Goal: Task Accomplishment & Management: Manage account settings

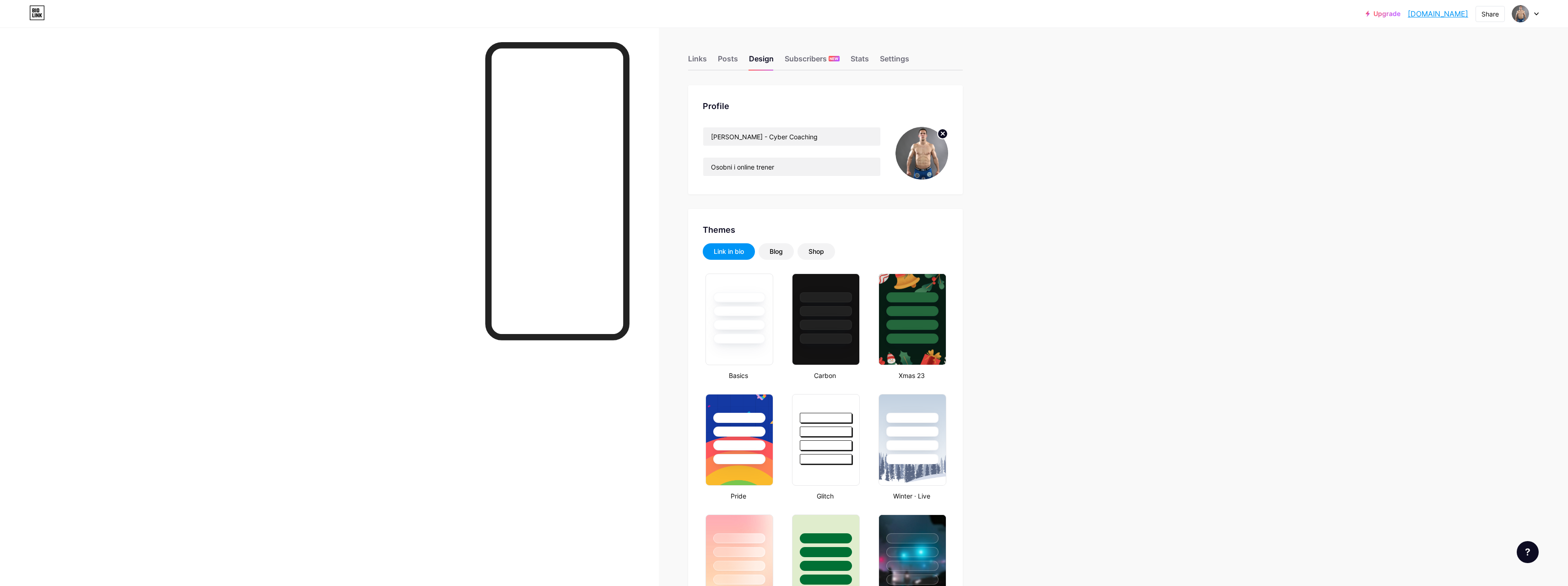
click at [904, 63] on div "Settings" at bounding box center [894, 61] width 29 height 17
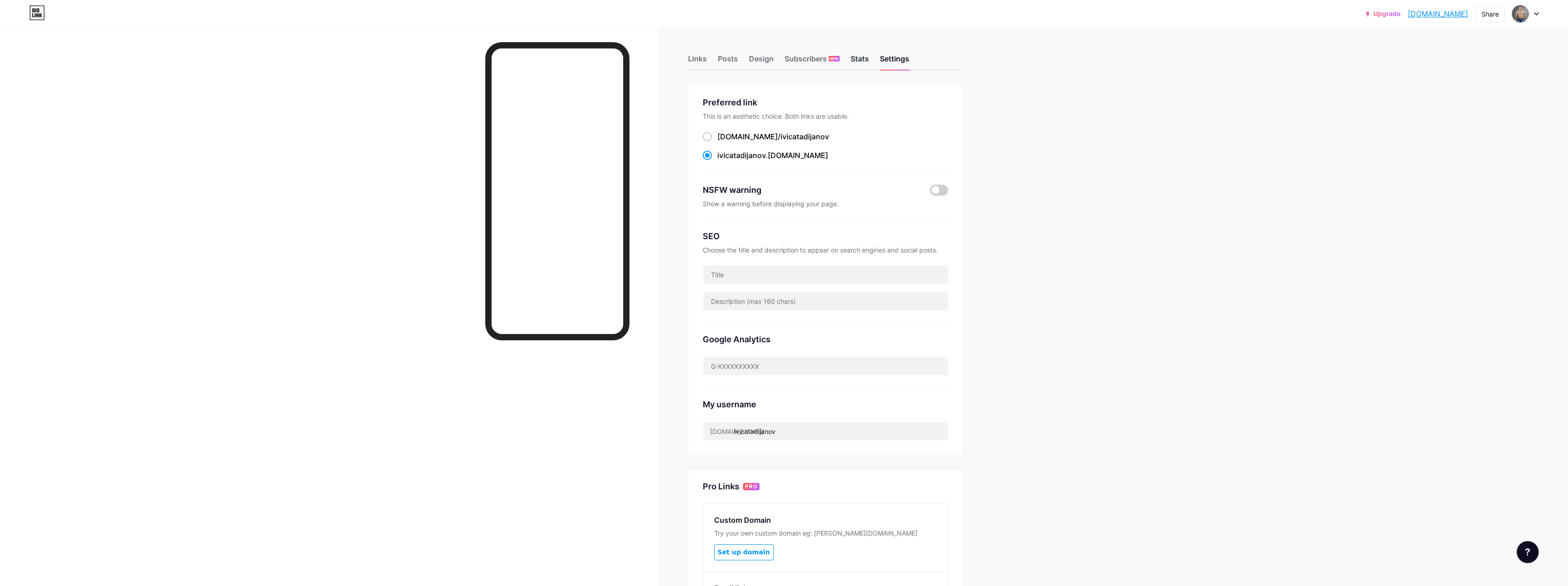
click at [867, 61] on div "Stats" at bounding box center [859, 61] width 18 height 17
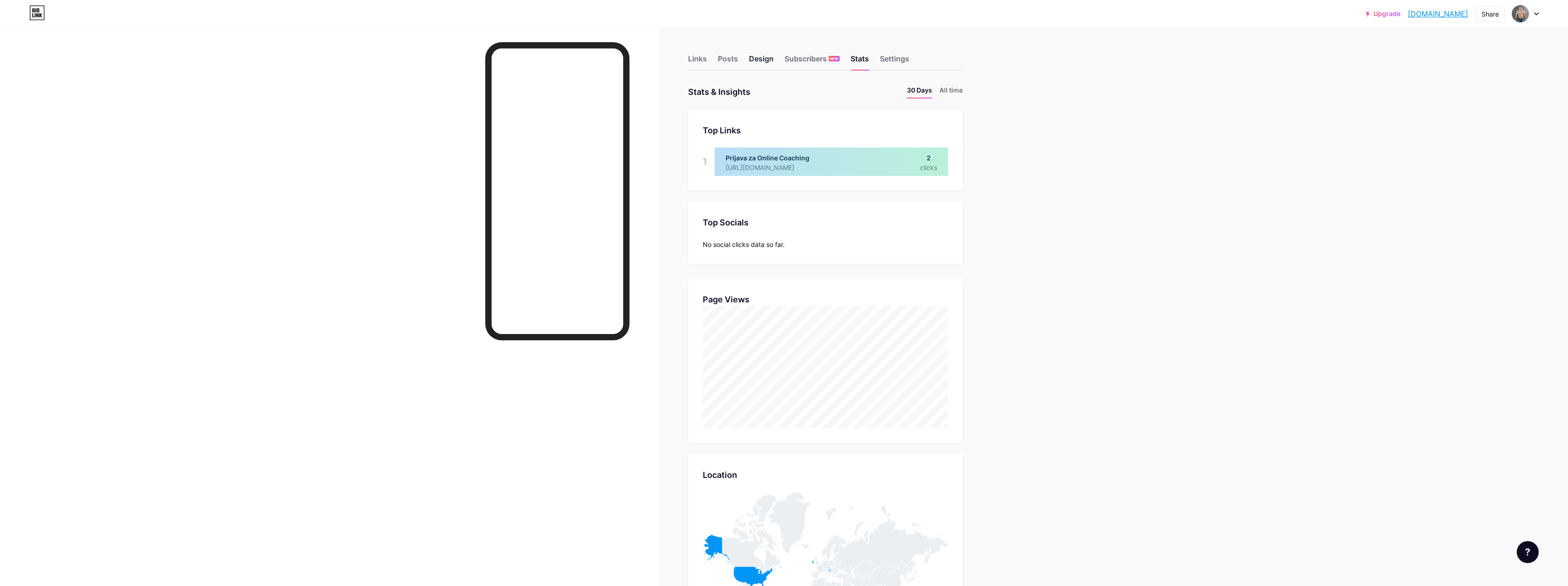
click at [768, 61] on div "Design" at bounding box center [761, 61] width 24 height 17
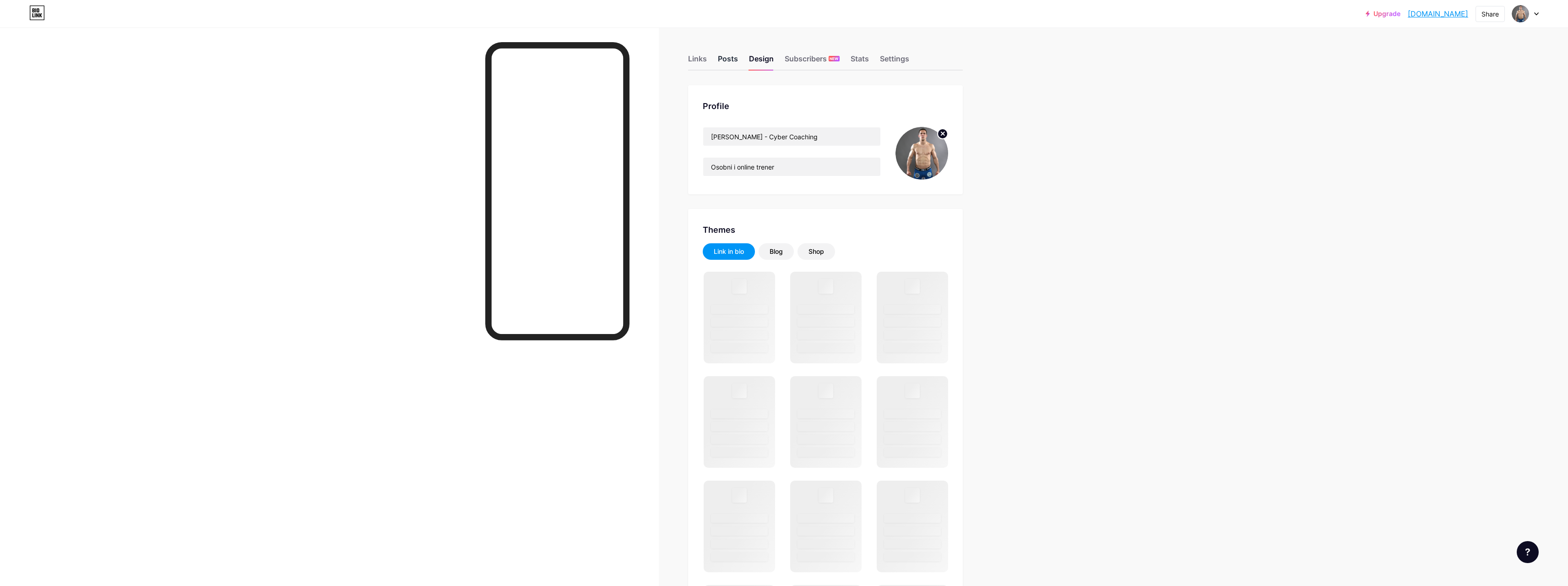
click at [731, 57] on div "Posts" at bounding box center [727, 61] width 20 height 17
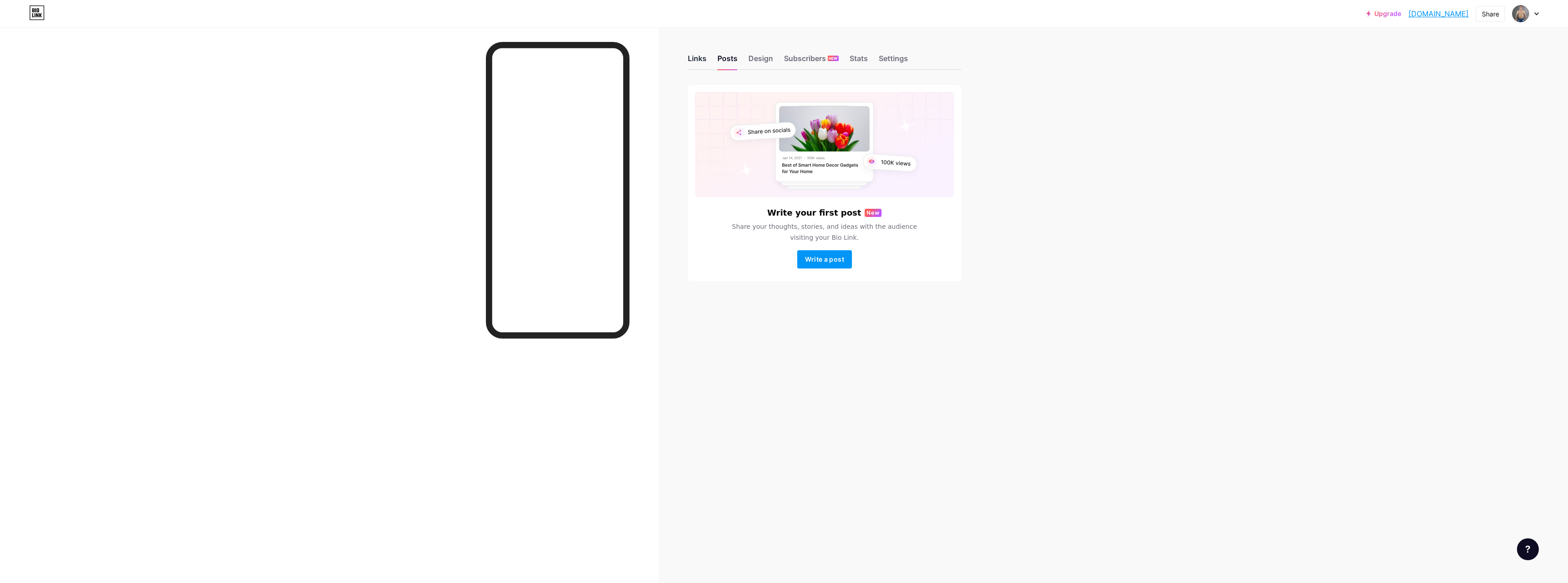
click at [699, 59] on div "Links" at bounding box center [697, 61] width 19 height 16
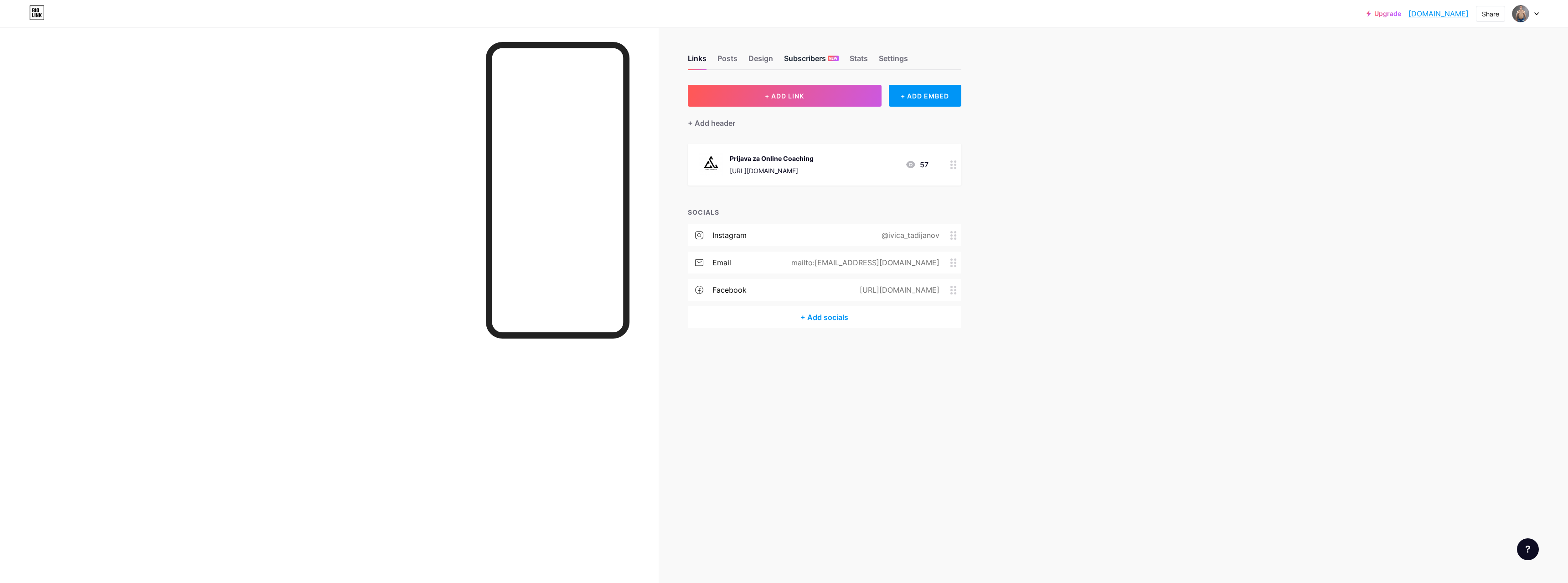
click at [802, 58] on div "Subscribers NEW" at bounding box center [811, 61] width 55 height 16
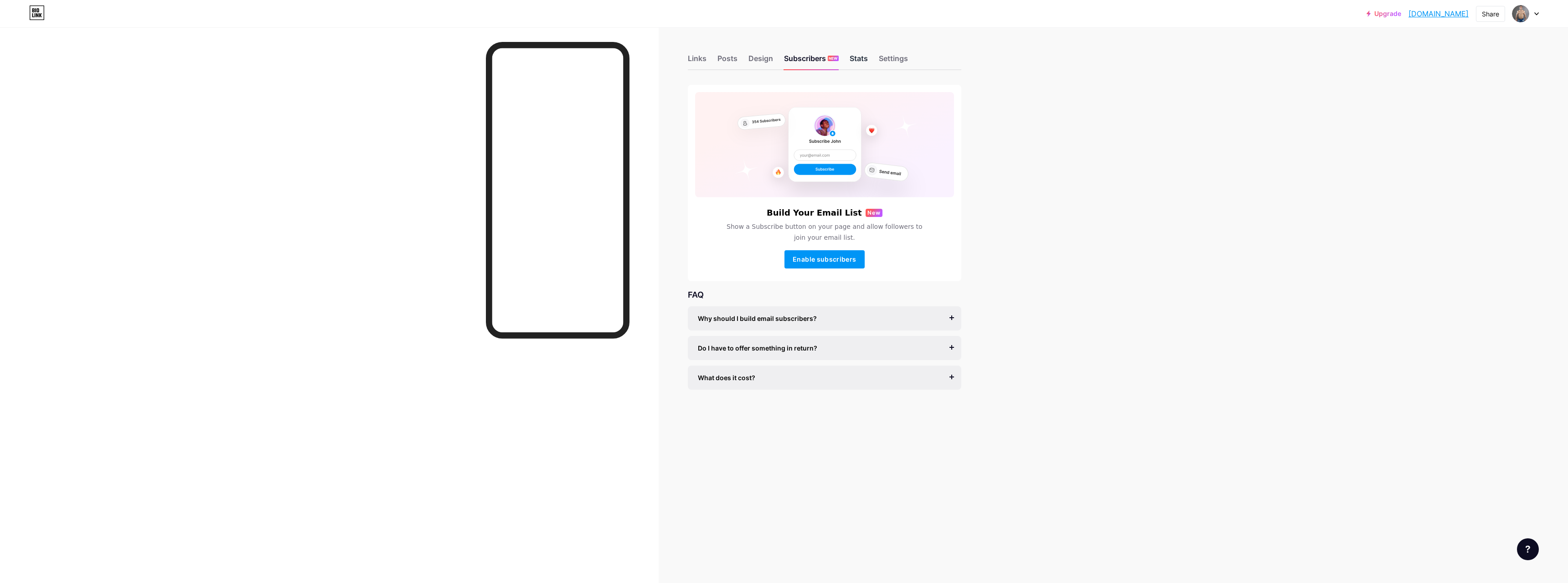
click at [859, 55] on div "Stats" at bounding box center [859, 61] width 18 height 16
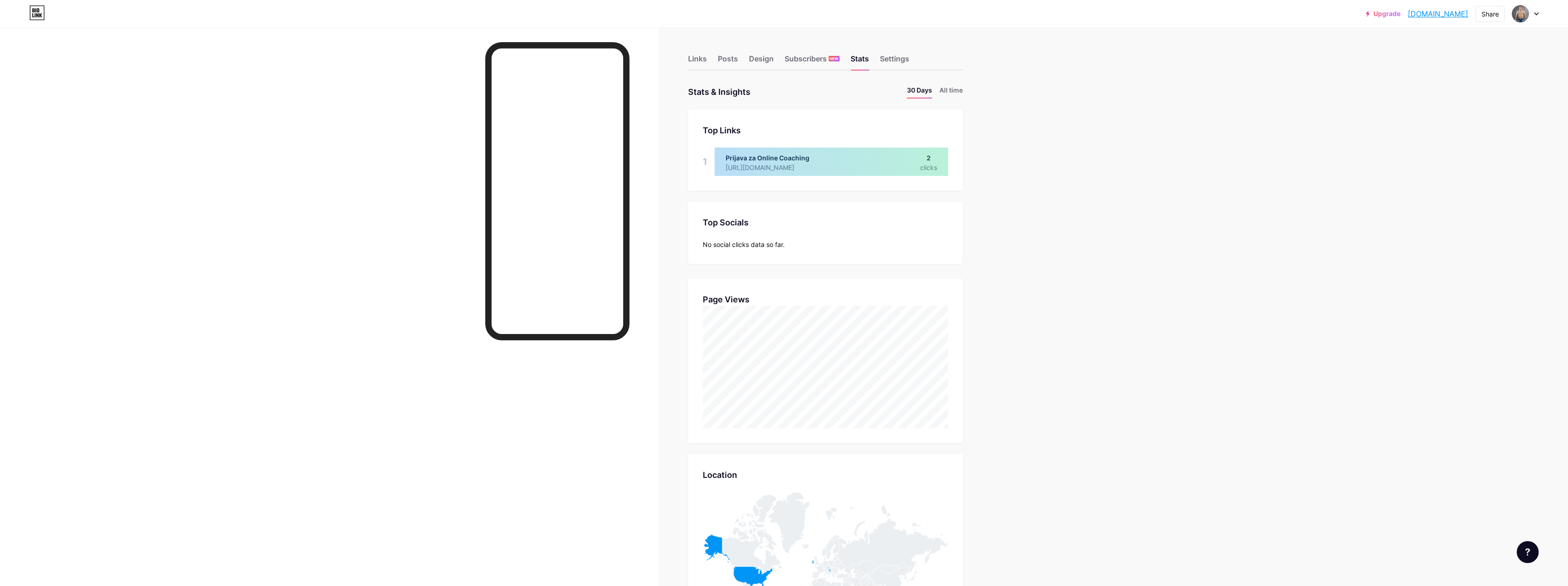
scroll to position [586, 1568]
click at [759, 62] on div "Design" at bounding box center [761, 61] width 24 height 17
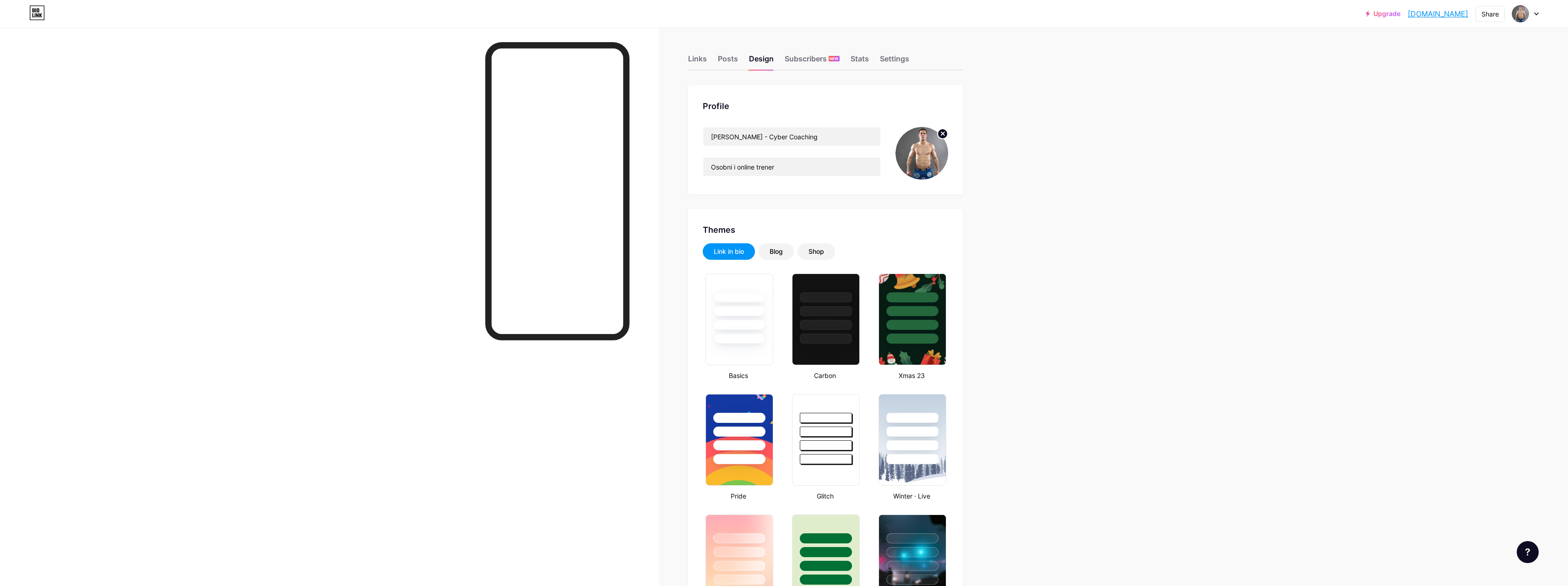
type input "#ed3131"
type input "#ffffff"
click at [1539, 12] on div "Upgrade ivicatadijanov.... ivicatadijanov.bio.link Share Switch accounts Ivica …" at bounding box center [784, 13] width 1568 height 17
click at [1537, 14] on icon at bounding box center [1536, 14] width 4 height 2
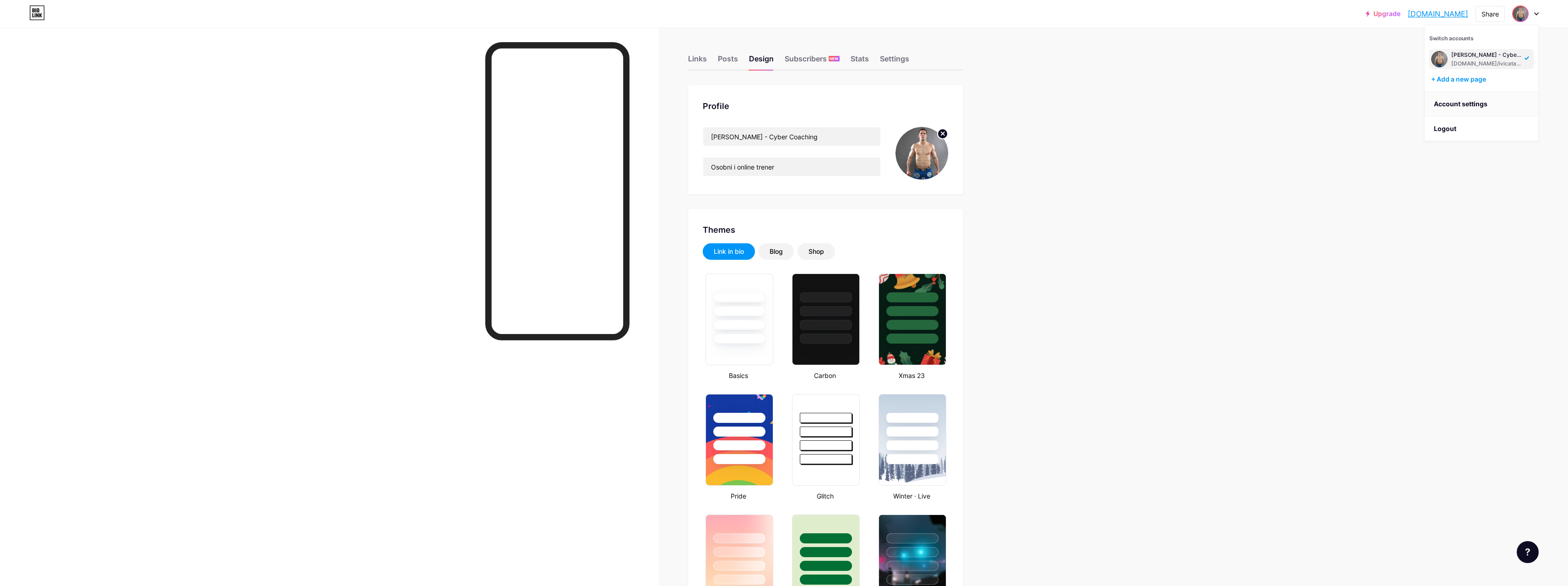
click at [1469, 105] on link "Account settings" at bounding box center [1481, 104] width 114 height 24
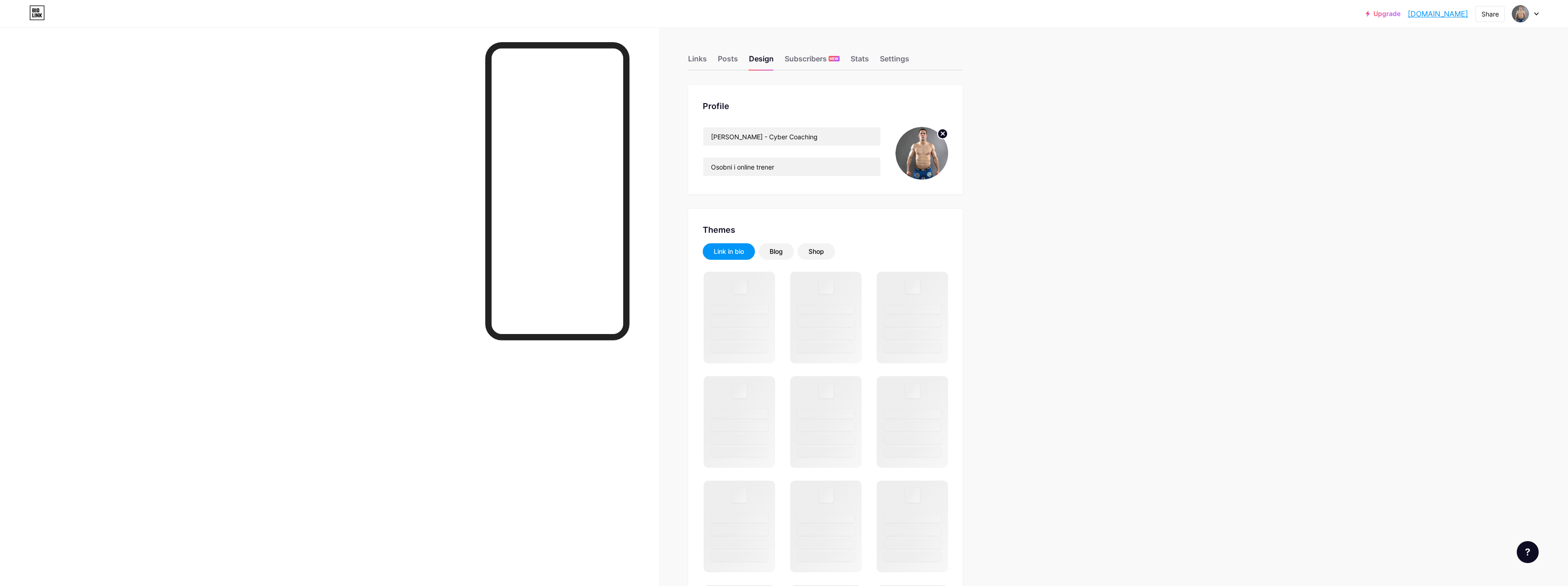
click at [1130, 153] on div "Upgrade ivicatadijanov.... ivicatadijanov.bio.link Share Switch accounts Ivica …" at bounding box center [784, 557] width 1568 height 1115
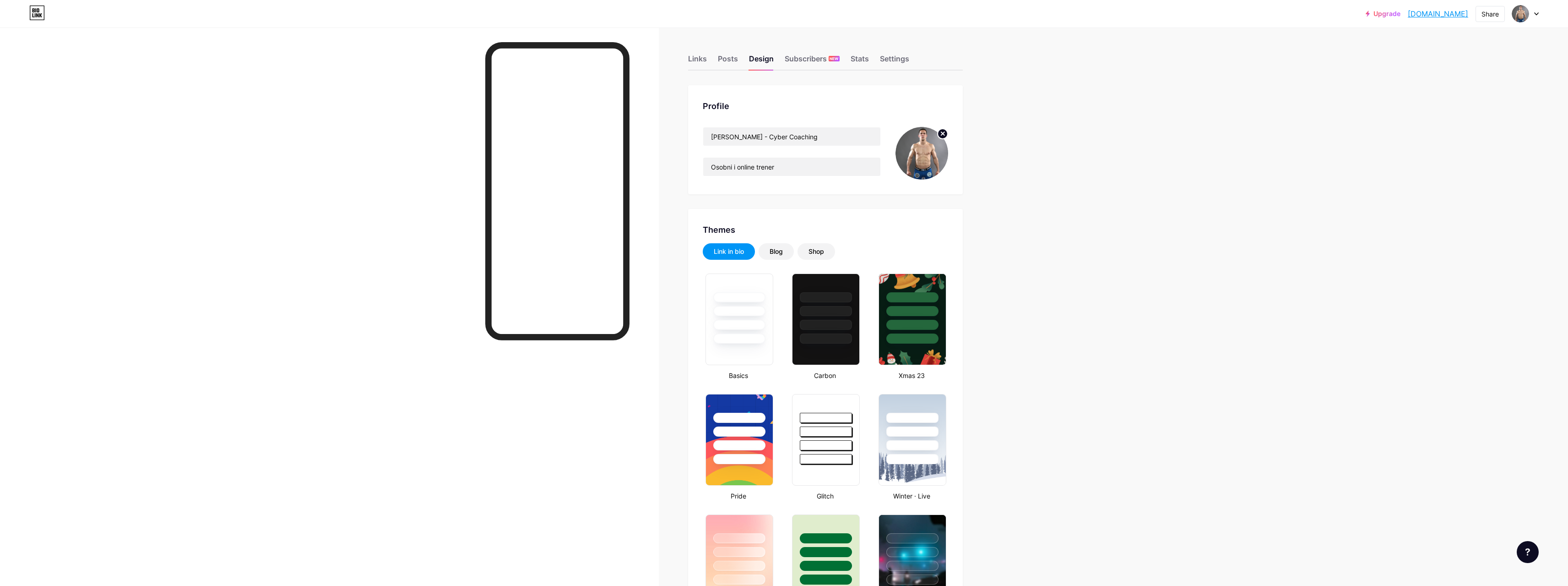
type input "#ed3131"
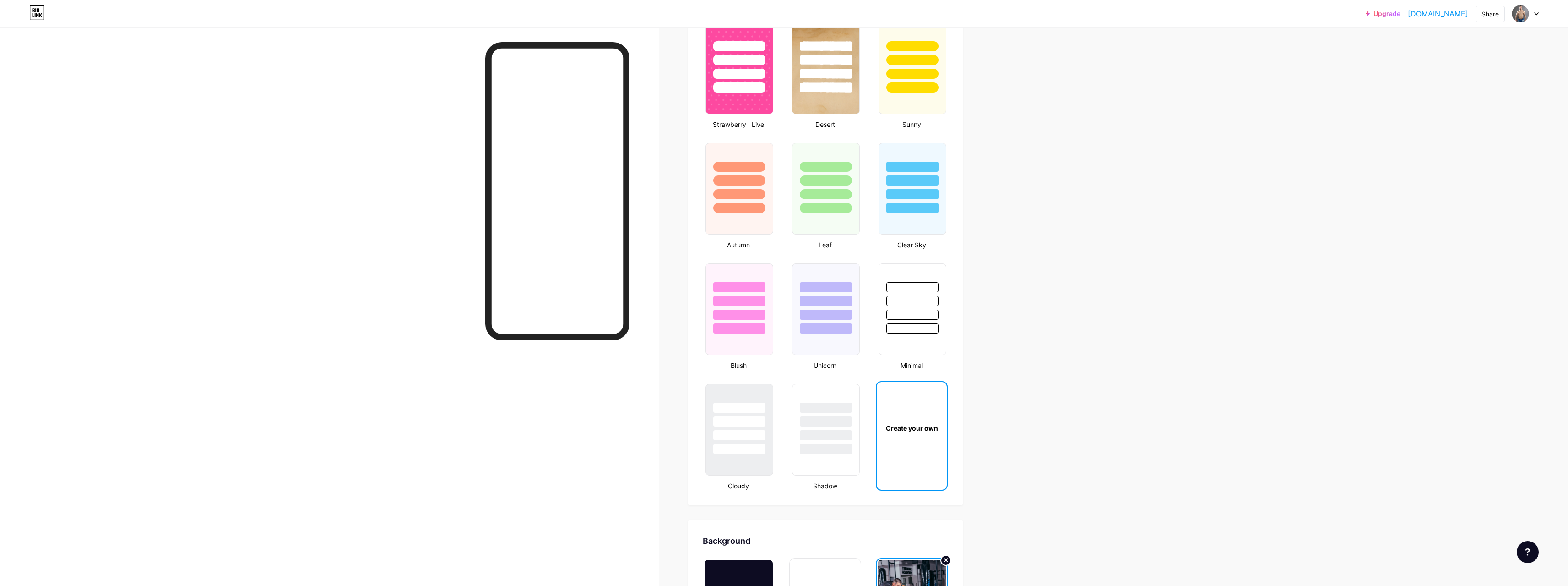
scroll to position [1007, 0]
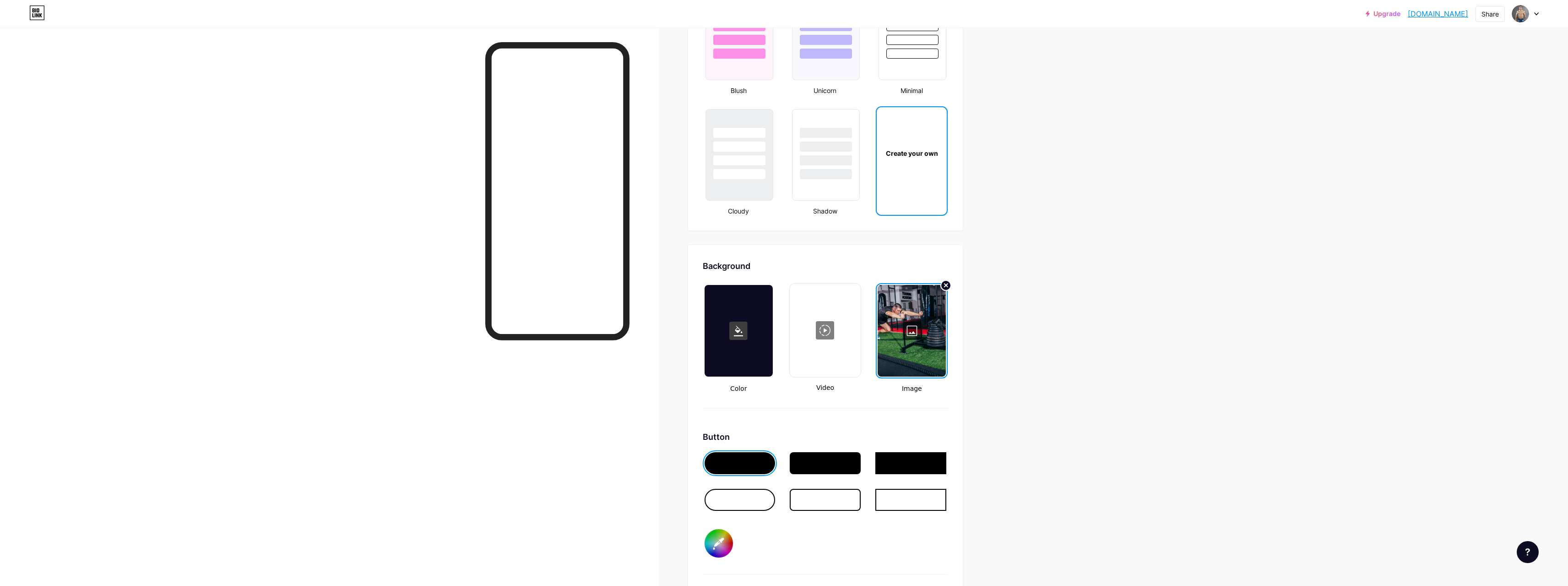
click at [929, 327] on div at bounding box center [912, 331] width 68 height 92
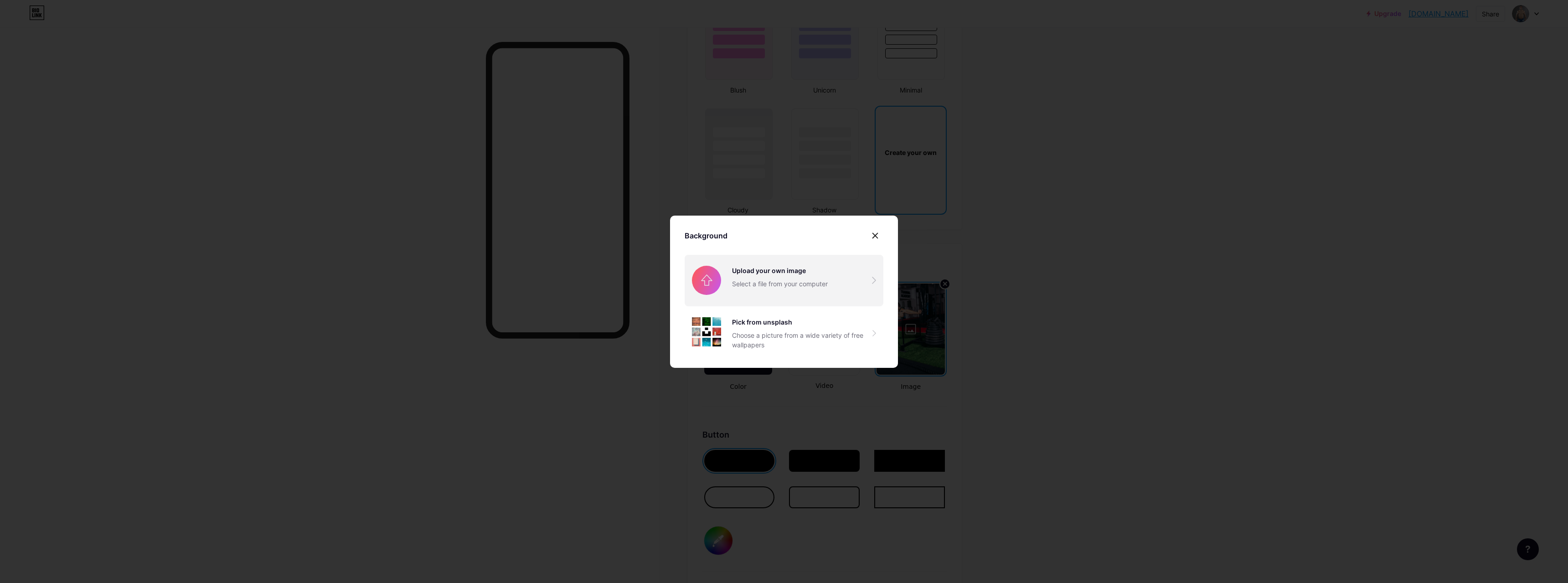
click at [789, 285] on input "file" at bounding box center [784, 281] width 198 height 51
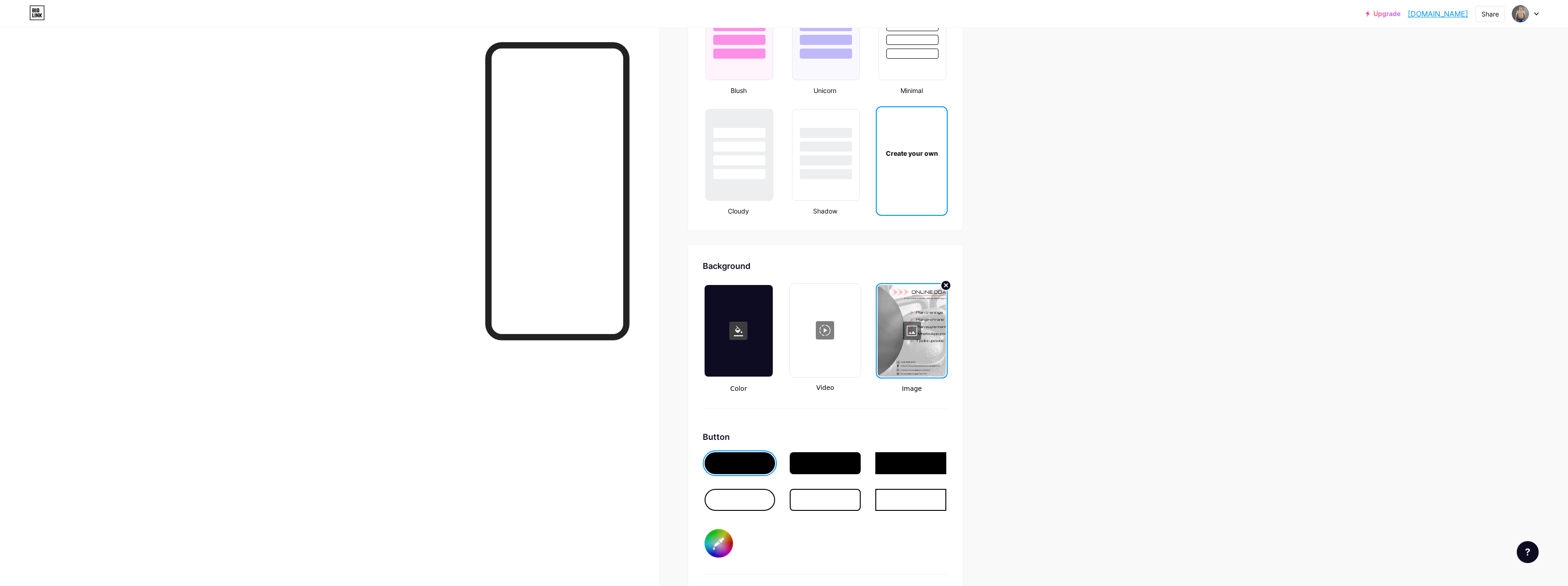
click at [909, 344] on div at bounding box center [912, 331] width 68 height 92
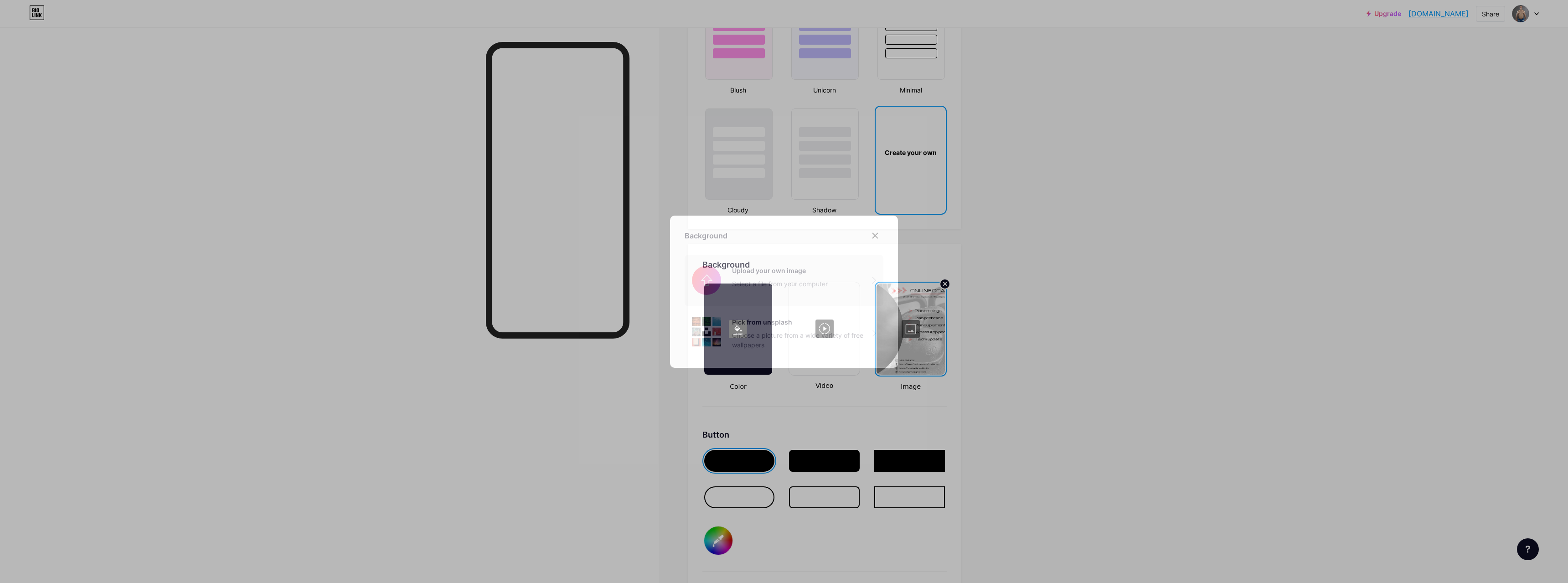
click at [834, 281] on input "file" at bounding box center [784, 281] width 198 height 51
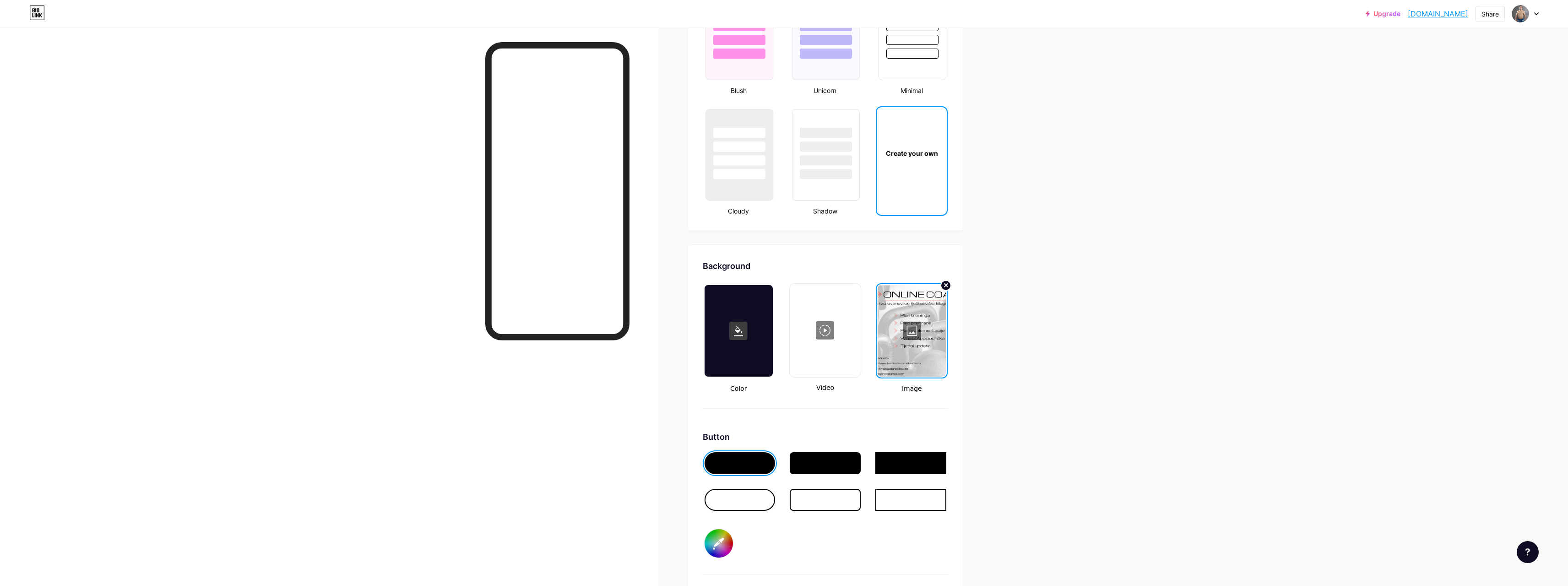
click at [913, 335] on div at bounding box center [912, 331] width 68 height 92
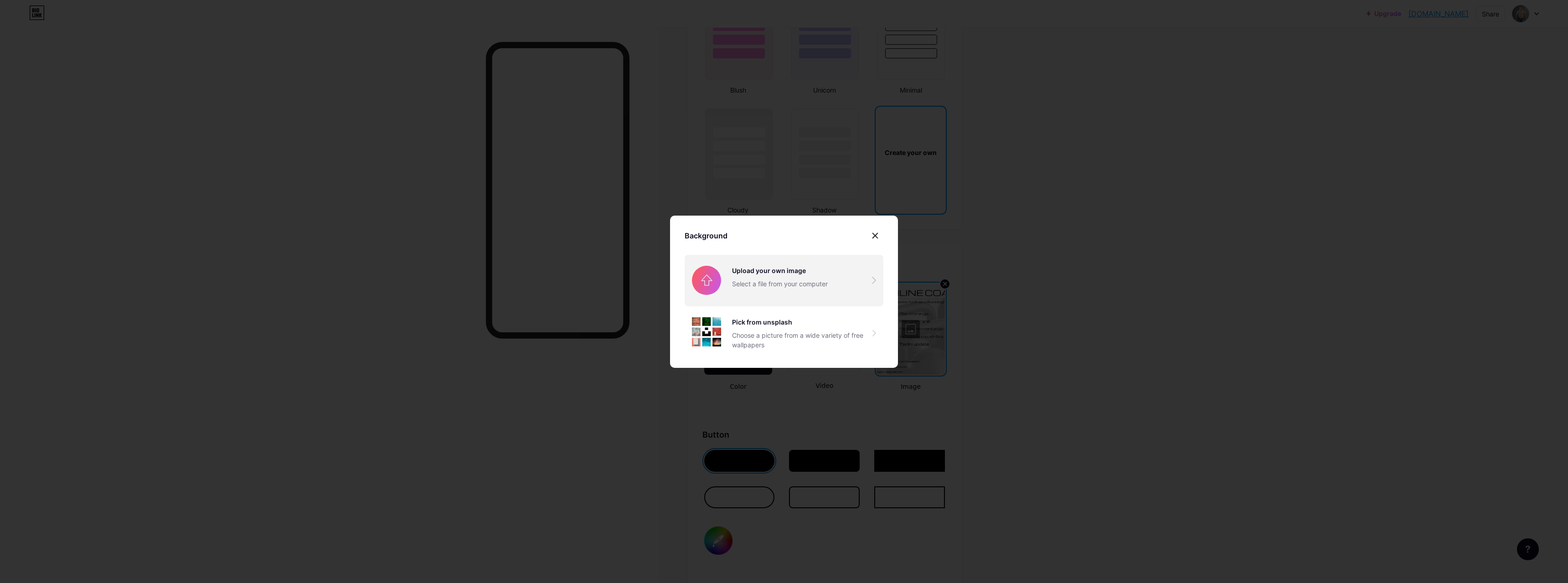
click at [805, 290] on input "file" at bounding box center [784, 281] width 198 height 51
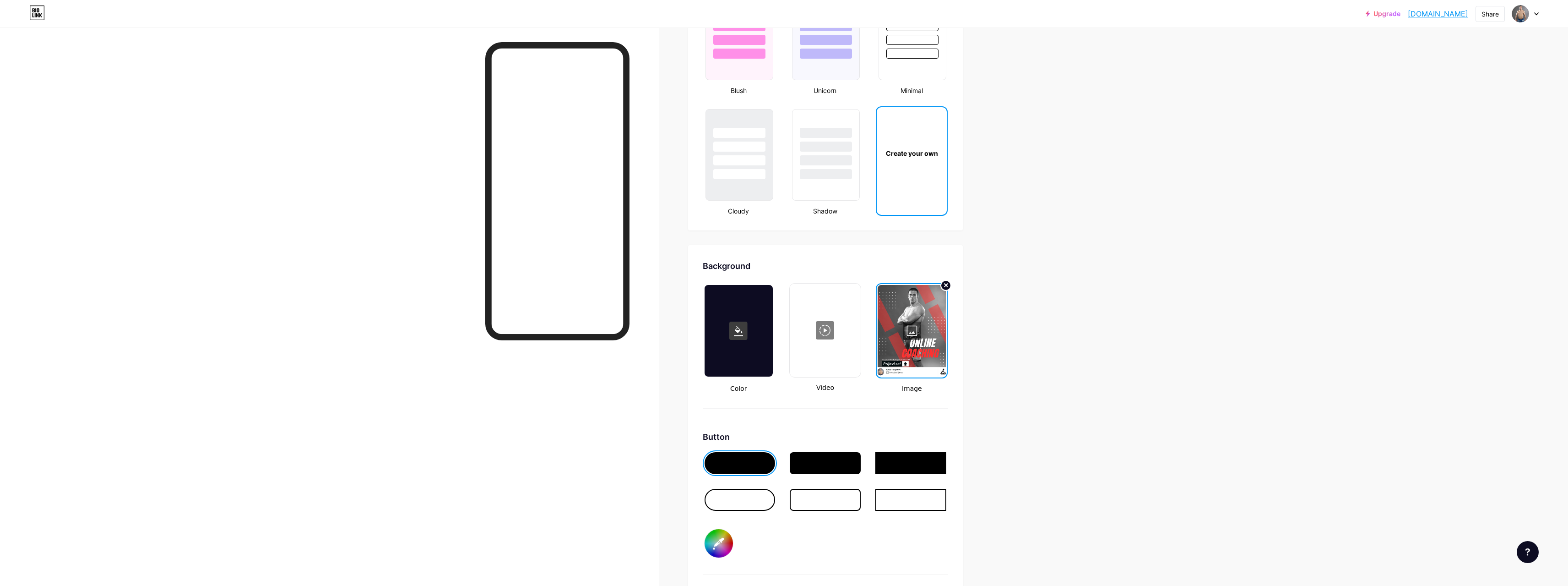
click at [922, 332] on div at bounding box center [912, 331] width 68 height 92
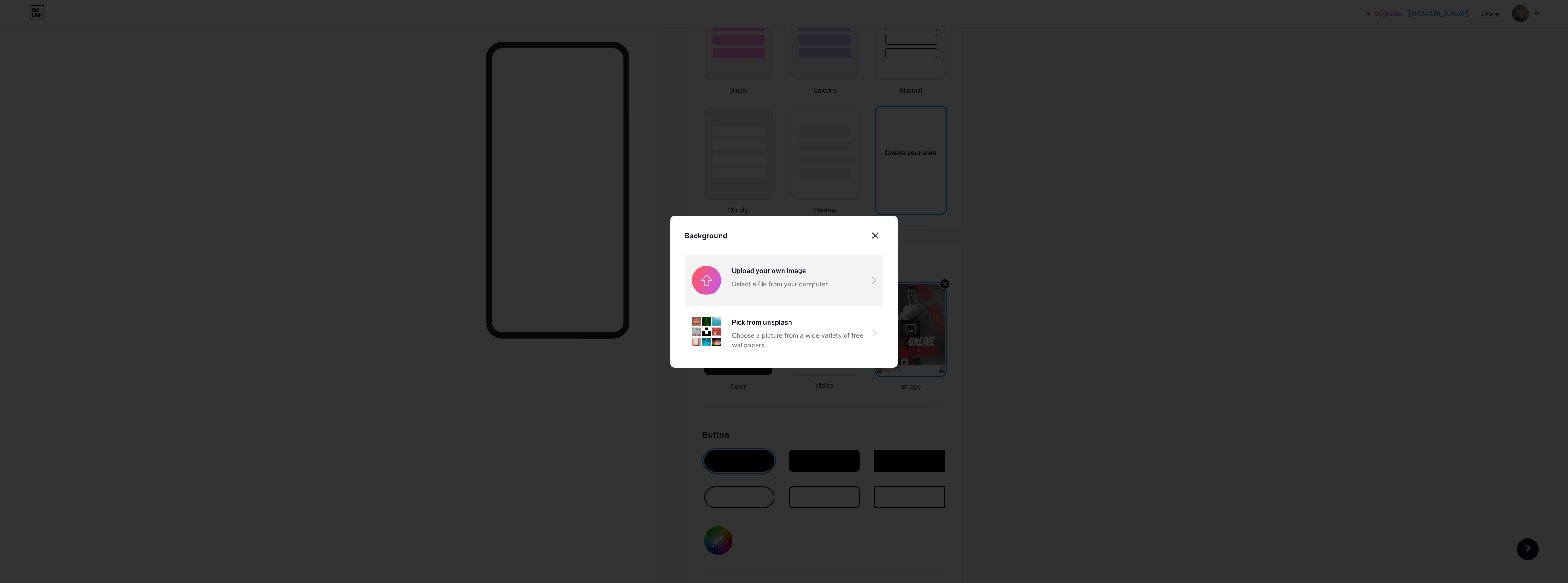
click at [826, 276] on input "file" at bounding box center [784, 281] width 198 height 51
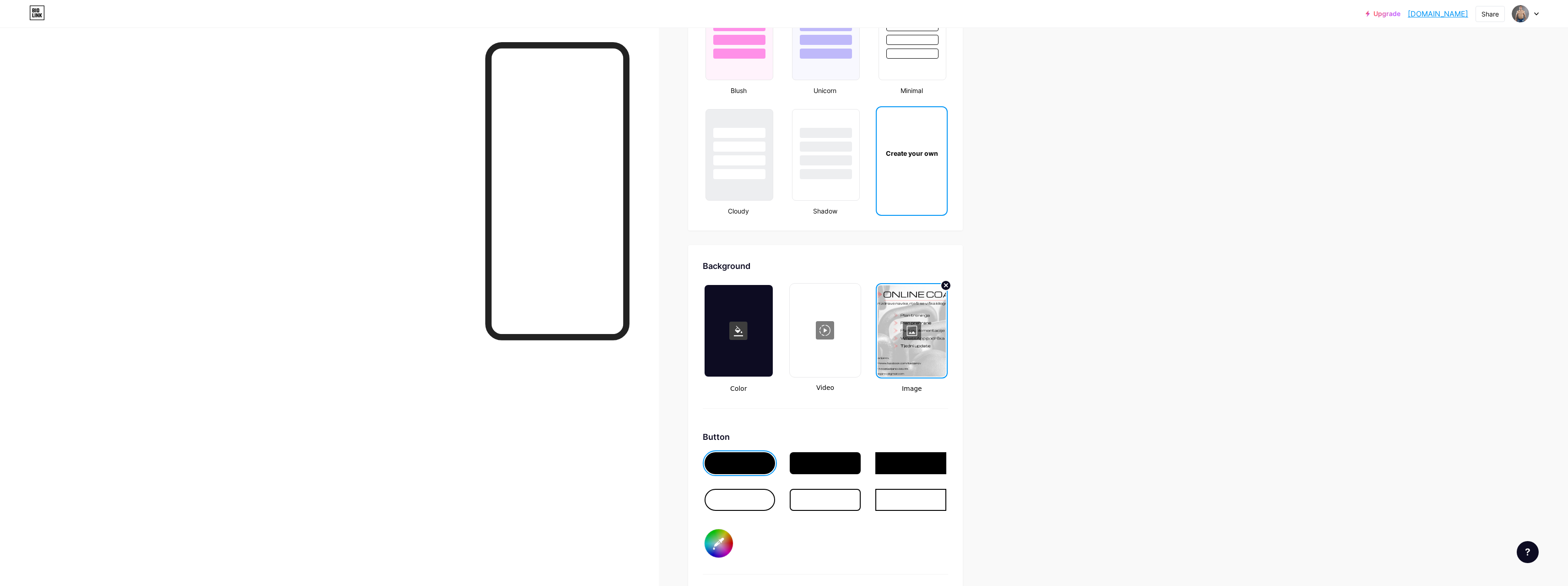
click at [927, 311] on div at bounding box center [912, 331] width 68 height 92
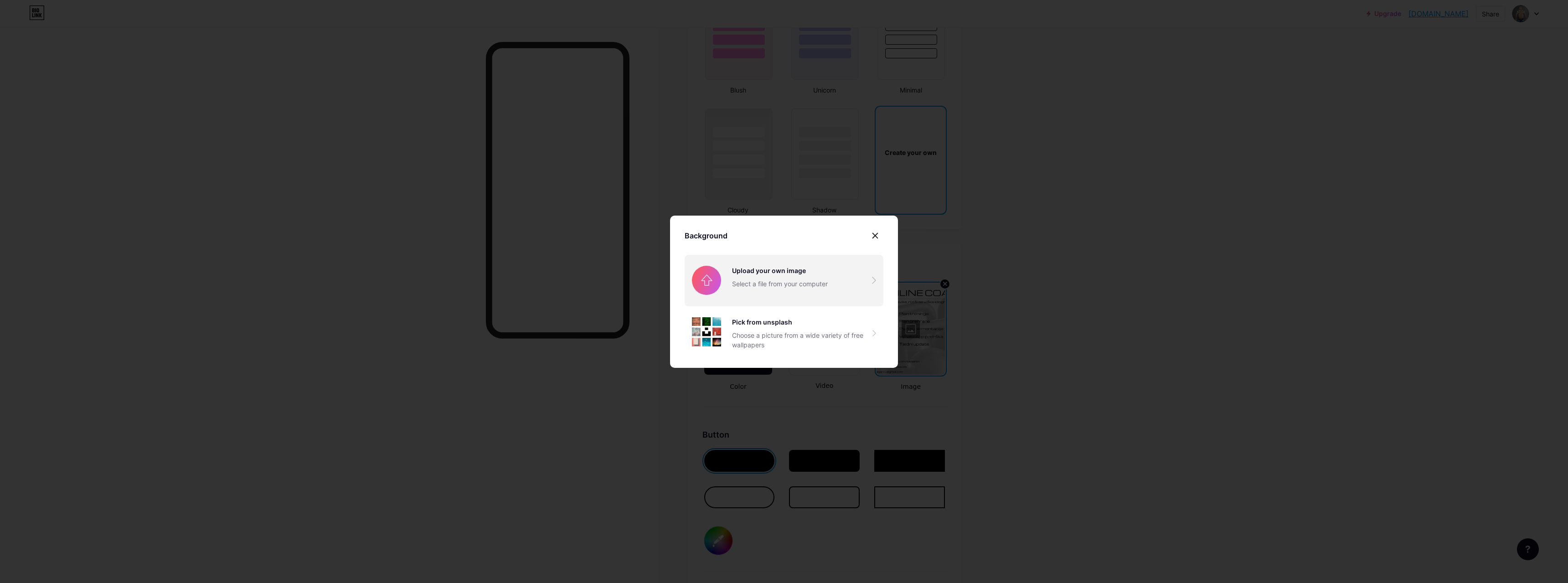
click at [797, 285] on input "file" at bounding box center [784, 281] width 198 height 51
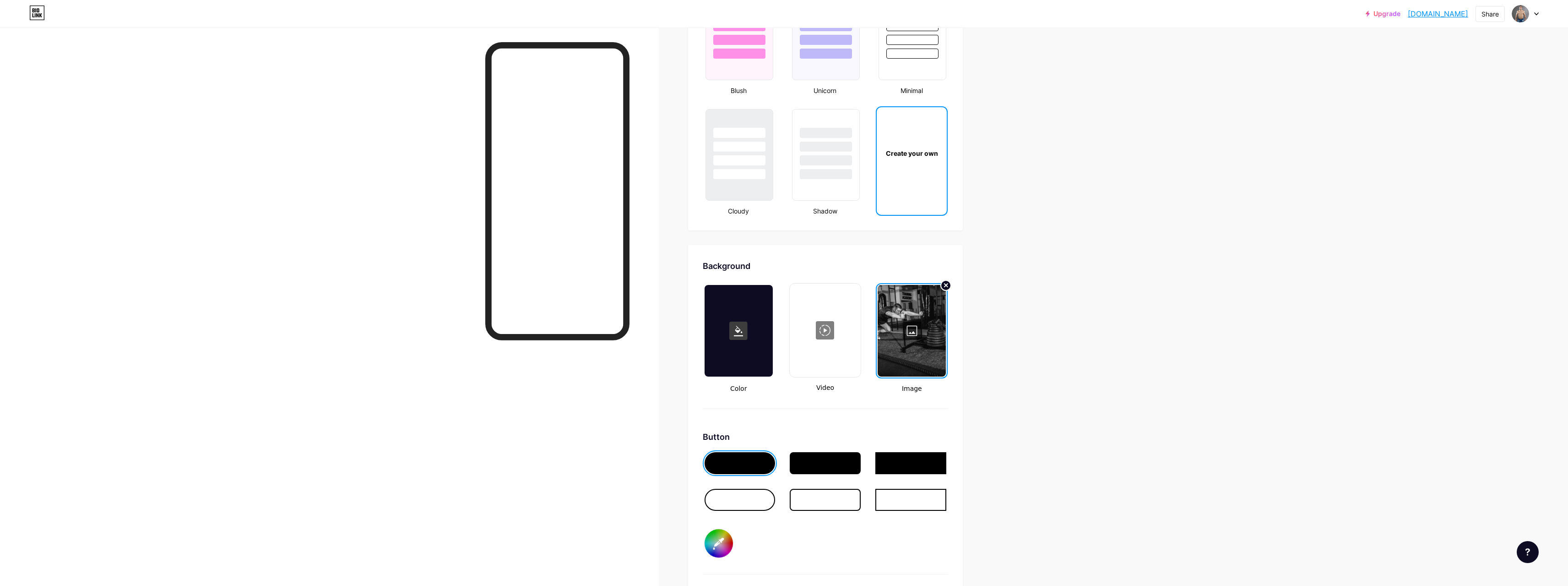
click at [920, 319] on div at bounding box center [912, 331] width 68 height 92
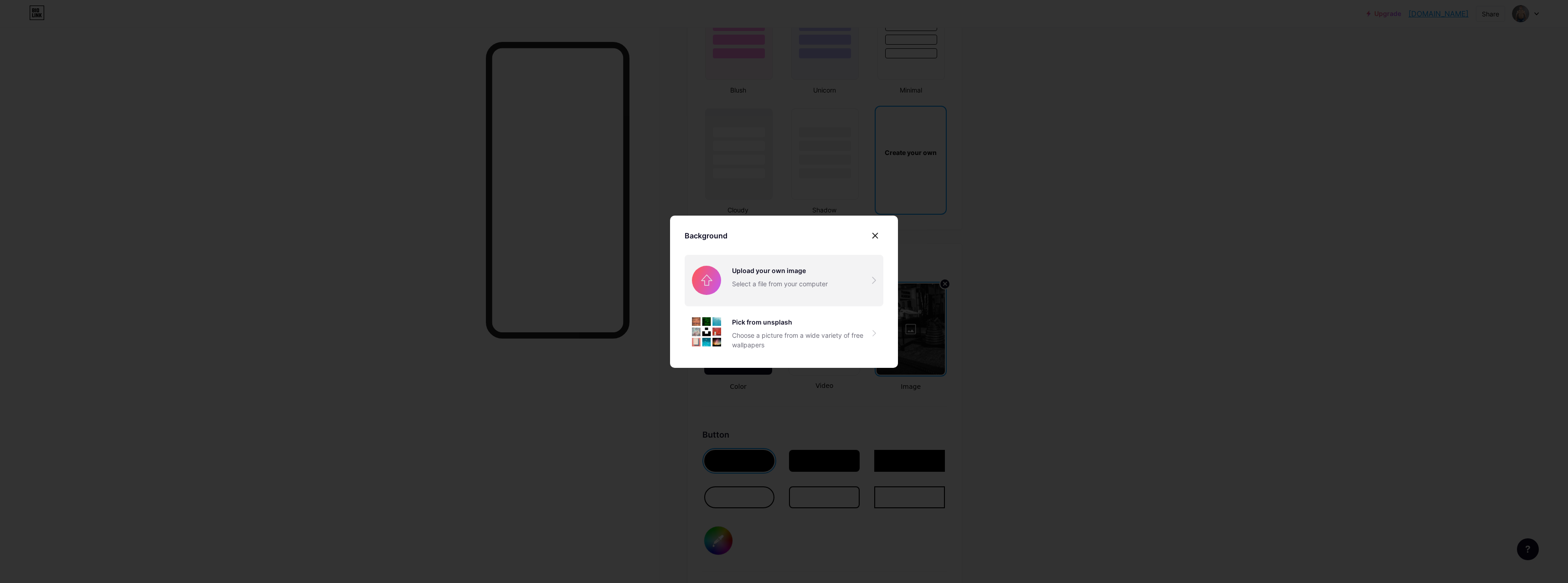
click at [789, 284] on input "file" at bounding box center [784, 281] width 198 height 51
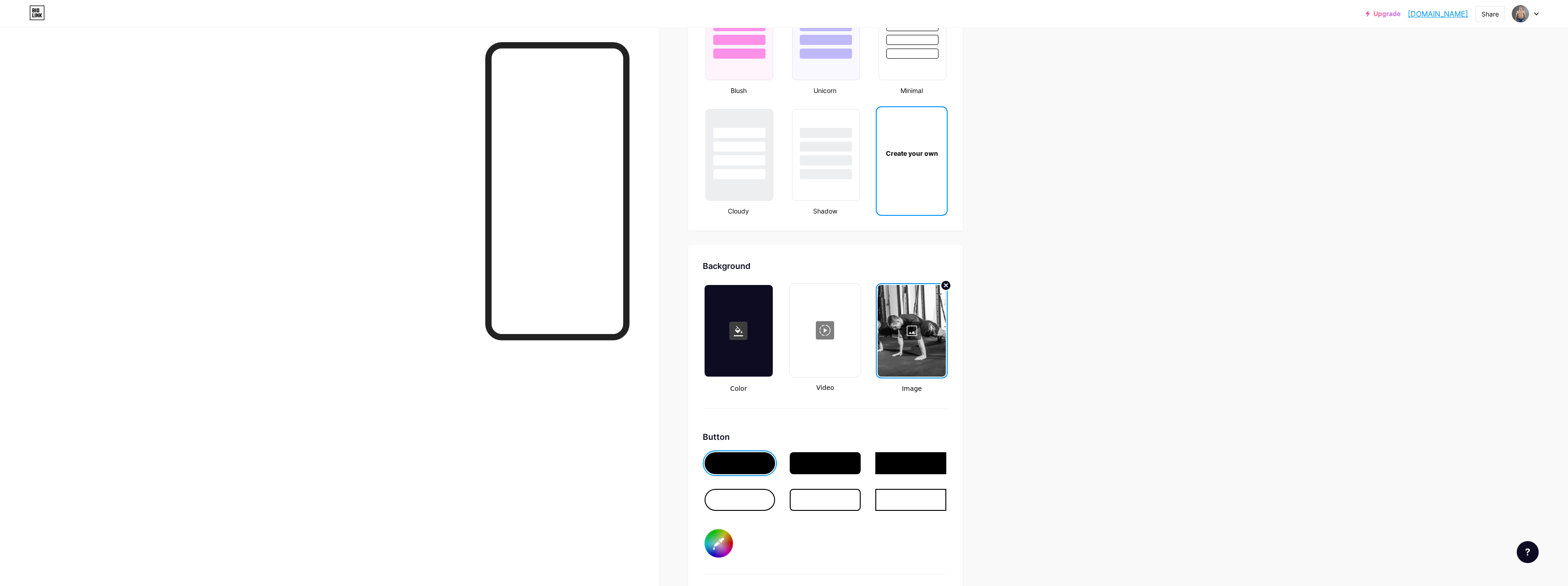
click at [927, 331] on div at bounding box center [912, 331] width 68 height 92
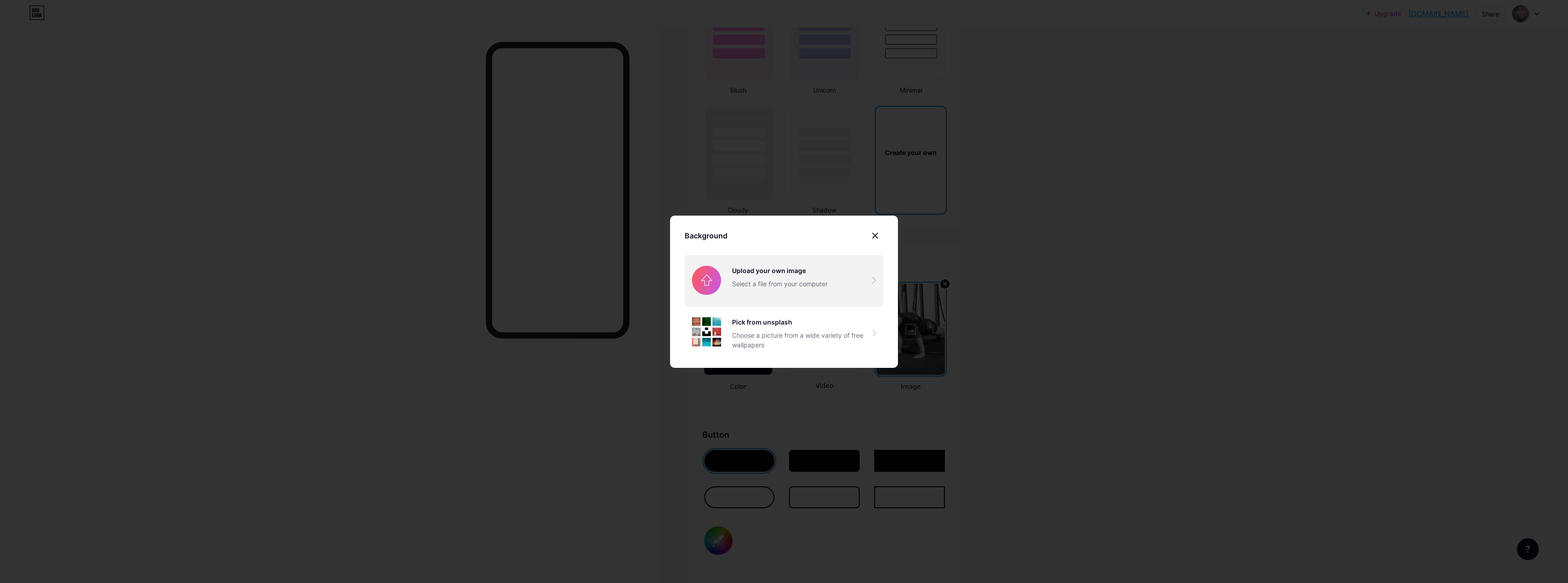
click at [819, 274] on input "file" at bounding box center [784, 281] width 198 height 51
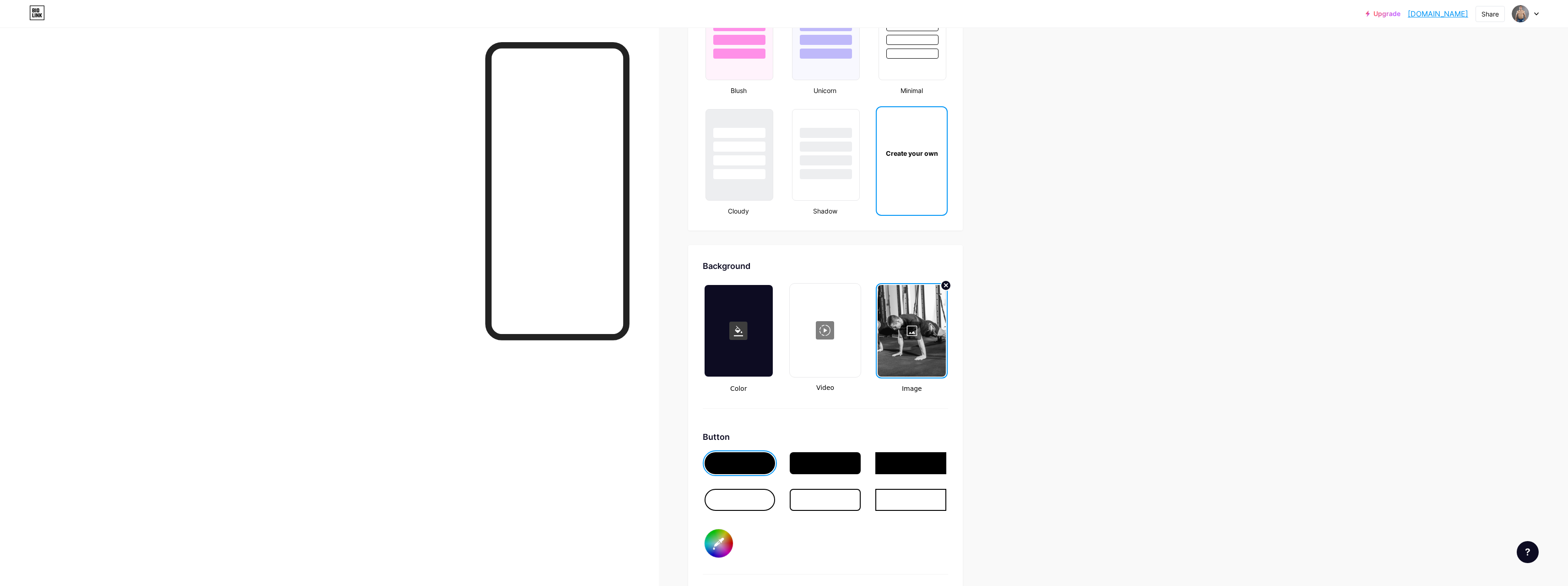
click at [927, 330] on div at bounding box center [912, 331] width 68 height 92
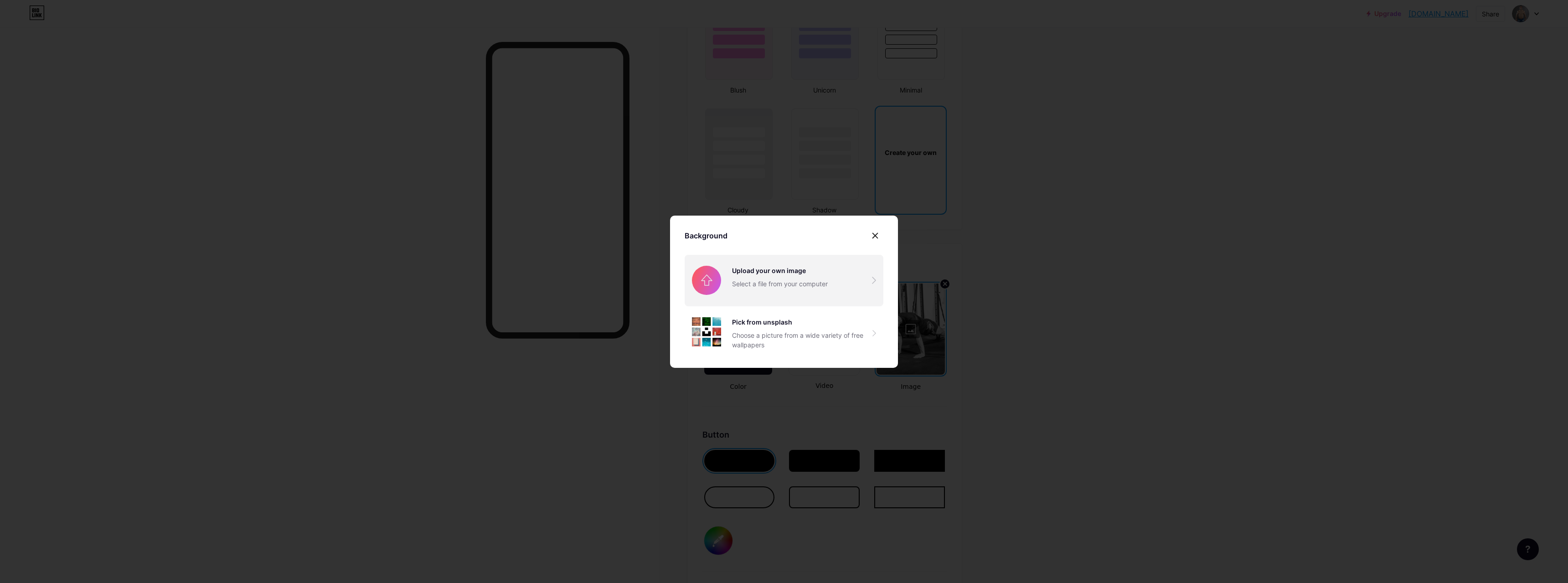
click at [803, 287] on input "file" at bounding box center [784, 281] width 198 height 51
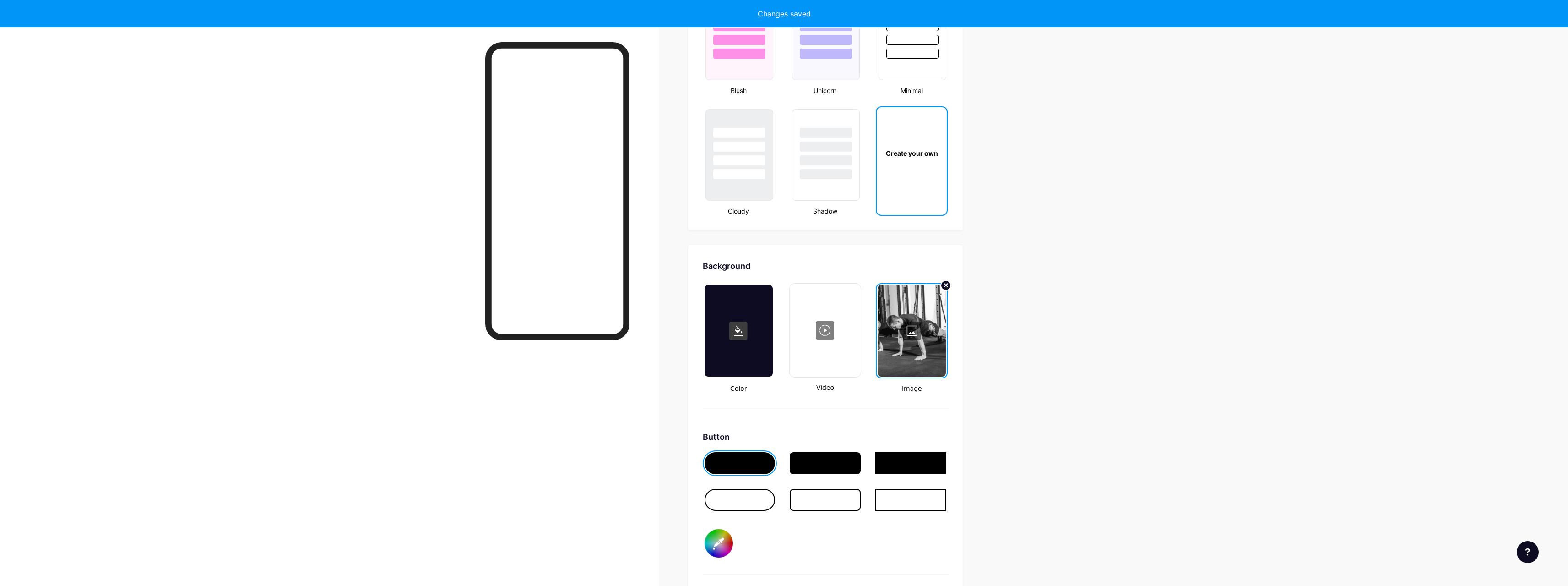
type input "#ffffff"
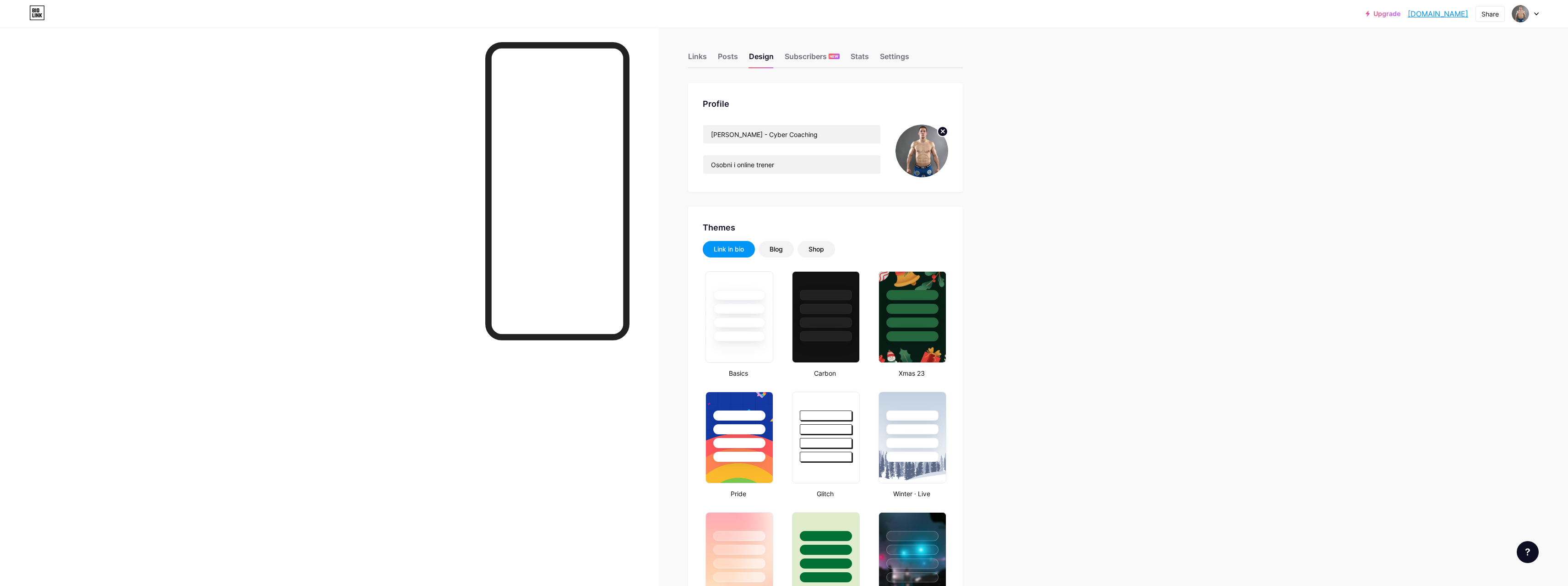
type input "#ed3131"
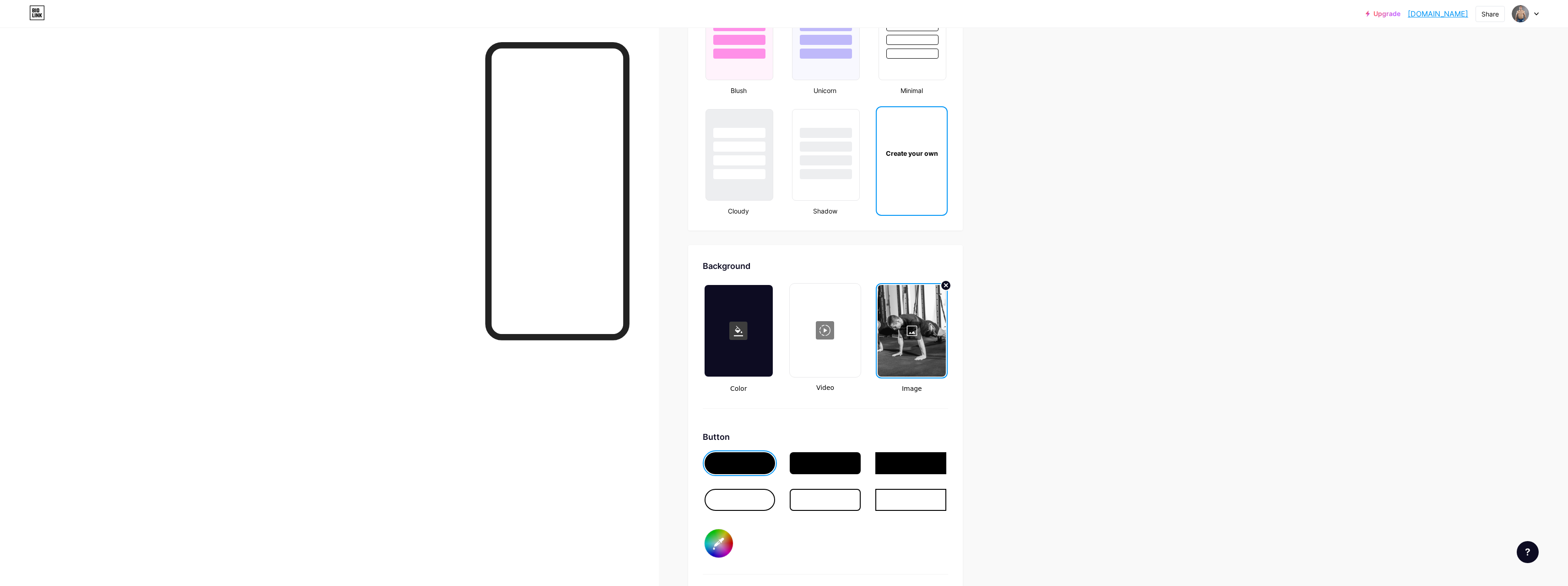
scroll to position [1191, 0]
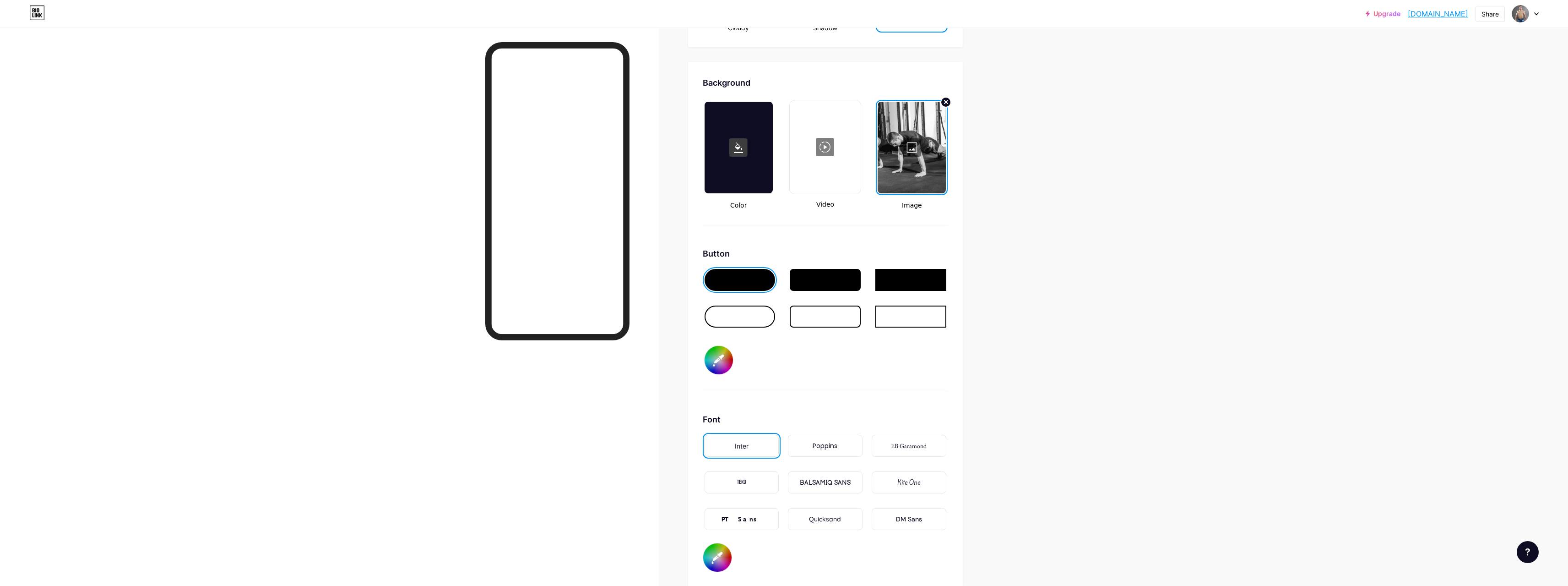
click at [912, 147] on div at bounding box center [912, 147] width 68 height 92
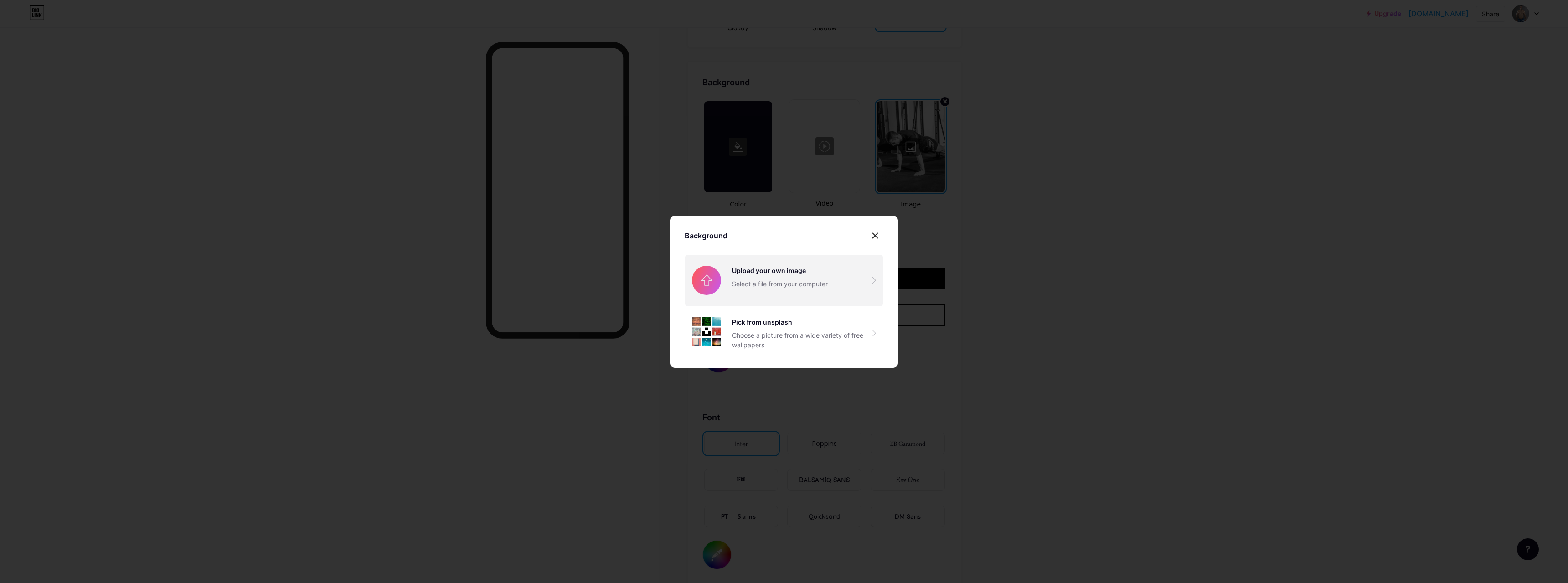
click at [776, 290] on input "file" at bounding box center [784, 281] width 198 height 51
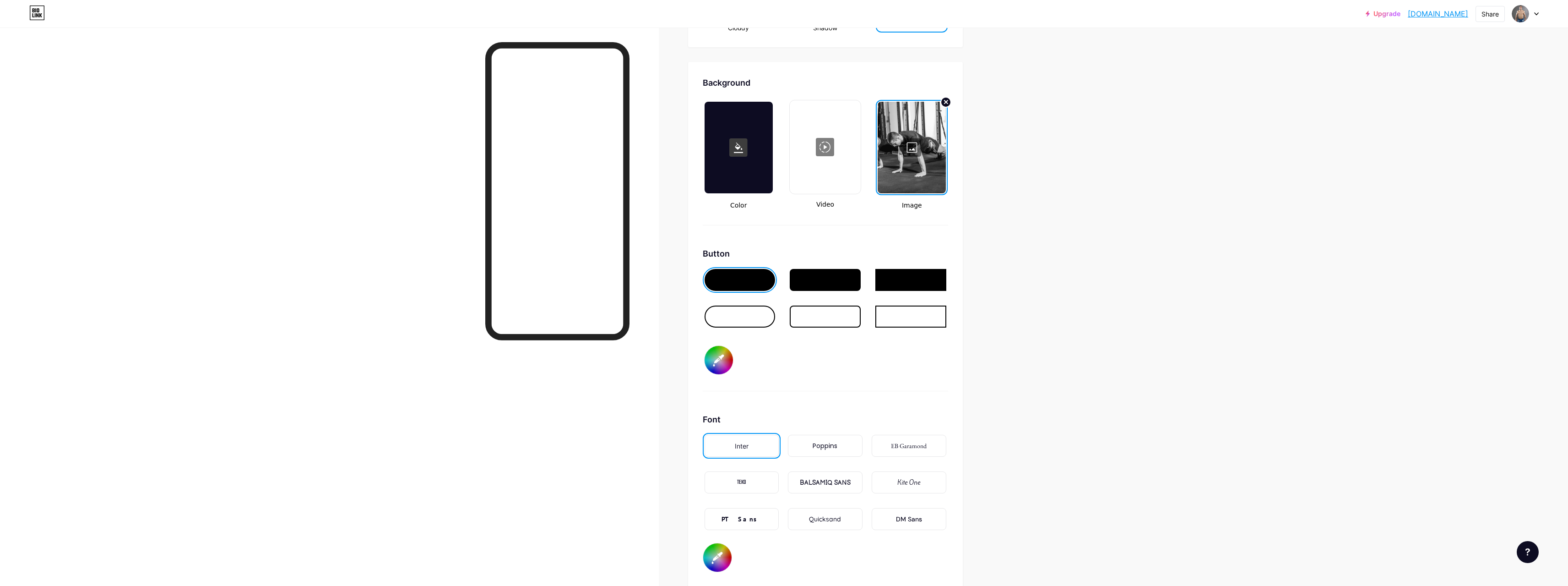
click at [914, 149] on div at bounding box center [912, 147] width 68 height 92
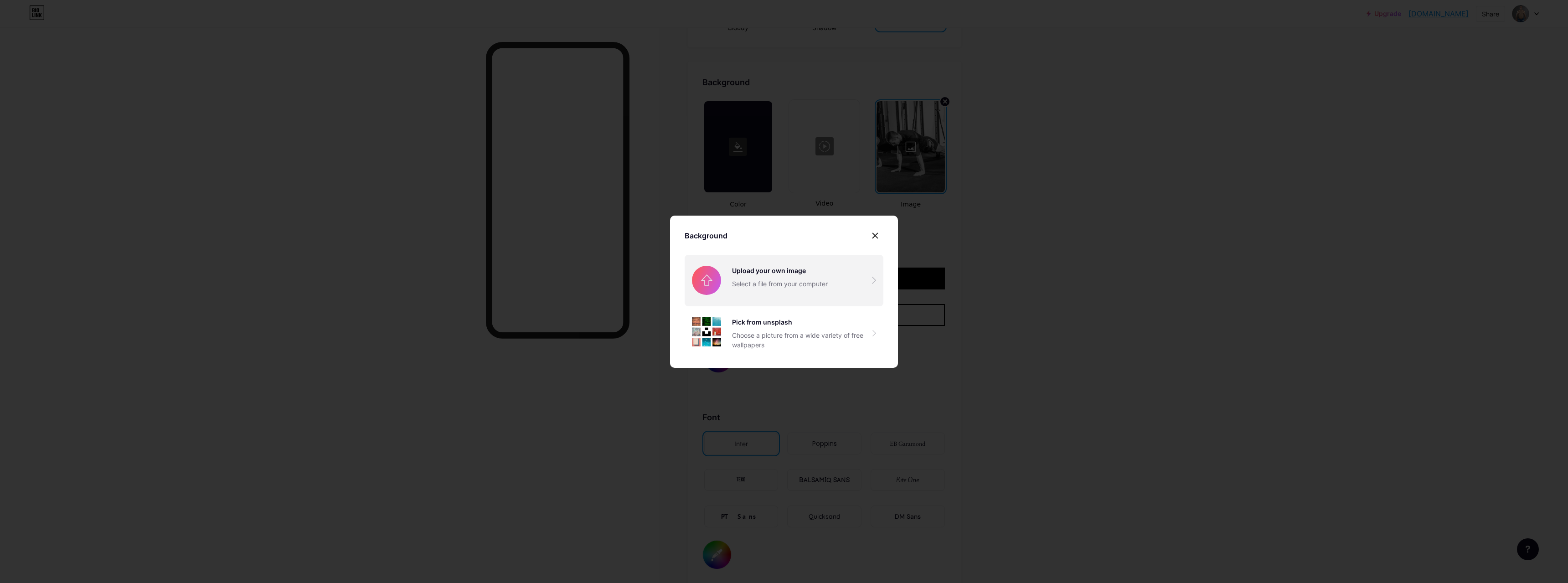
click at [827, 260] on input "file" at bounding box center [784, 281] width 198 height 51
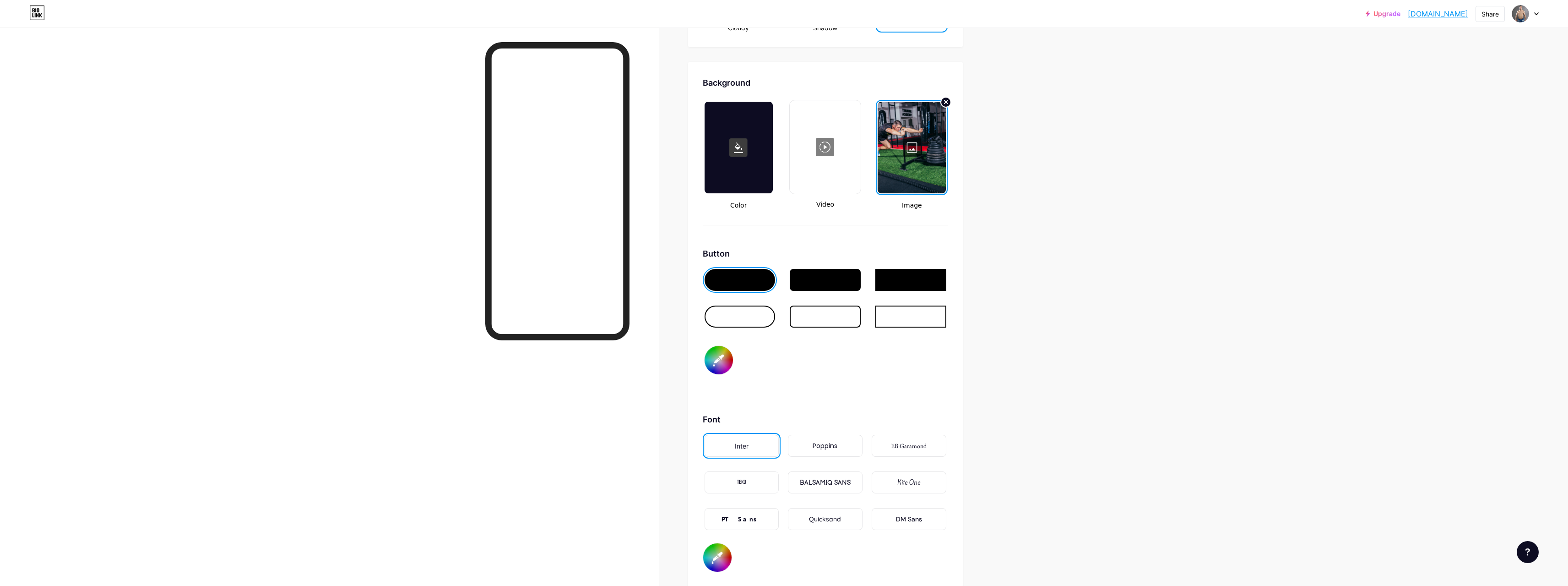
click at [913, 149] on div at bounding box center [912, 147] width 68 height 92
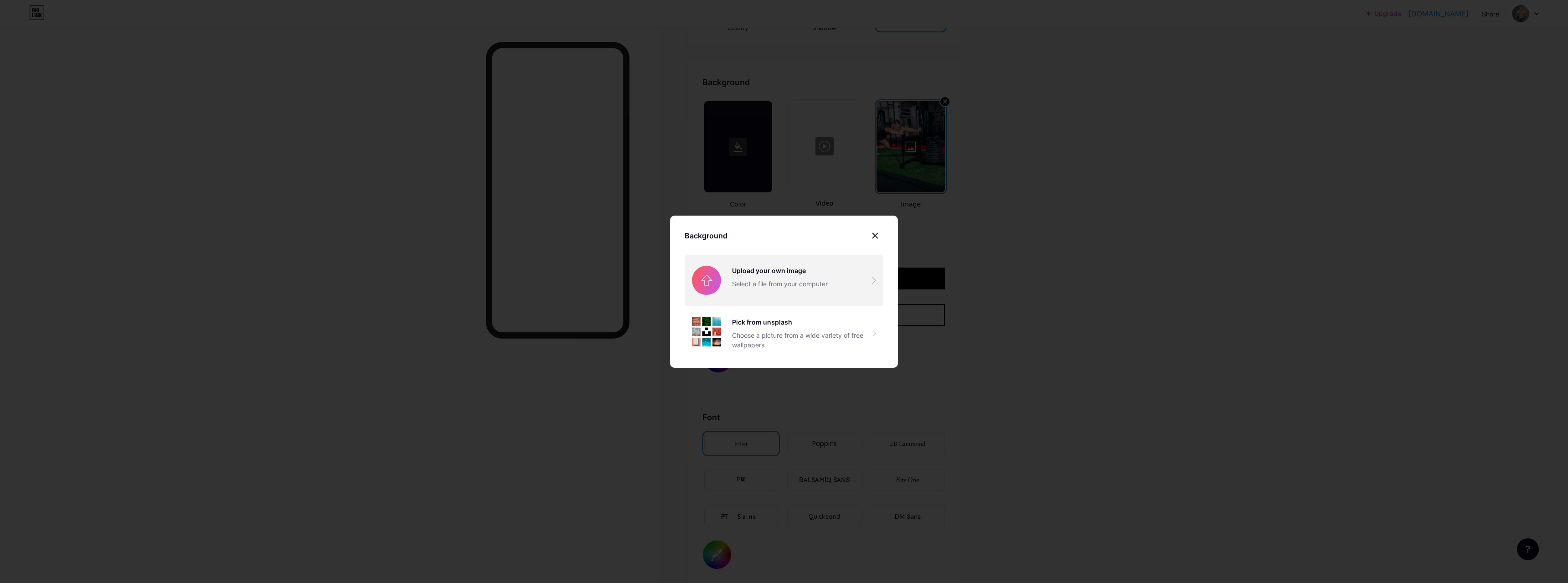
click at [785, 274] on input "file" at bounding box center [784, 281] width 198 height 51
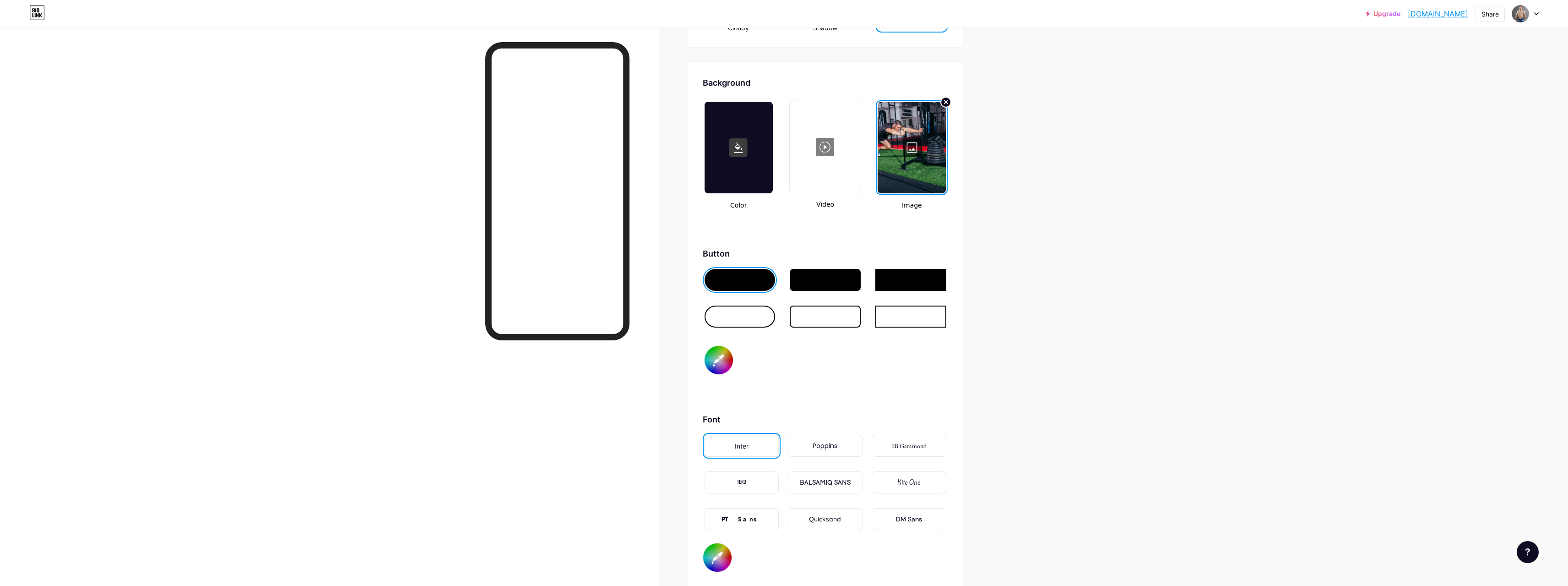
click at [817, 283] on div at bounding box center [825, 280] width 71 height 22
click at [896, 278] on div at bounding box center [911, 280] width 71 height 22
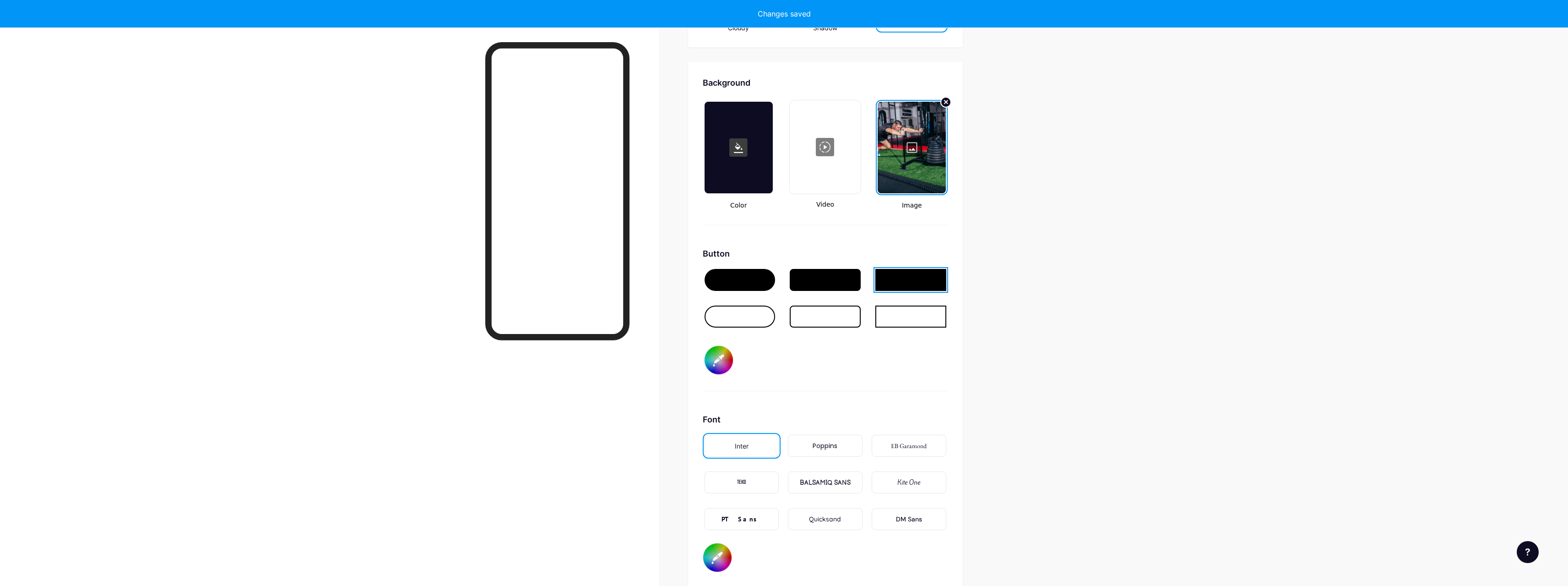
click at [734, 316] on div at bounding box center [740, 316] width 71 height 22
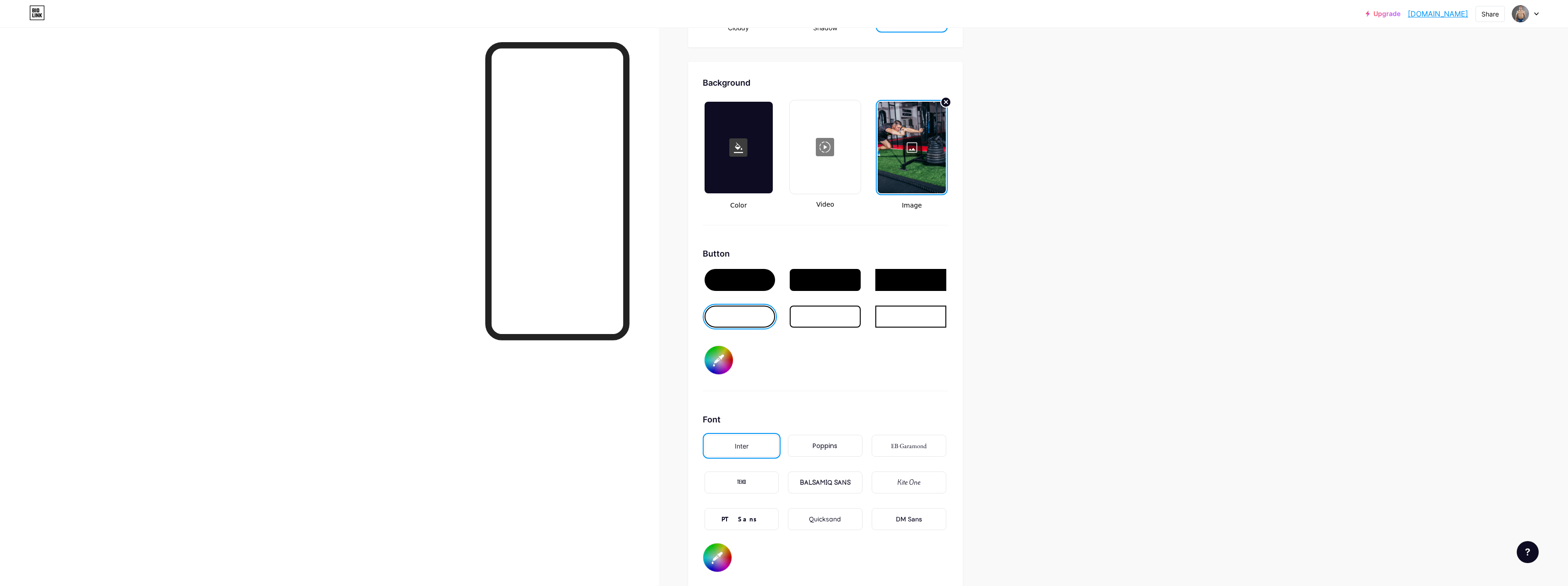
click at [804, 317] on div at bounding box center [825, 316] width 71 height 22
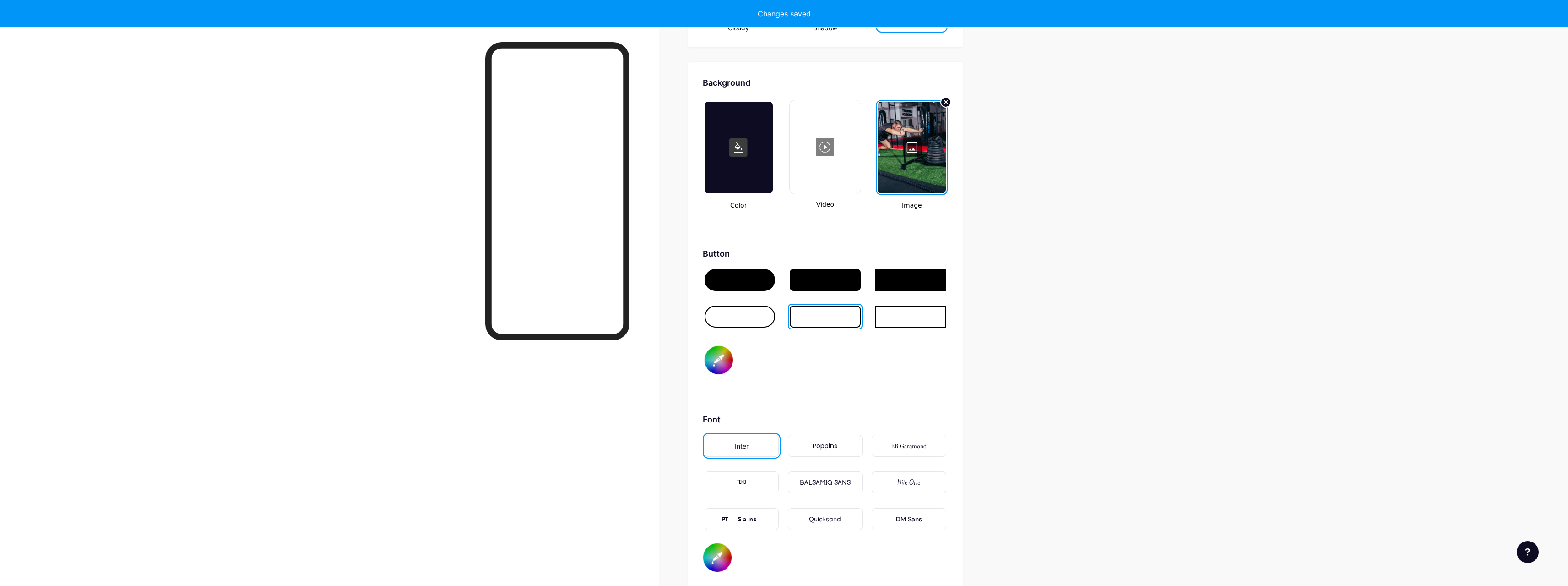
click at [893, 317] on div at bounding box center [911, 316] width 71 height 22
click at [735, 280] on div at bounding box center [740, 280] width 71 height 22
type input "#ffffff"
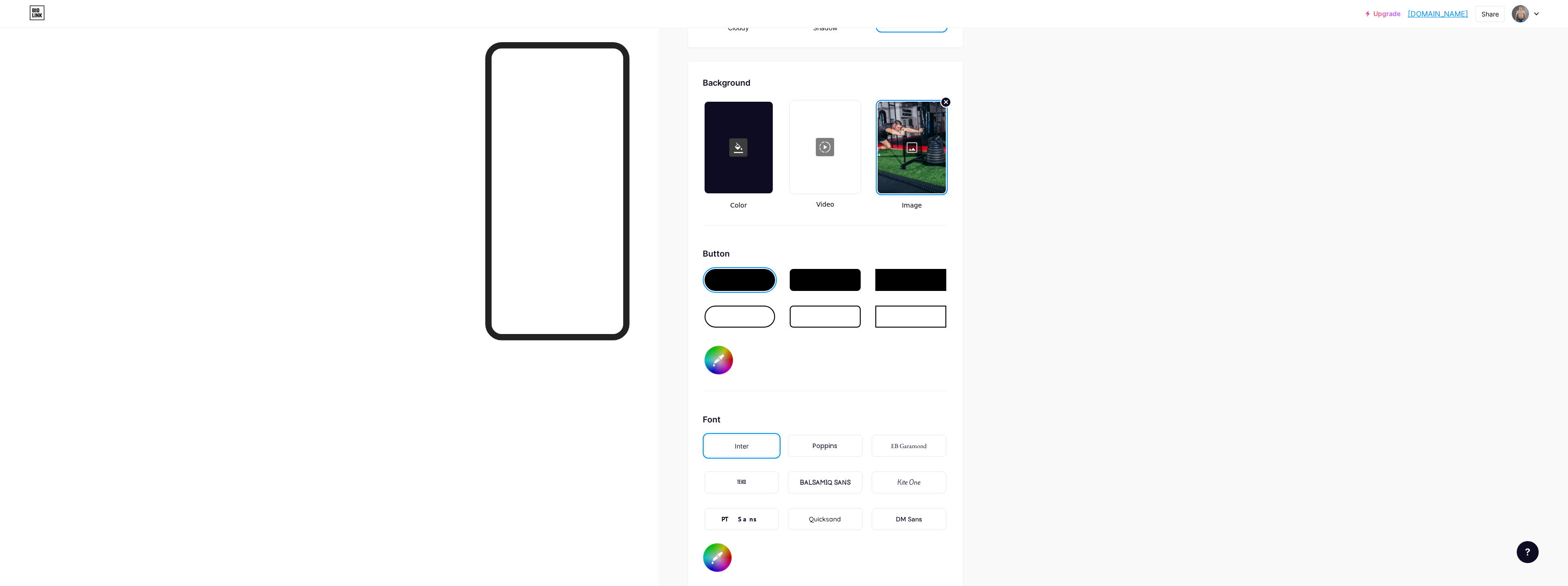
click at [727, 360] on input "#ed3131" at bounding box center [718, 360] width 28 height 28
type input "#744444"
type input "#ffffff"
type input "#704242"
type input "#ffffff"
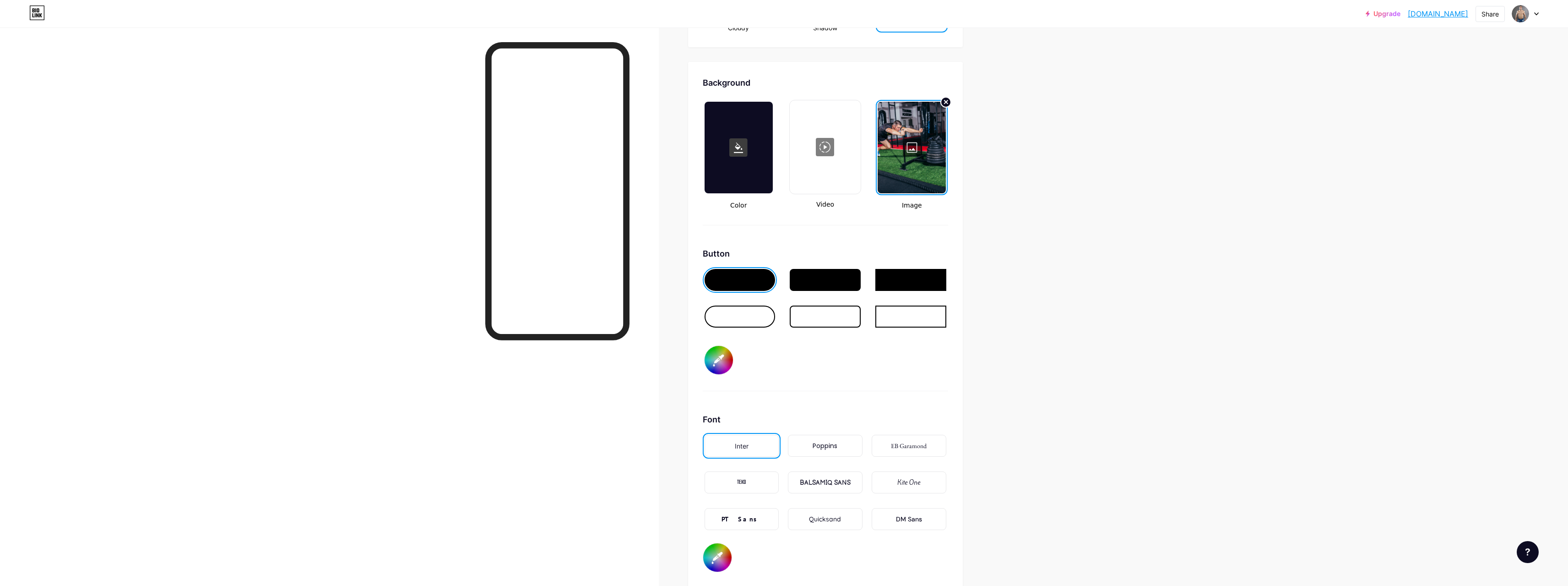
type input "#6a3e3e"
type input "#ffffff"
type input "#623c3c"
type input "#ffffff"
type input "#5b3939"
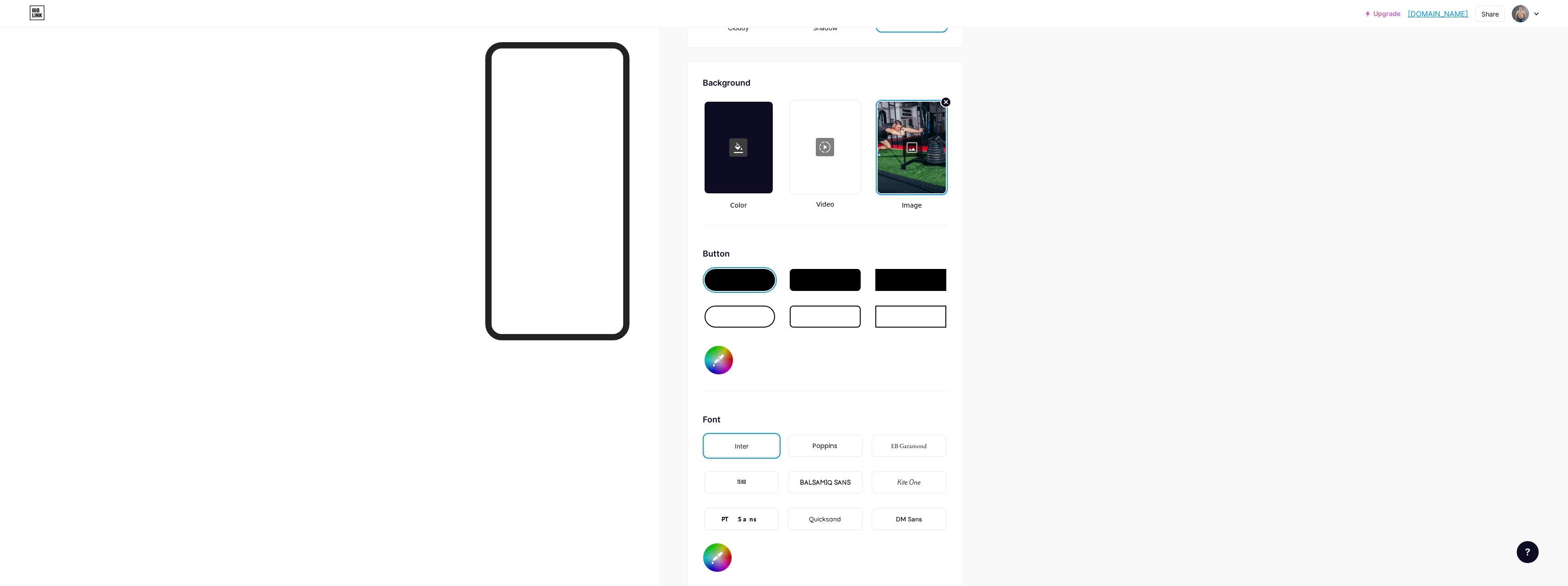
type input "#ffffff"
type input "#543636"
type input "#ffffff"
type input "#4d3333"
type input "#ffffff"
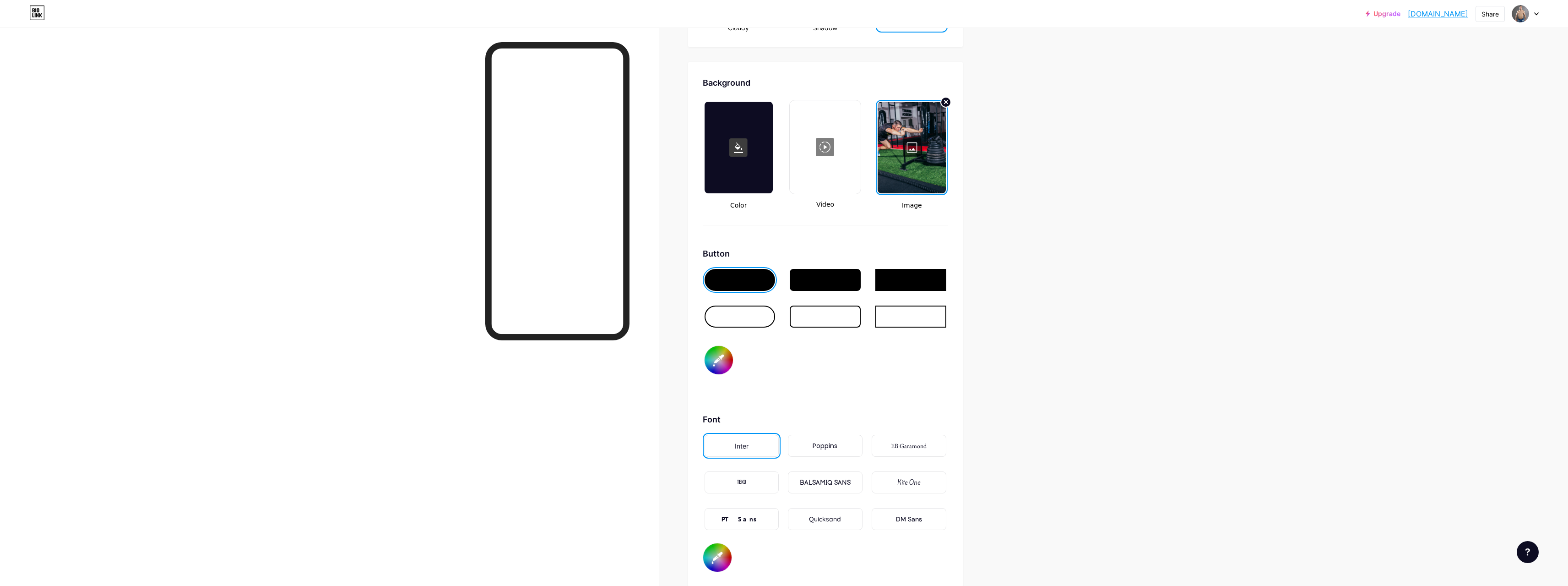
type input "#453030"
type input "#ffffff"
type input "#382929"
type input "#ffffff"
type input "#2f2323"
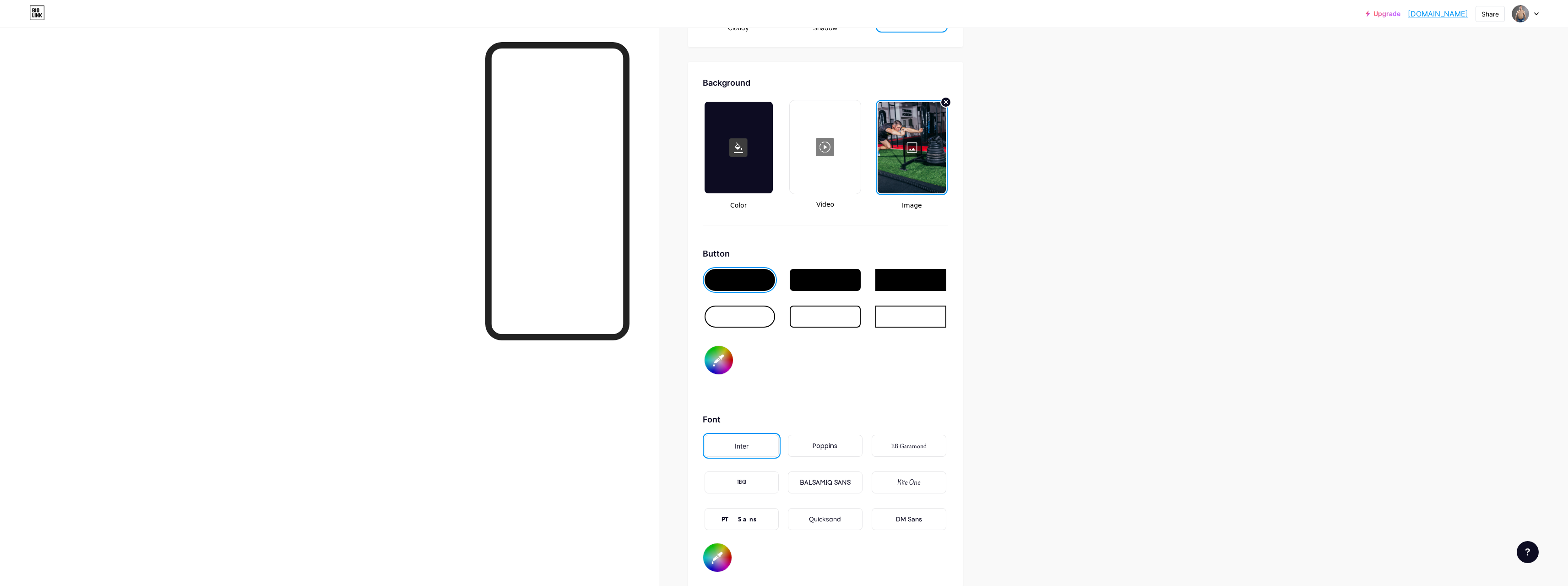
type input "#ffffff"
type input "#221b1b"
type input "#ffffff"
type input "#161212"
type input "#ffffff"
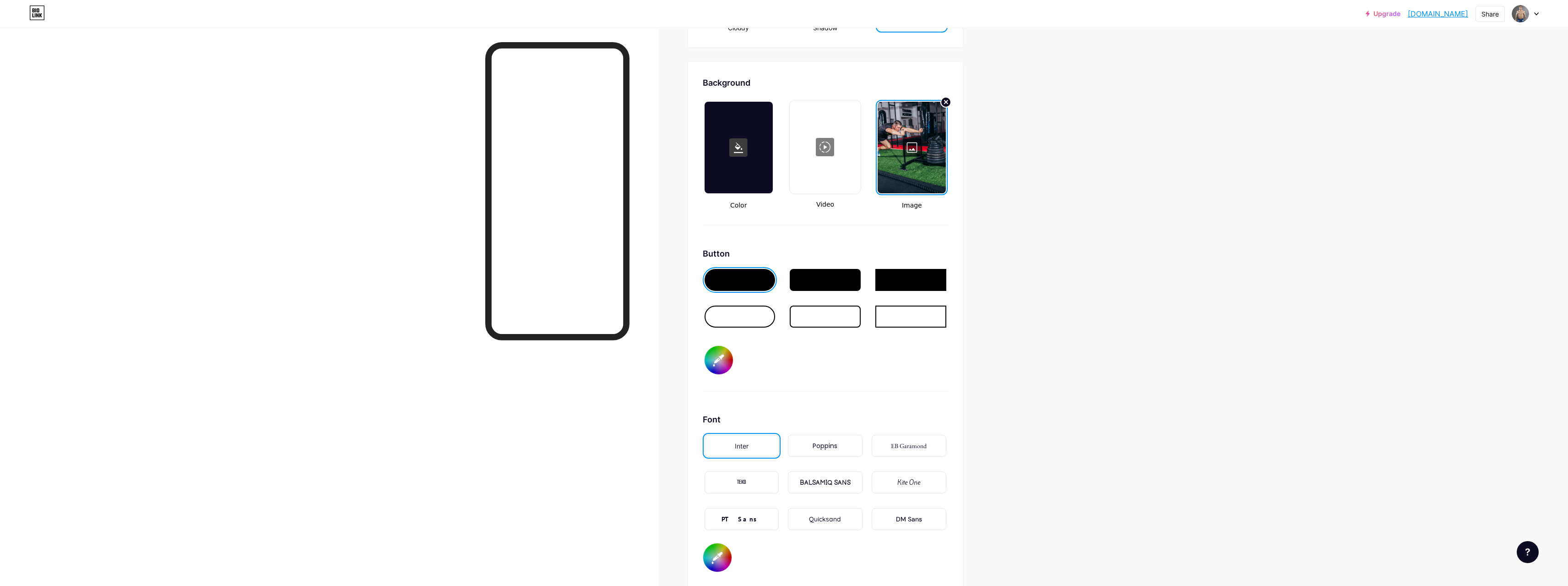
type input "#0e0c0c"
type input "#ffffff"
type input "#080707"
type input "#ffffff"
type input "#060505"
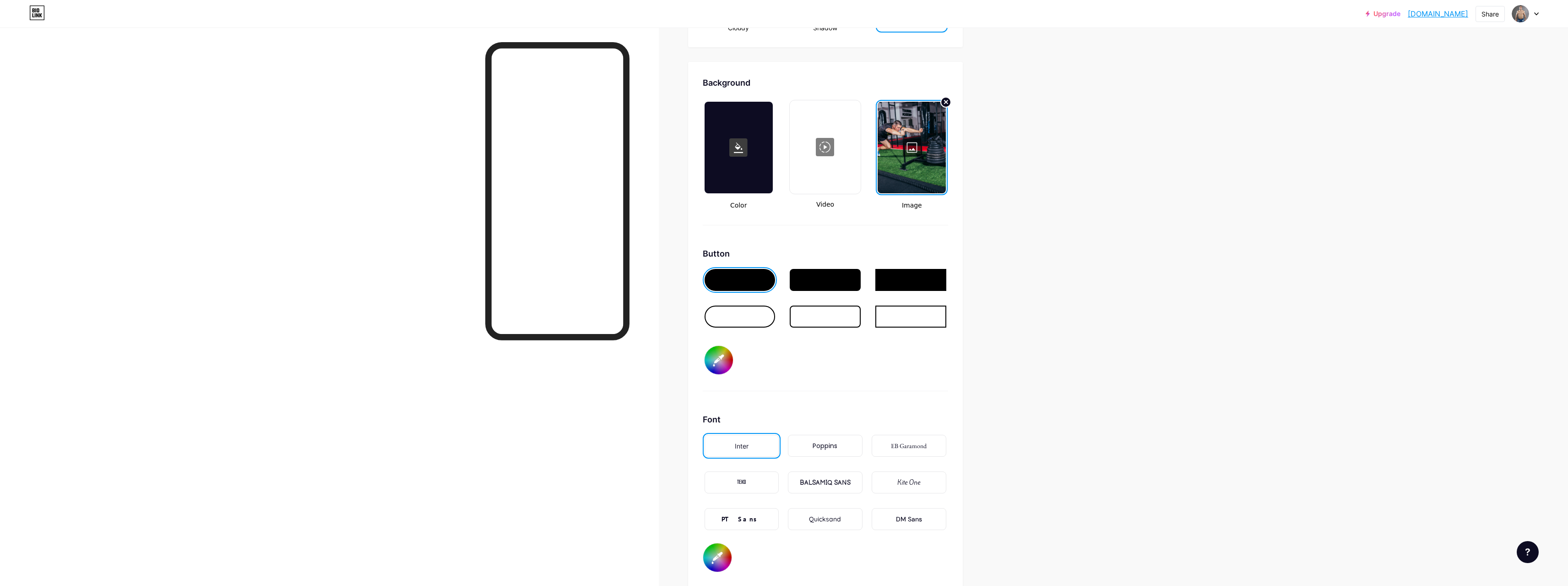
type input "#ffffff"
type input "#050505"
type input "#ffffff"
type input "#000000"
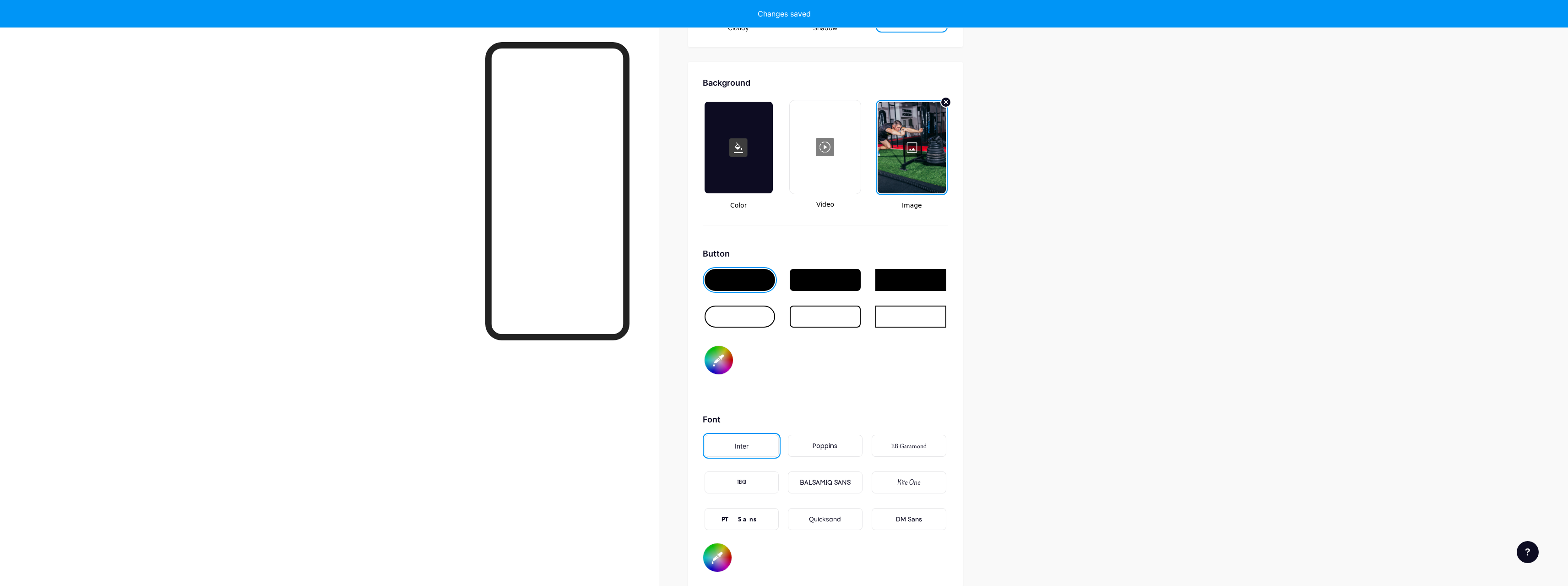
type input "#ffffff"
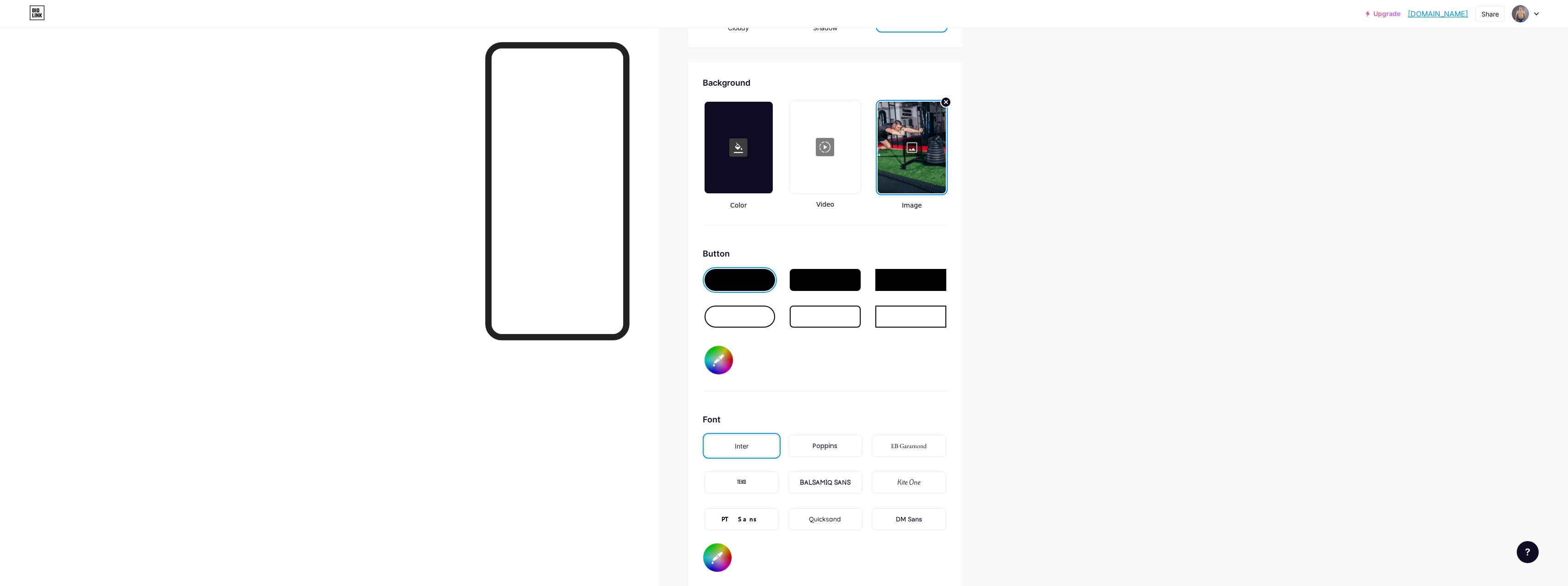
type input "#c62a2a"
type input "#ffffff"
type input "#c72929"
type input "#ffffff"
type input "#ce2727"
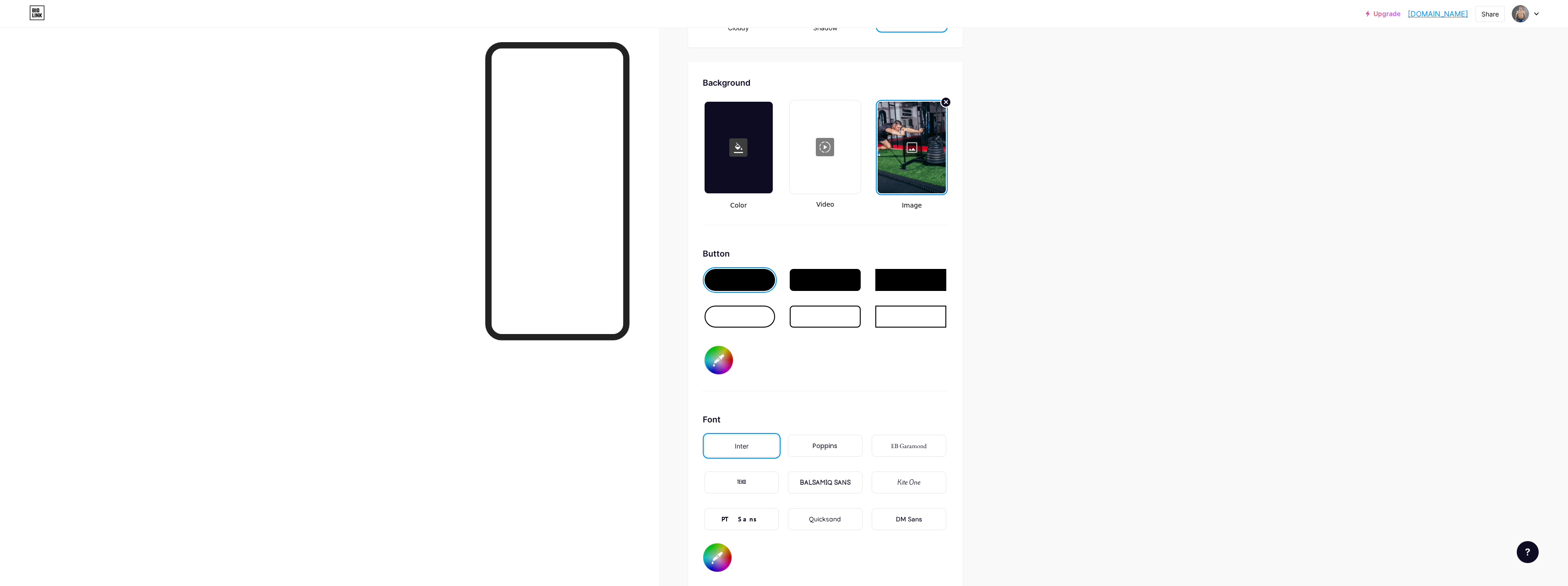
type input "#ffffff"
type input "#cb2525"
type input "#ffffff"
type input "#ce2222"
type input "#ffffff"
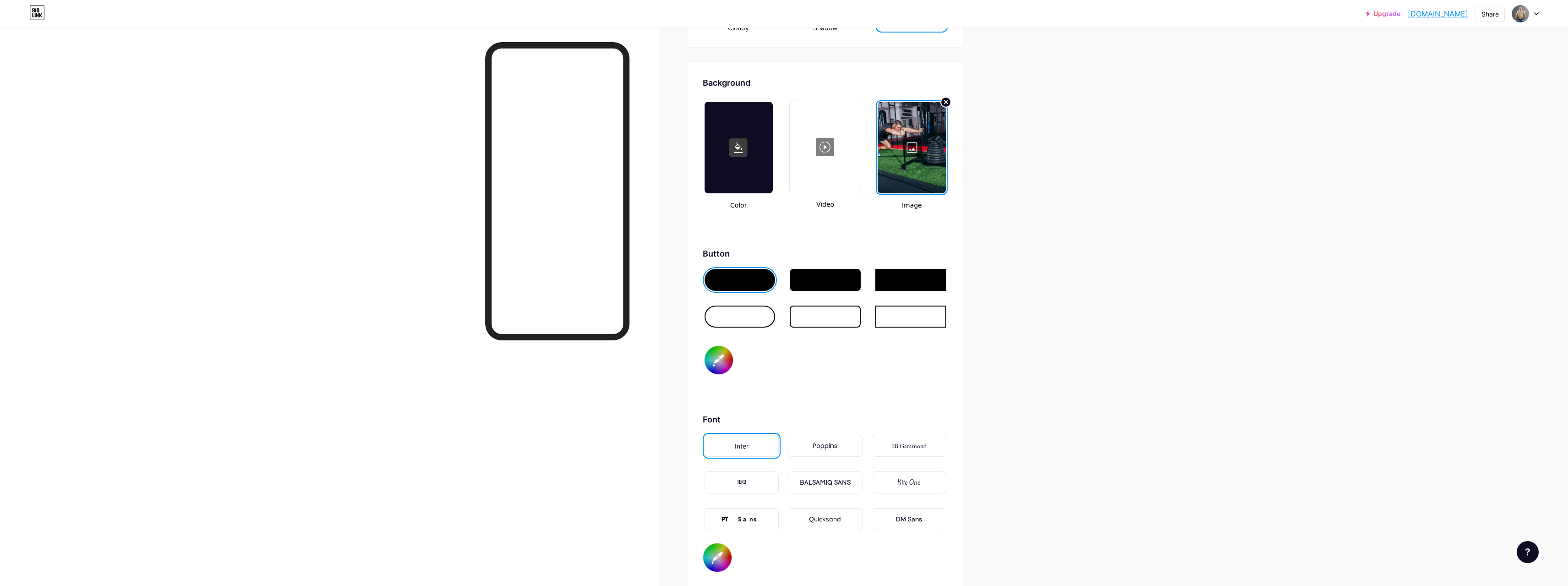
type input "#ce1c1c"
type input "#ffffff"
type input "#d41616"
type input "#ffffff"
type input "#d70f0f"
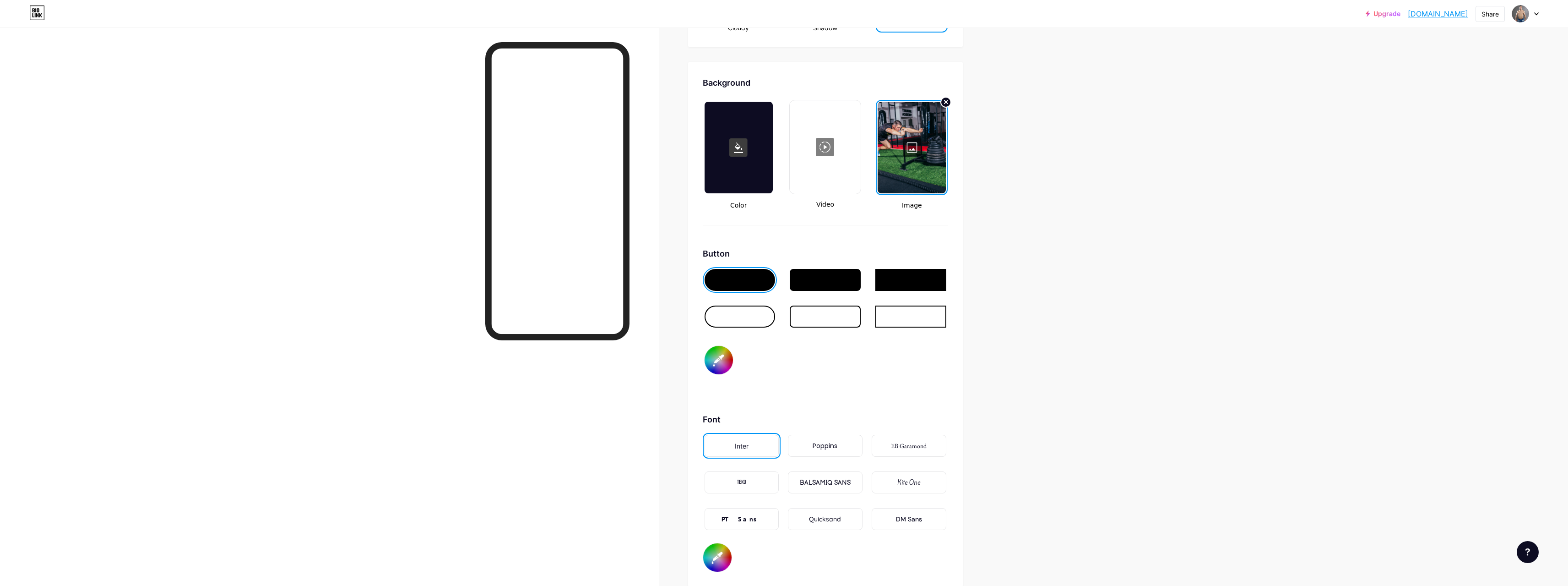
type input "#ffffff"
type input "#dc0909"
type input "#ffffff"
type input "#e30202"
type input "#ffffff"
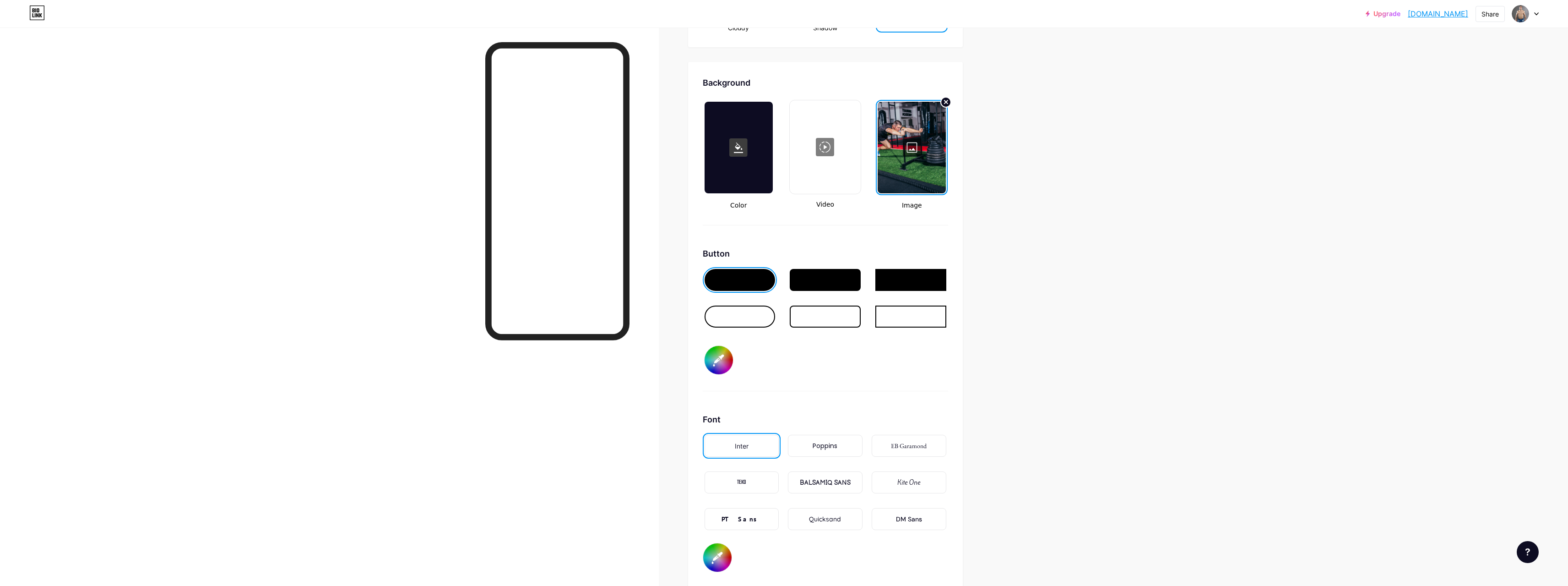
type input "#e60000"
type input "#ffffff"
type input "#eb0000"
type input "#ffffff"
type input "#f00000"
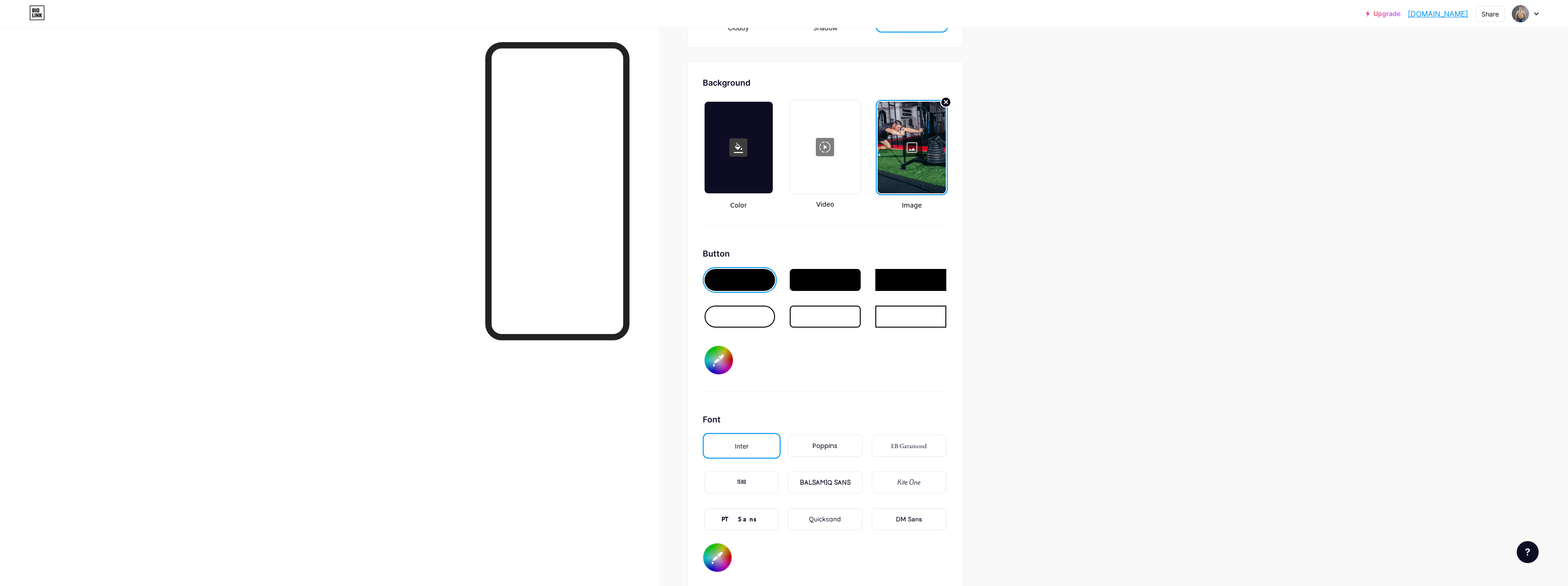
type input "#ffffff"
type input "#f50000"
type input "#ffffff"
type input "#fa0000"
type input "#ffffff"
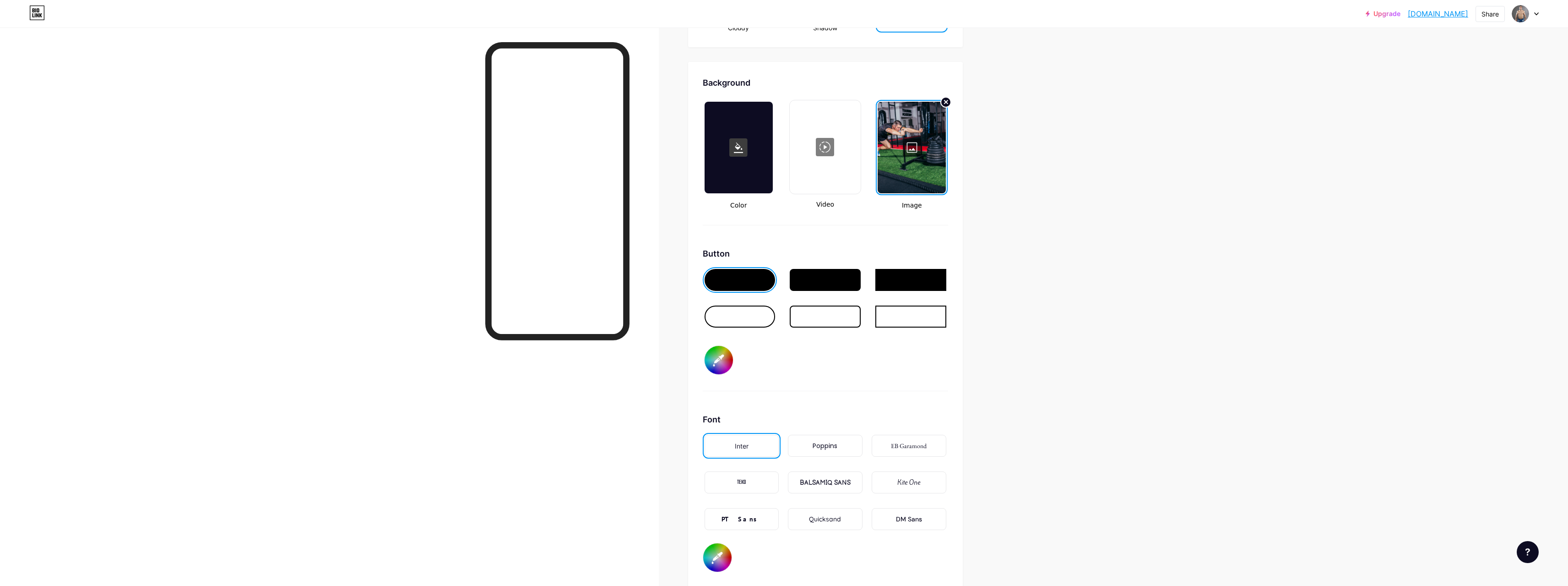
type input "#ff0000"
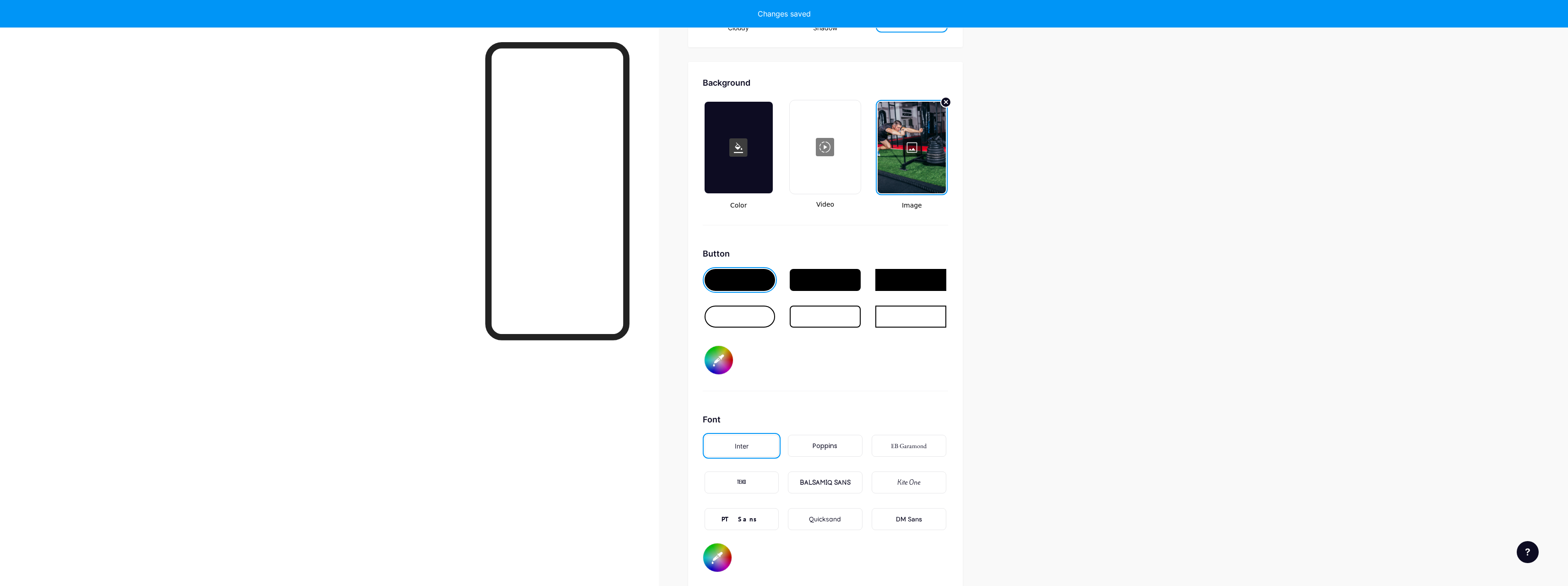
type input "#ffffff"
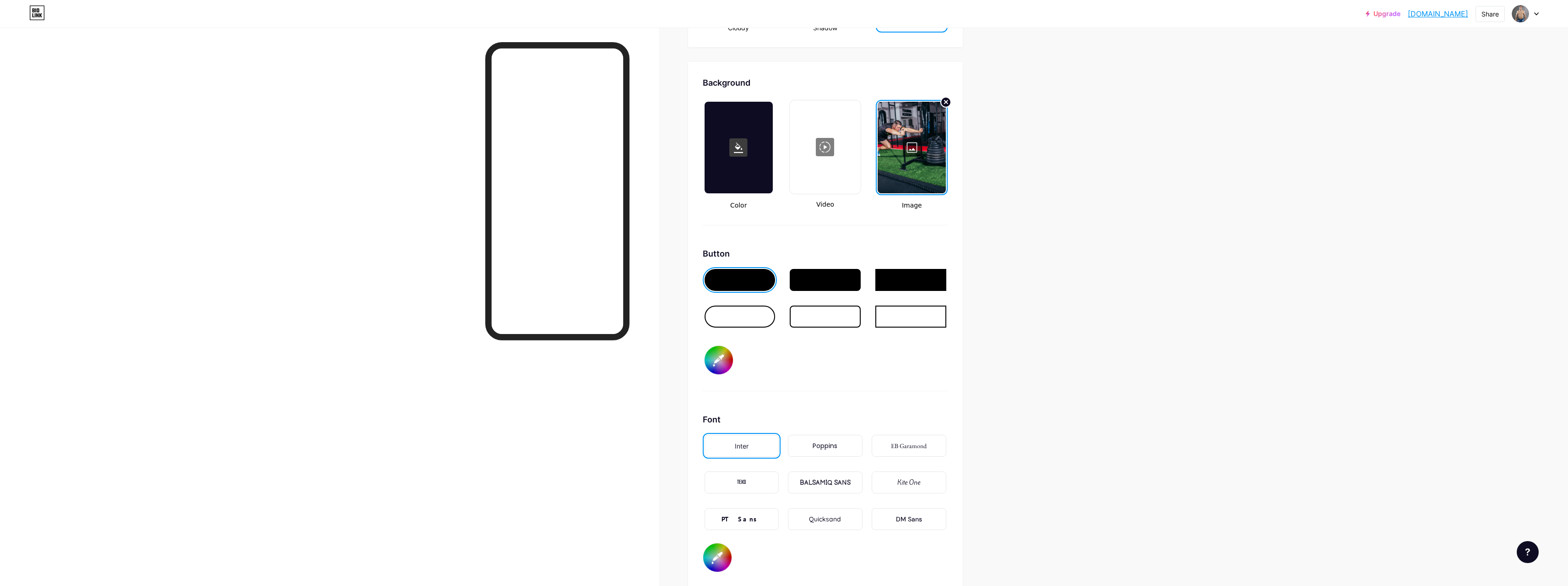
type input "#ff0000"
click at [847, 369] on div "Button #ff0000" at bounding box center [825, 319] width 245 height 144
click at [828, 446] on div "Poppins" at bounding box center [825, 446] width 24 height 10
click at [765, 474] on div "TEKO" at bounding box center [742, 483] width 75 height 22
click at [831, 450] on div "Poppins" at bounding box center [825, 446] width 24 height 10
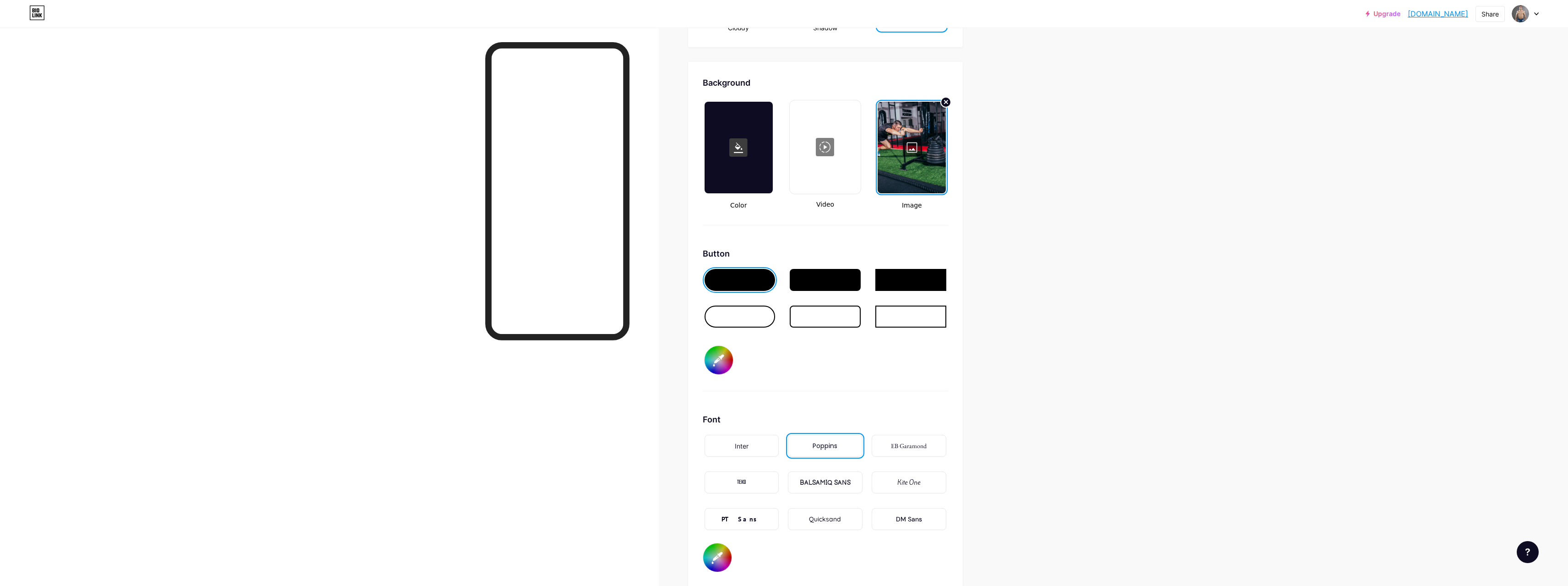
click at [755, 455] on div "Inter" at bounding box center [742, 446] width 75 height 22
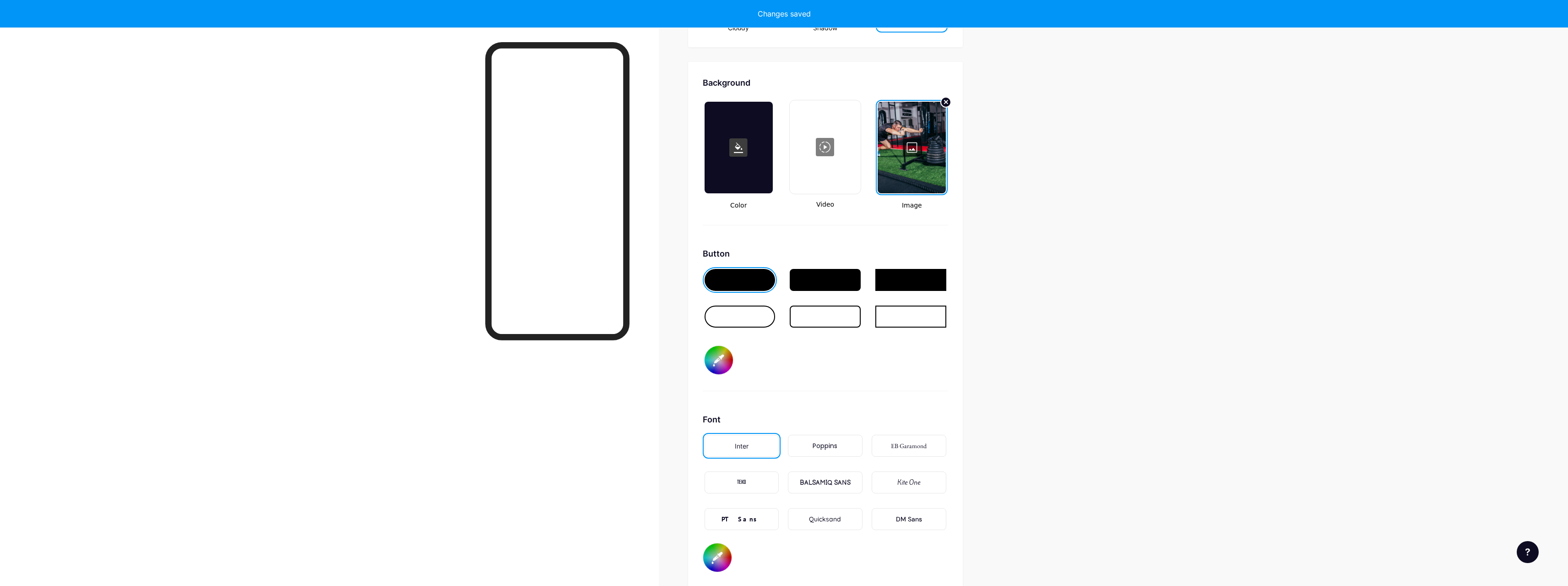
type input "#ffffff"
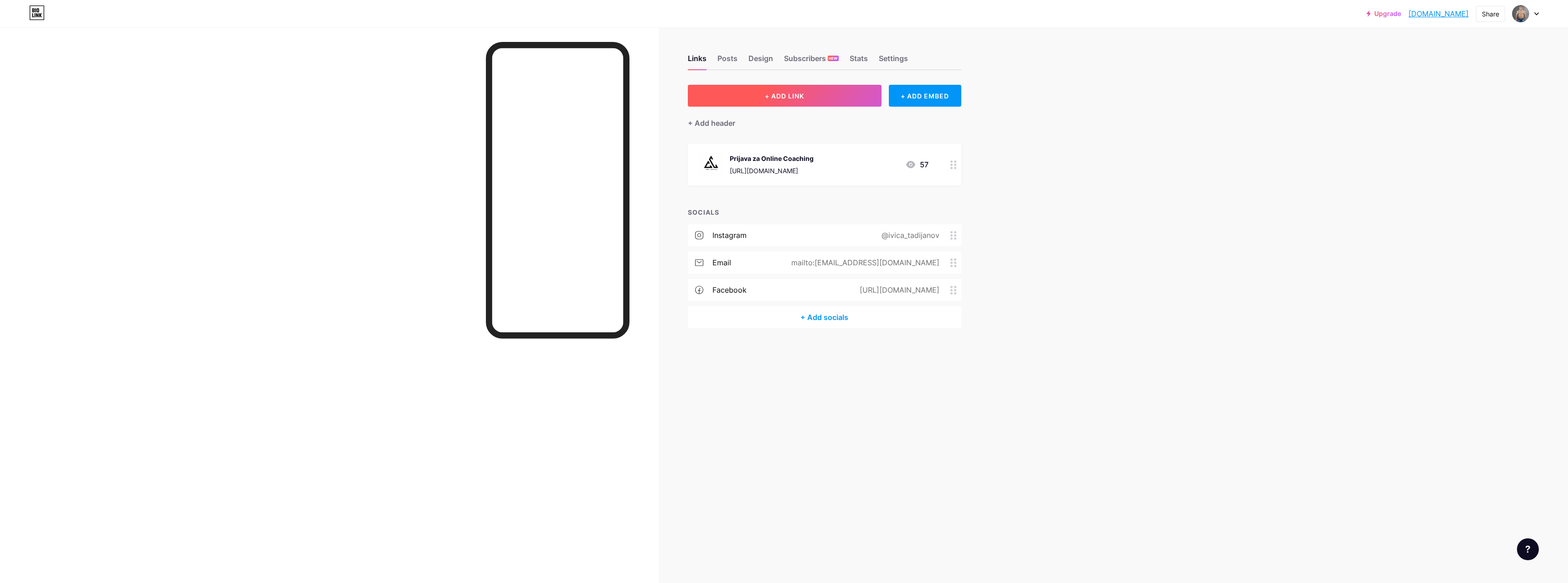
click at [811, 89] on button "+ ADD LINK" at bounding box center [785, 96] width 194 height 22
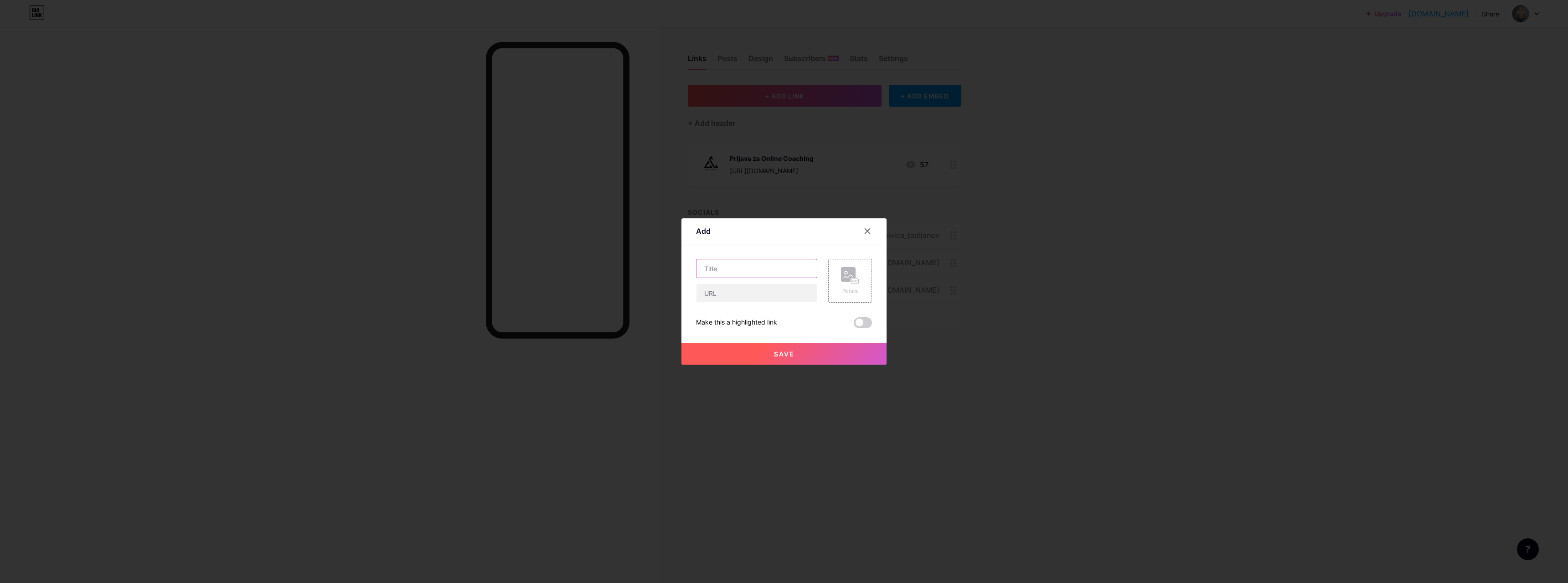
click at [746, 267] on input "text" at bounding box center [757, 268] width 121 height 18
type input "Besplatan full body trening za muškarce"
click at [755, 301] on input "text" at bounding box center [757, 293] width 121 height 18
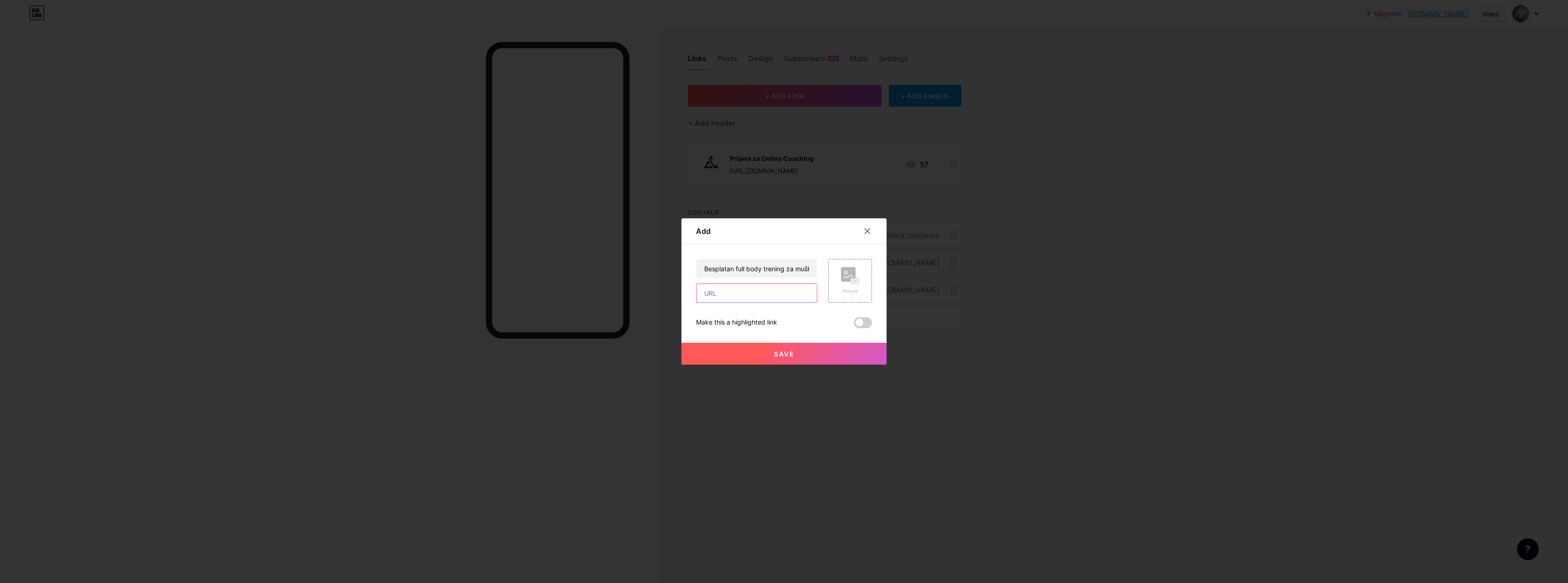
paste input "https://drive.google.com/file/d/1jp5SLdT1QzTNYAAgEd5d6kA4aIBTa1rh/view"
type input "https://drive.google.com/file/d/1jp5SLdT1QzTNYAAgEd5d6kA4aIBTa1rh/view"
click at [856, 287] on div "Picture" at bounding box center [850, 281] width 18 height 27
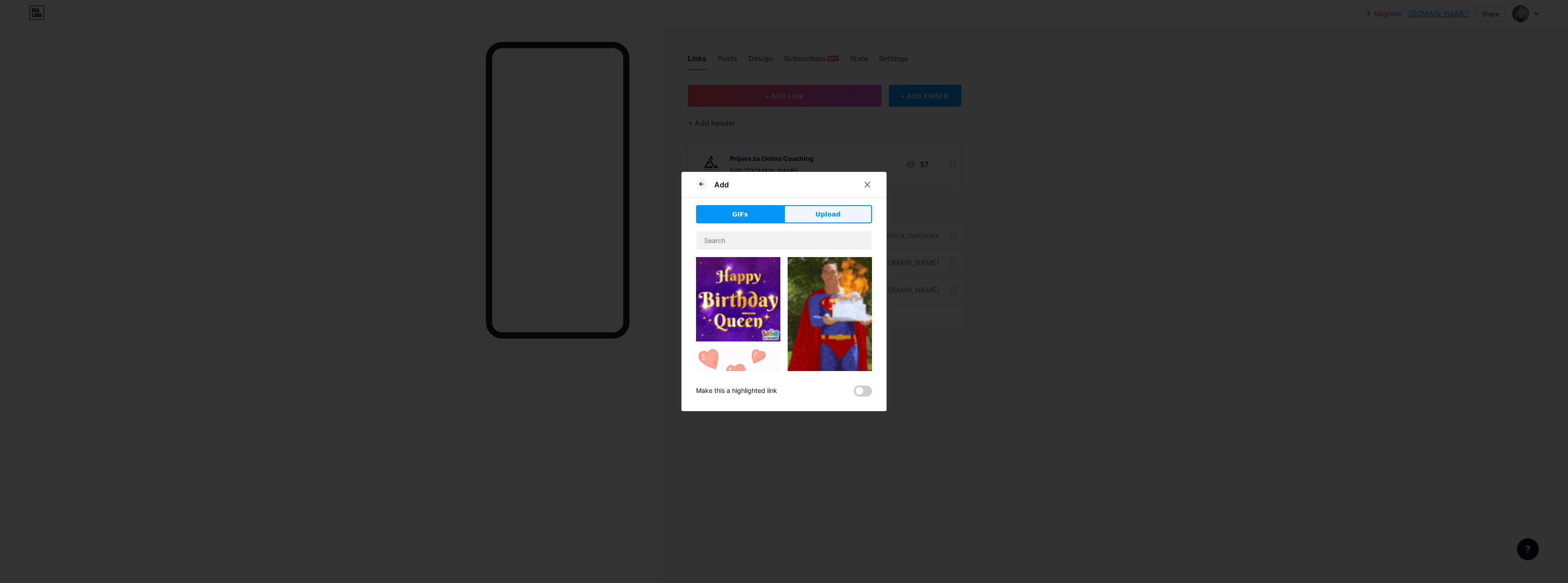
click at [823, 212] on span "Upload" at bounding box center [828, 214] width 25 height 10
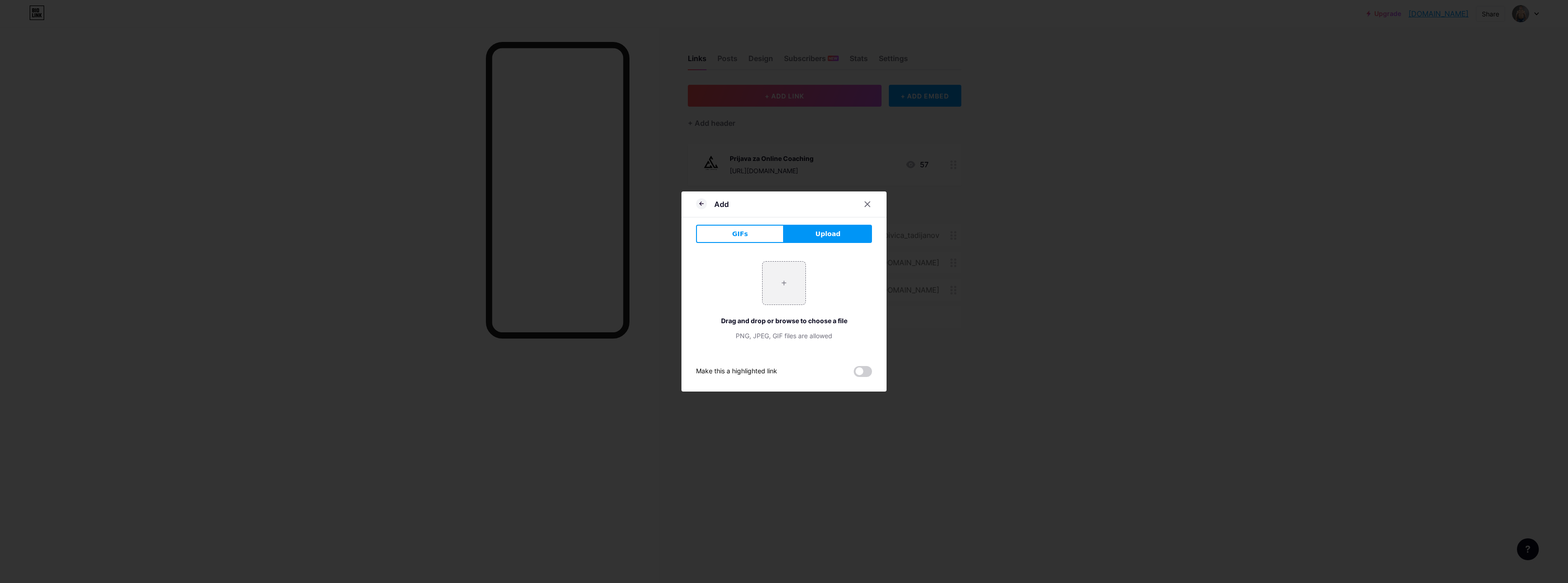
click at [826, 233] on span "Upload" at bounding box center [828, 234] width 25 height 10
click at [781, 283] on input "file" at bounding box center [784, 283] width 43 height 43
type input "C:\fakepath\CC.png"
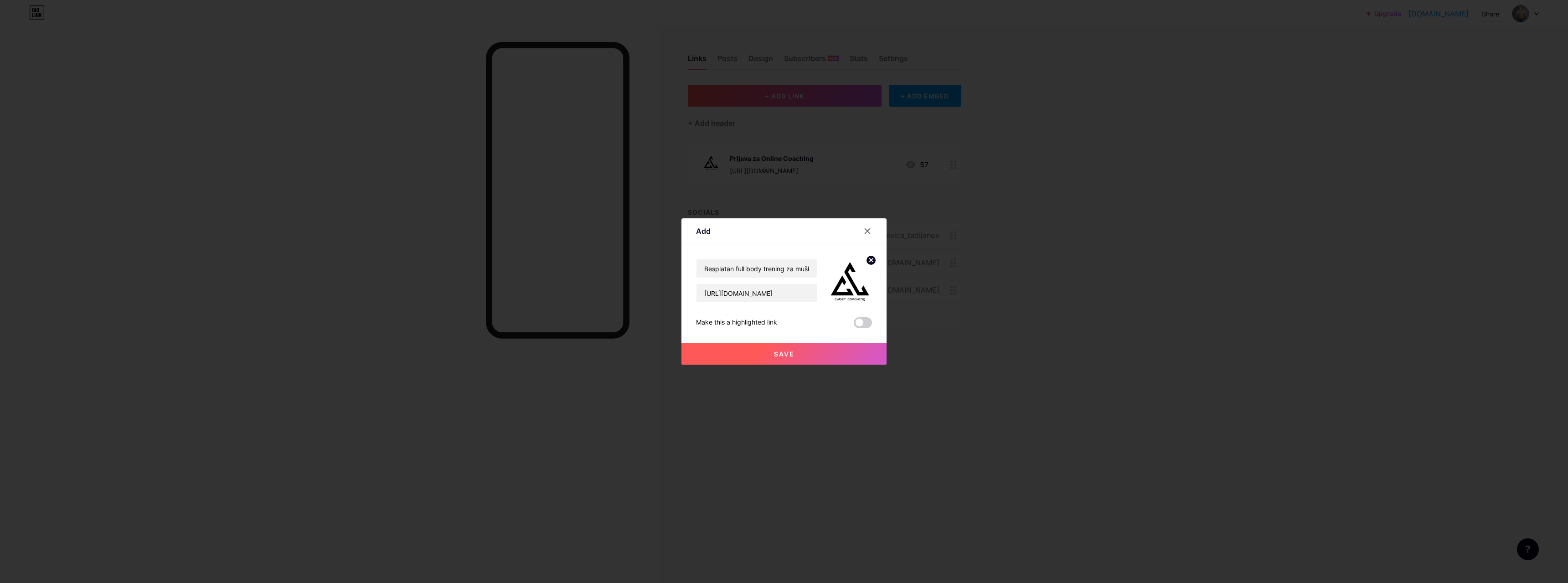
click at [785, 356] on span "Save" at bounding box center [785, 354] width 21 height 8
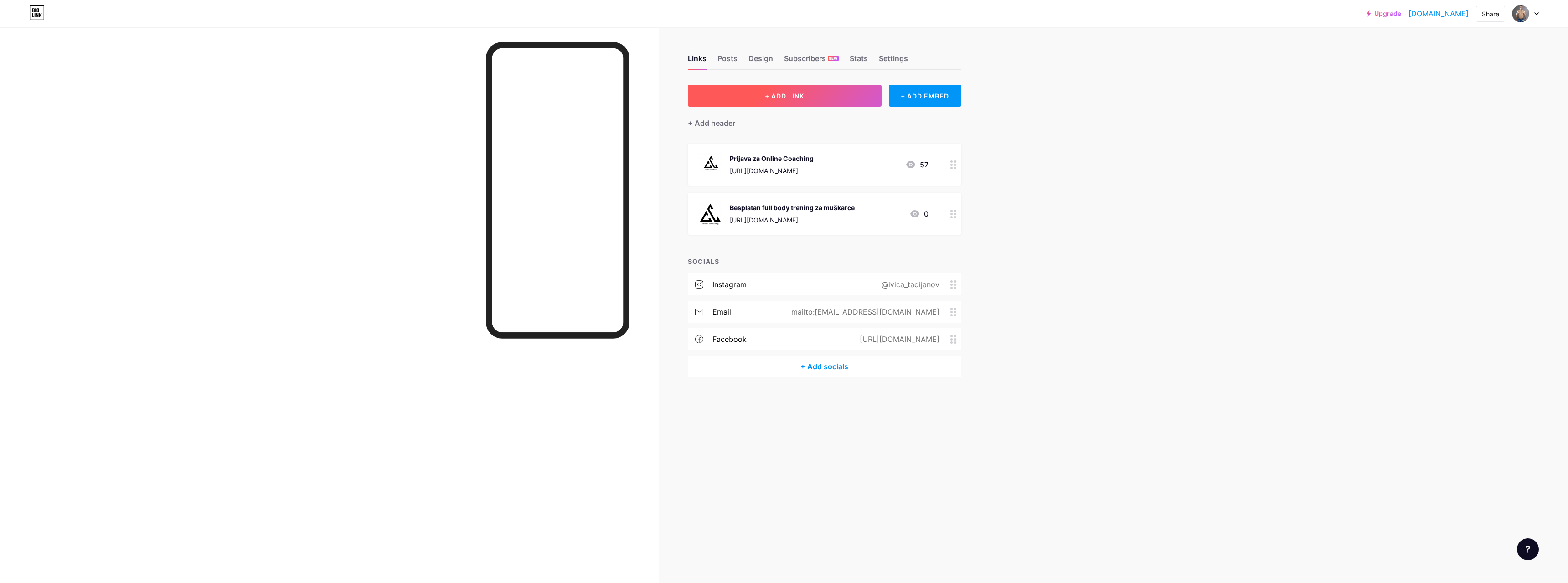
click at [822, 93] on button "+ ADD LINK" at bounding box center [785, 96] width 194 height 22
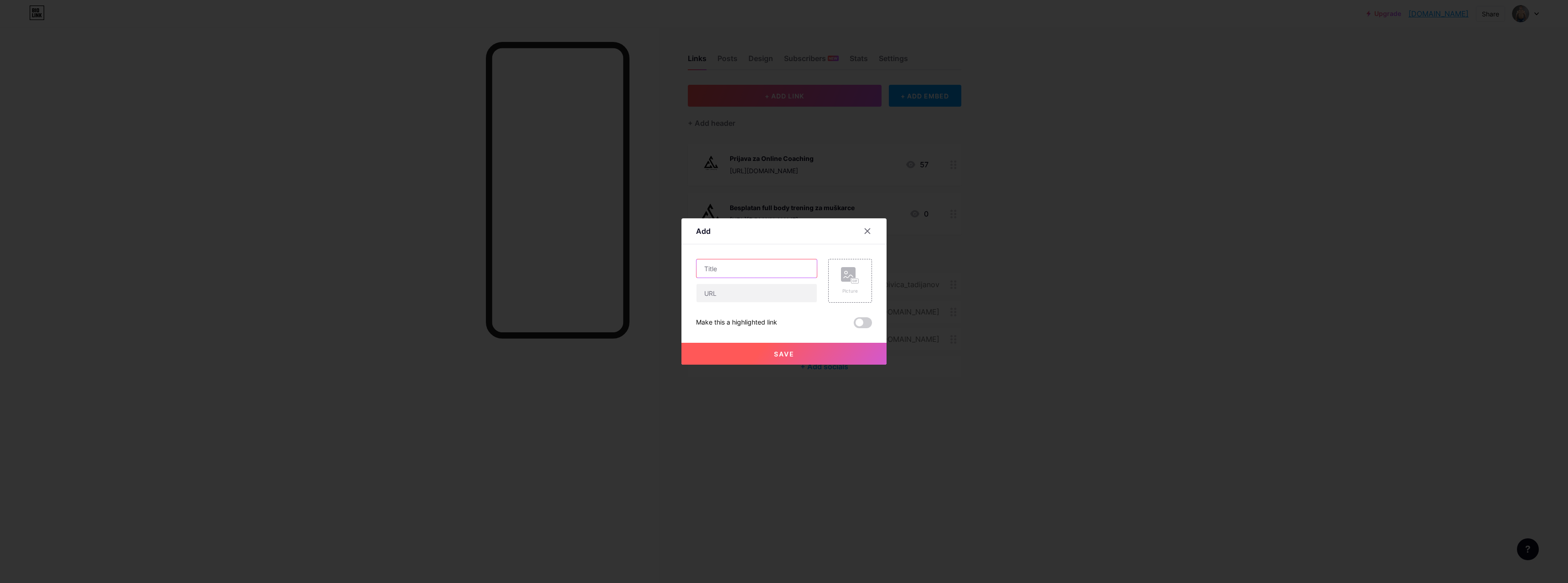
click at [768, 271] on input "text" at bounding box center [757, 268] width 121 height 18
click at [743, 301] on input "text" at bounding box center [757, 293] width 121 height 18
paste input "https://drive.google.com/file/d/13KXk89gL78YvW3zqxYBaXLMa1Z7HokfU/view?usp=shar…"
type input "https://drive.google.com/file/d/13KXk89gL78YvW3zqxYBaXLMa1Z7HokfU/view?usp=shar…"
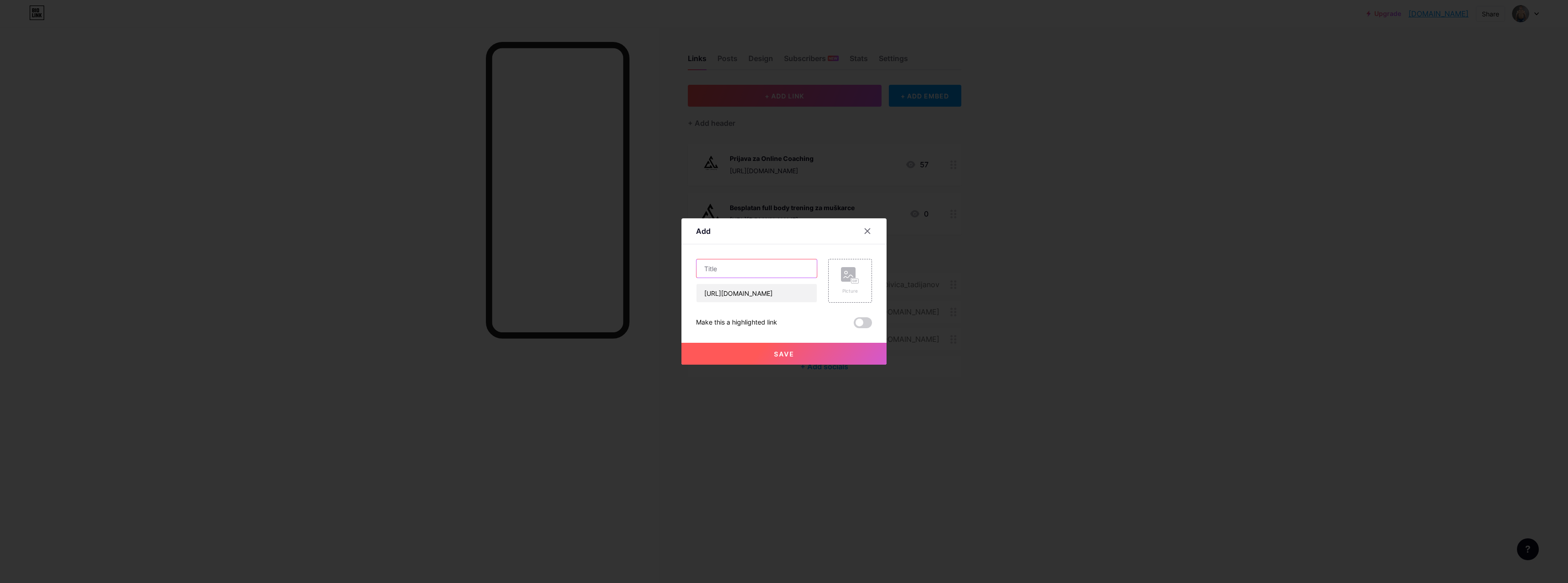
click at [729, 267] on input "text" at bounding box center [757, 268] width 121 height 18
type input "Besplatan full body trening za žene"
click at [856, 281] on div "Picture" at bounding box center [850, 281] width 44 height 44
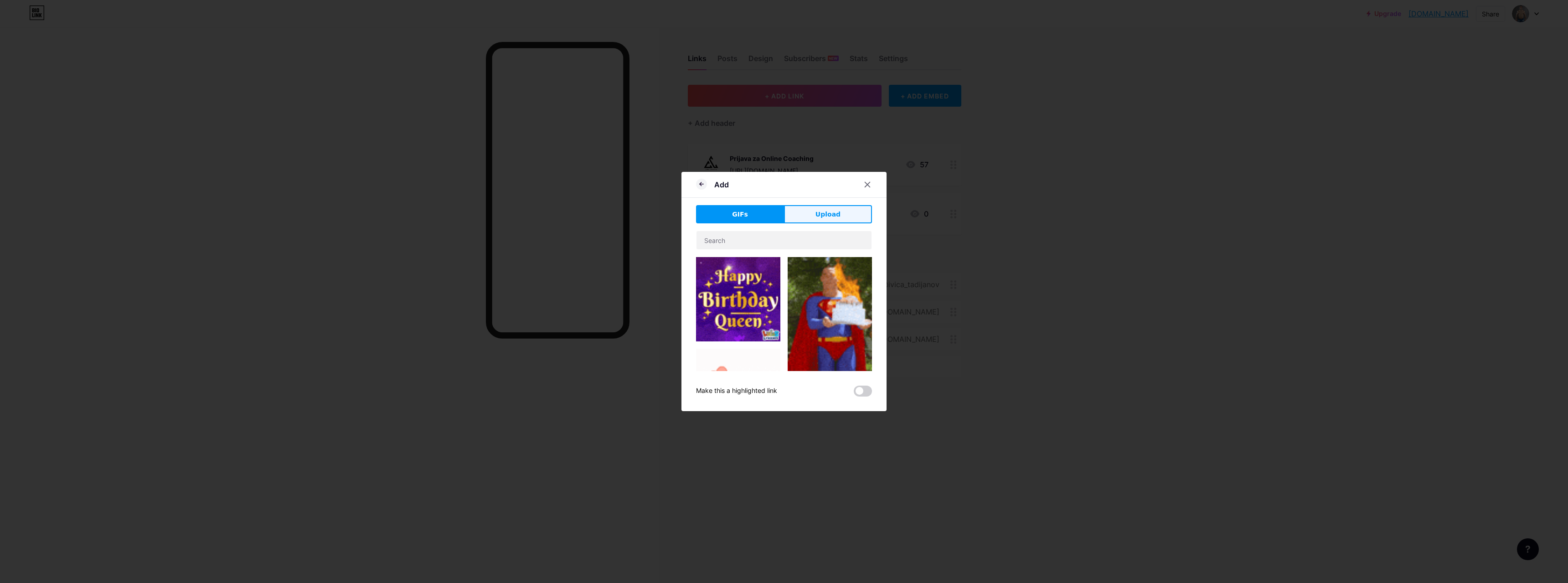
click at [830, 214] on span "Upload" at bounding box center [828, 214] width 25 height 10
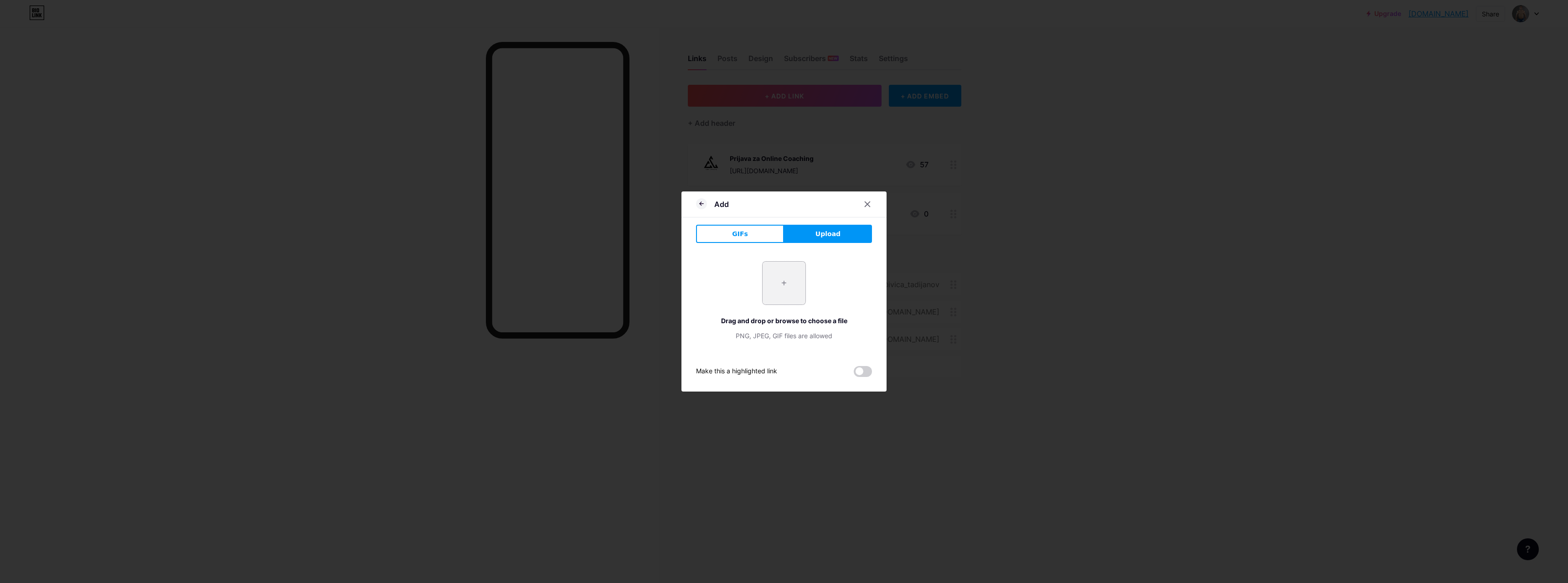
click at [782, 277] on input "file" at bounding box center [784, 283] width 43 height 43
type input "C:\fakepath\CC.png"
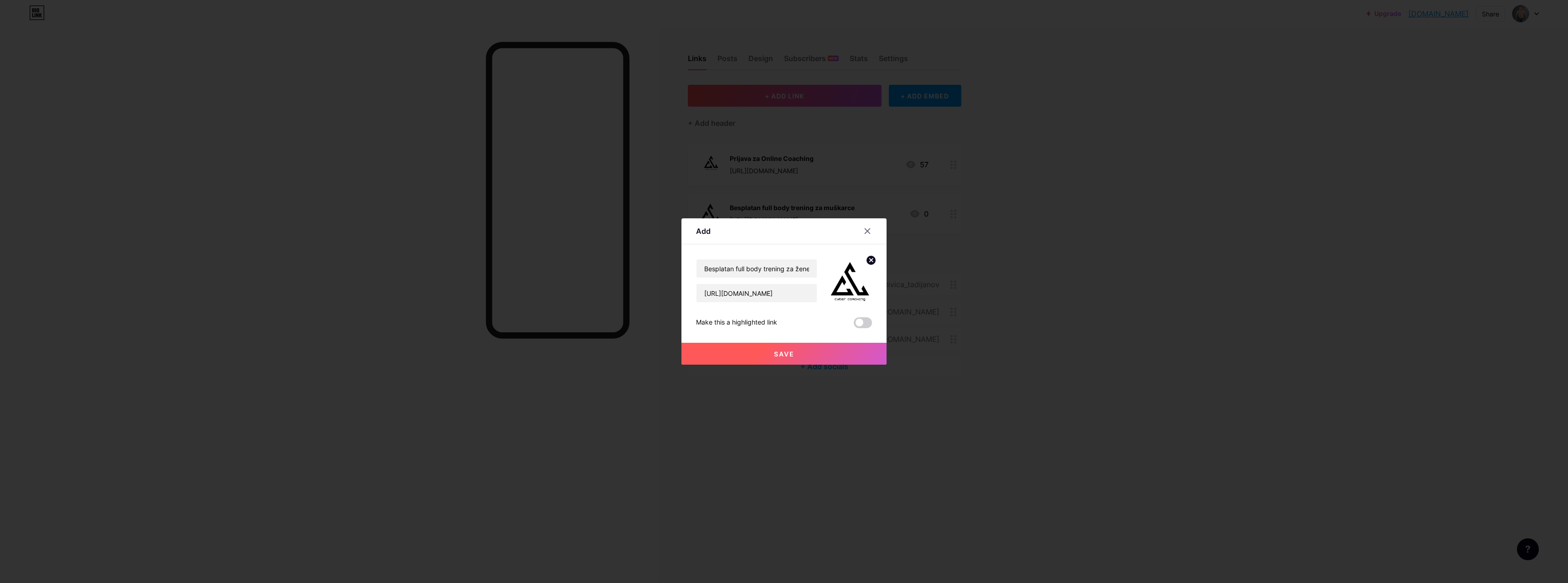
click at [866, 257] on circle at bounding box center [871, 260] width 10 height 10
click at [854, 280] on rect at bounding box center [855, 281] width 7 height 4
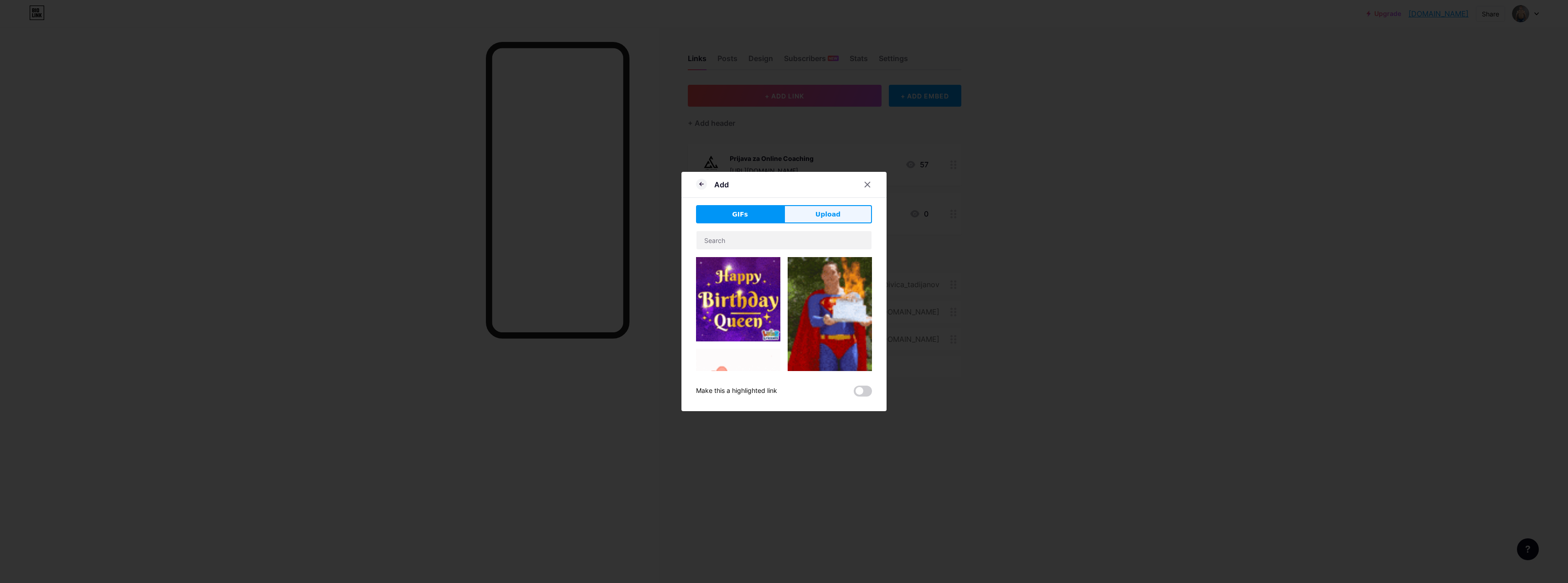
click at [845, 214] on button "Upload" at bounding box center [828, 214] width 88 height 18
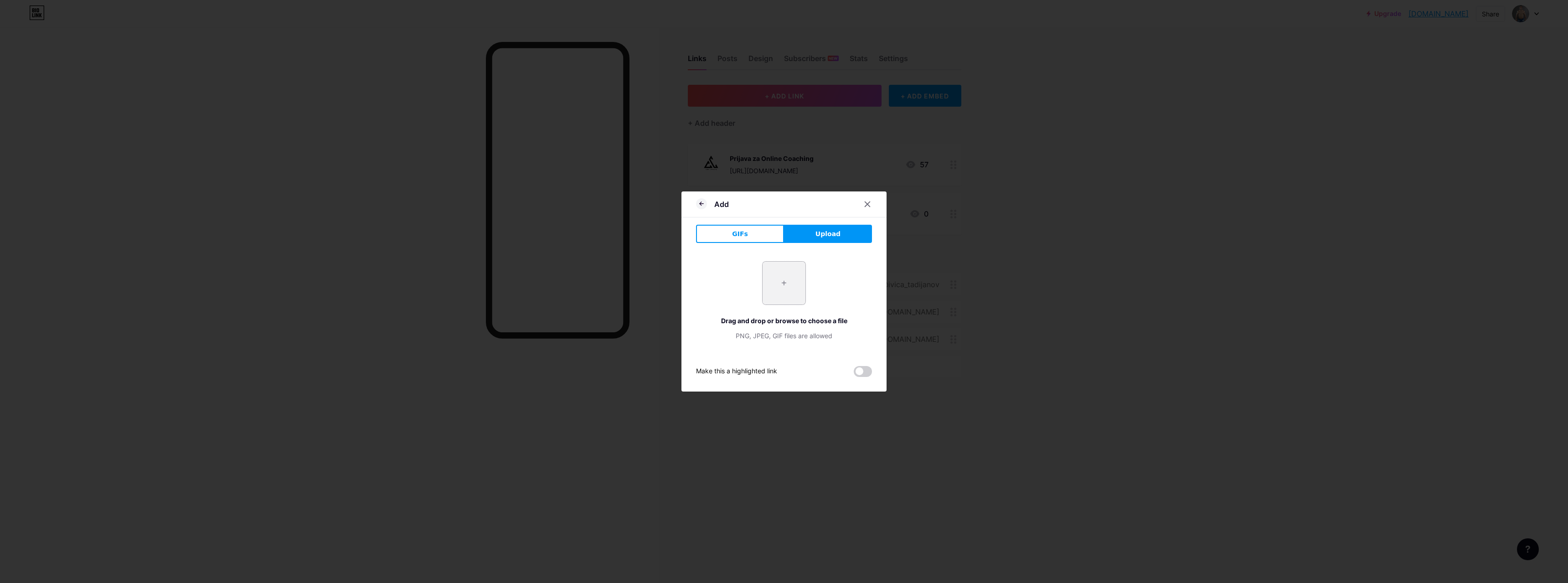
click at [774, 286] on input "file" at bounding box center [784, 283] width 43 height 43
type input "C:\fakepath\logo-final.png"
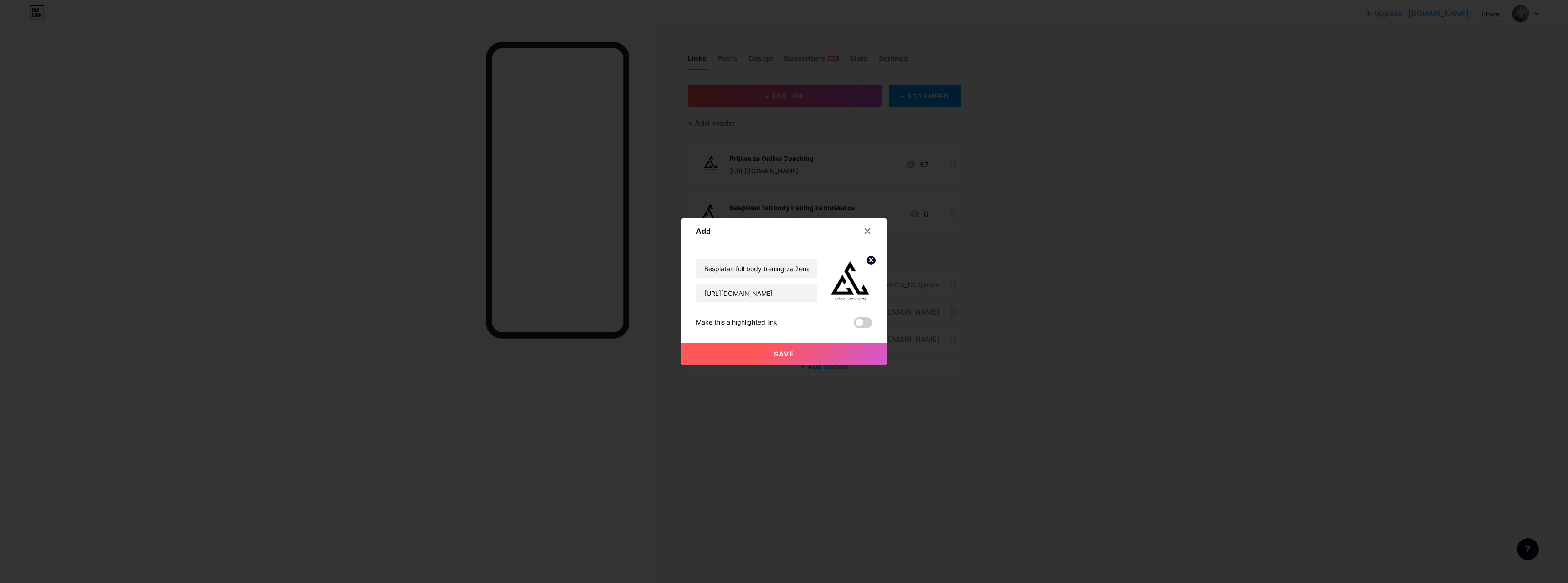
click at [775, 353] on span "Save" at bounding box center [785, 354] width 21 height 8
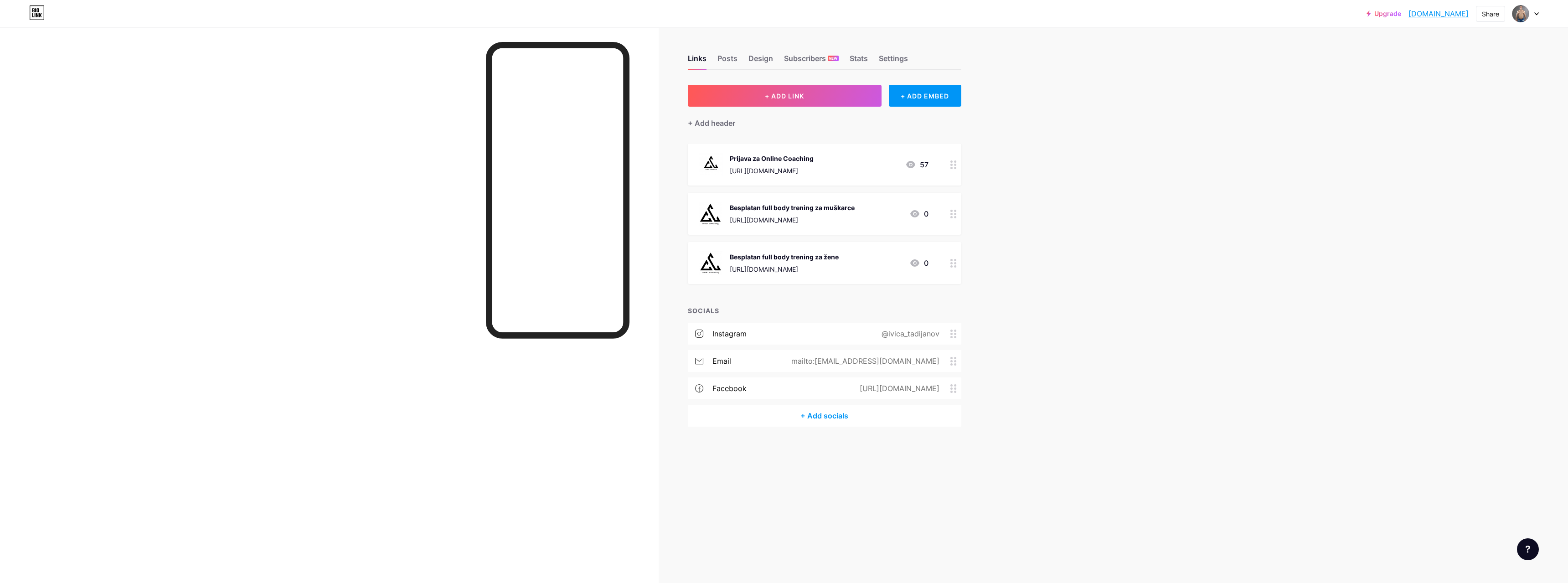
click at [953, 260] on icon at bounding box center [953, 263] width 6 height 9
click at [870, 242] on icon at bounding box center [871, 243] width 3 height 3
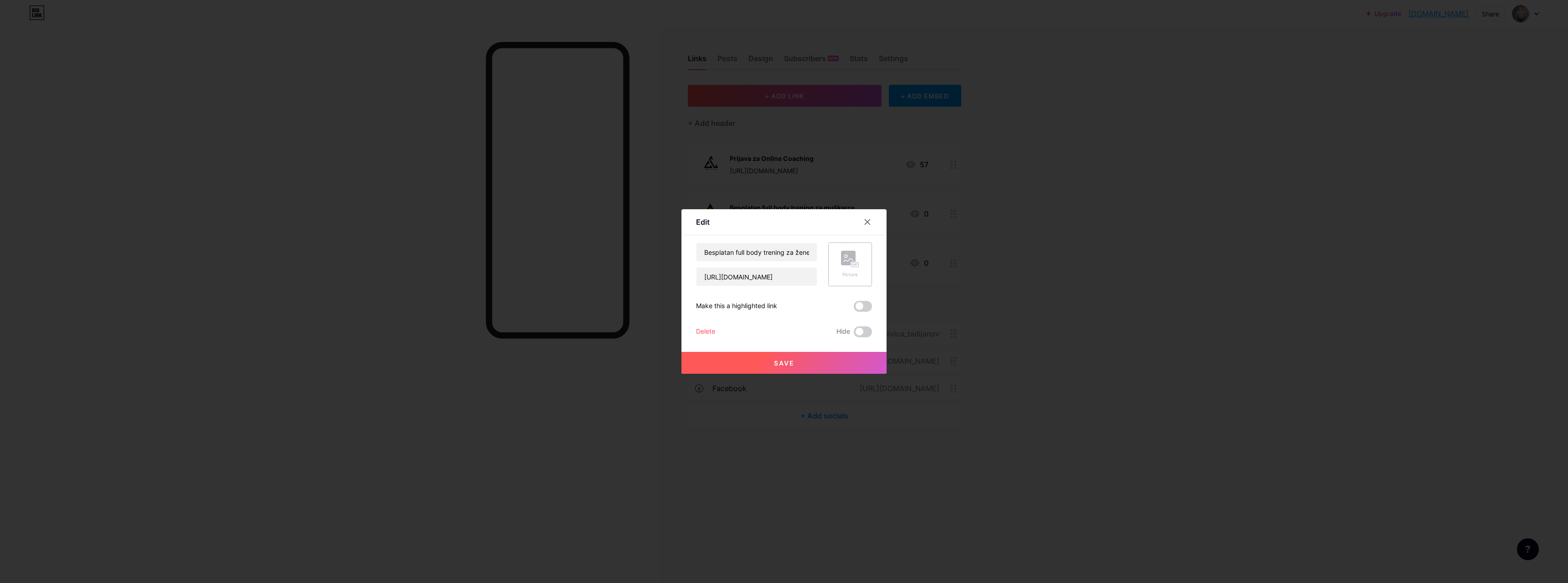
click at [788, 360] on span "Save" at bounding box center [785, 363] width 21 height 8
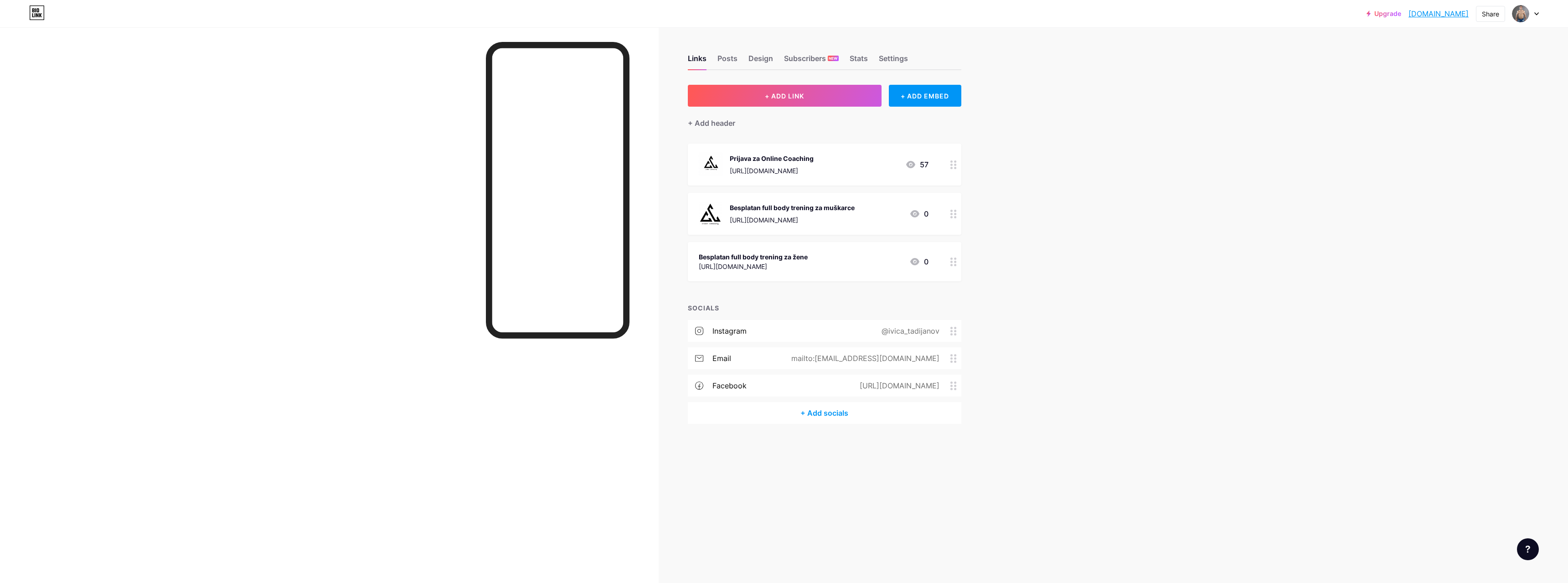
click at [948, 210] on div at bounding box center [953, 214] width 15 height 42
click at [870, 240] on circle at bounding box center [871, 243] width 10 height 10
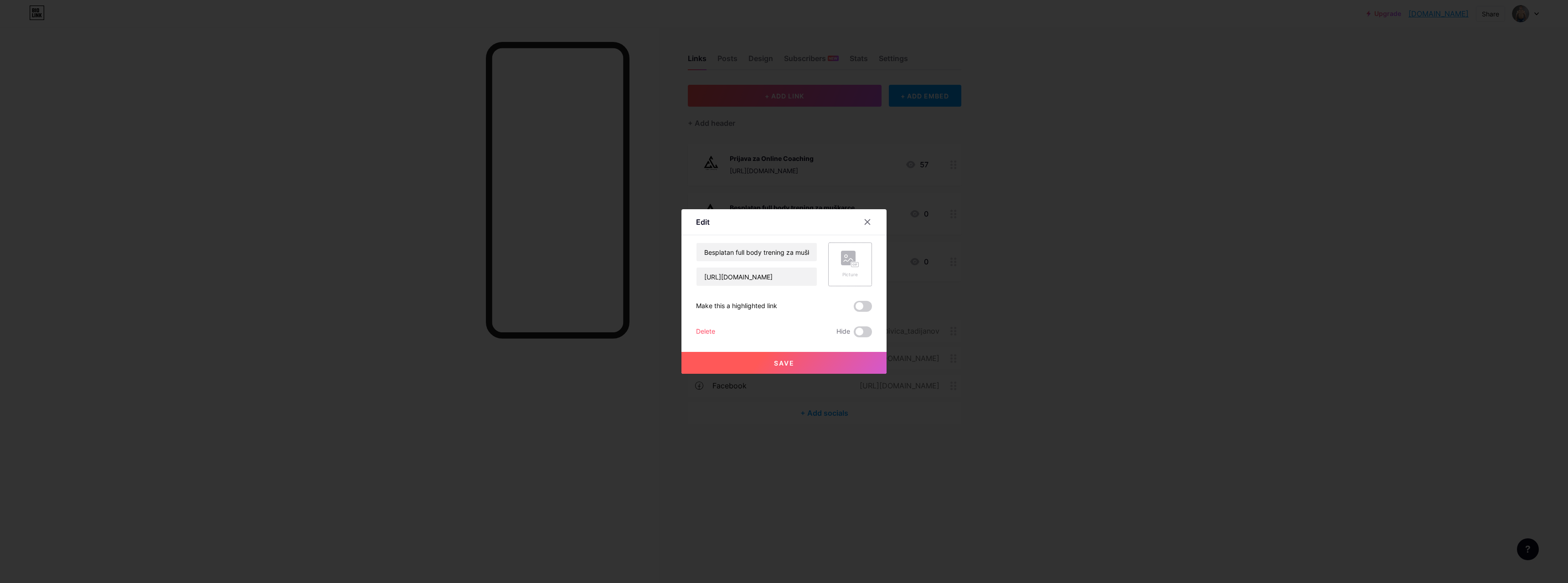
click at [769, 355] on button "Save" at bounding box center [784, 363] width 205 height 22
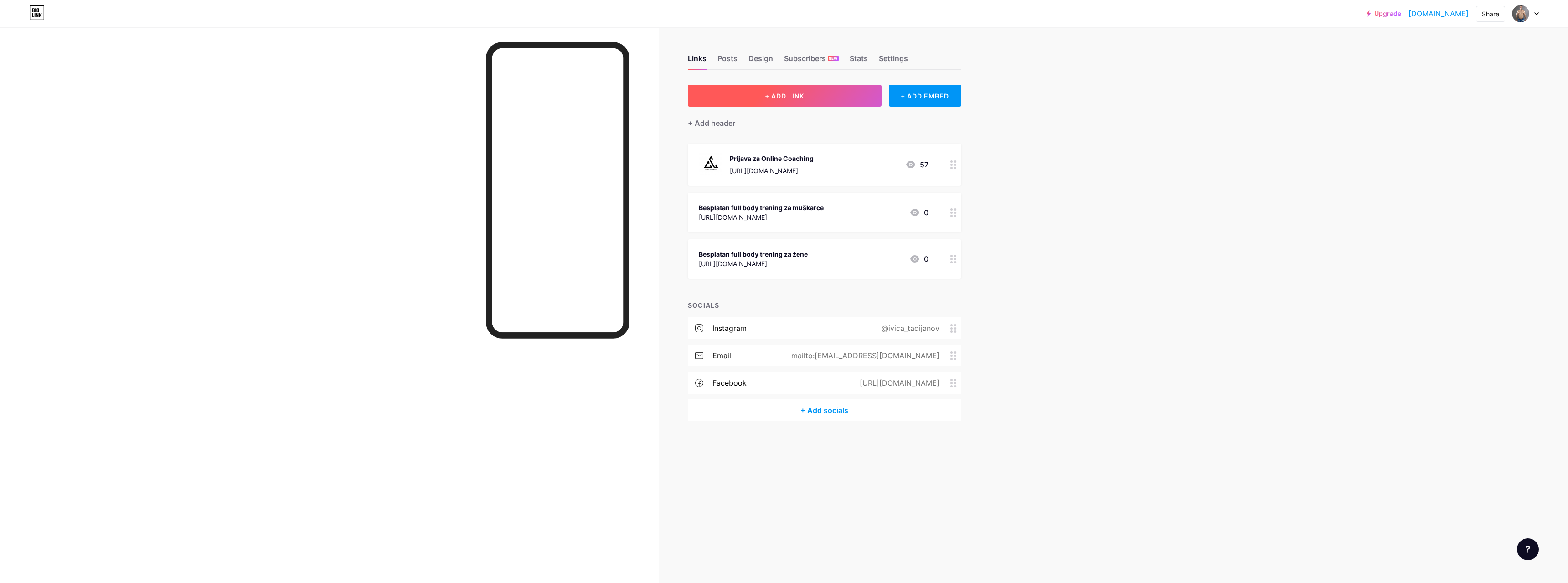
click at [767, 97] on span "+ ADD LINK" at bounding box center [785, 96] width 39 height 8
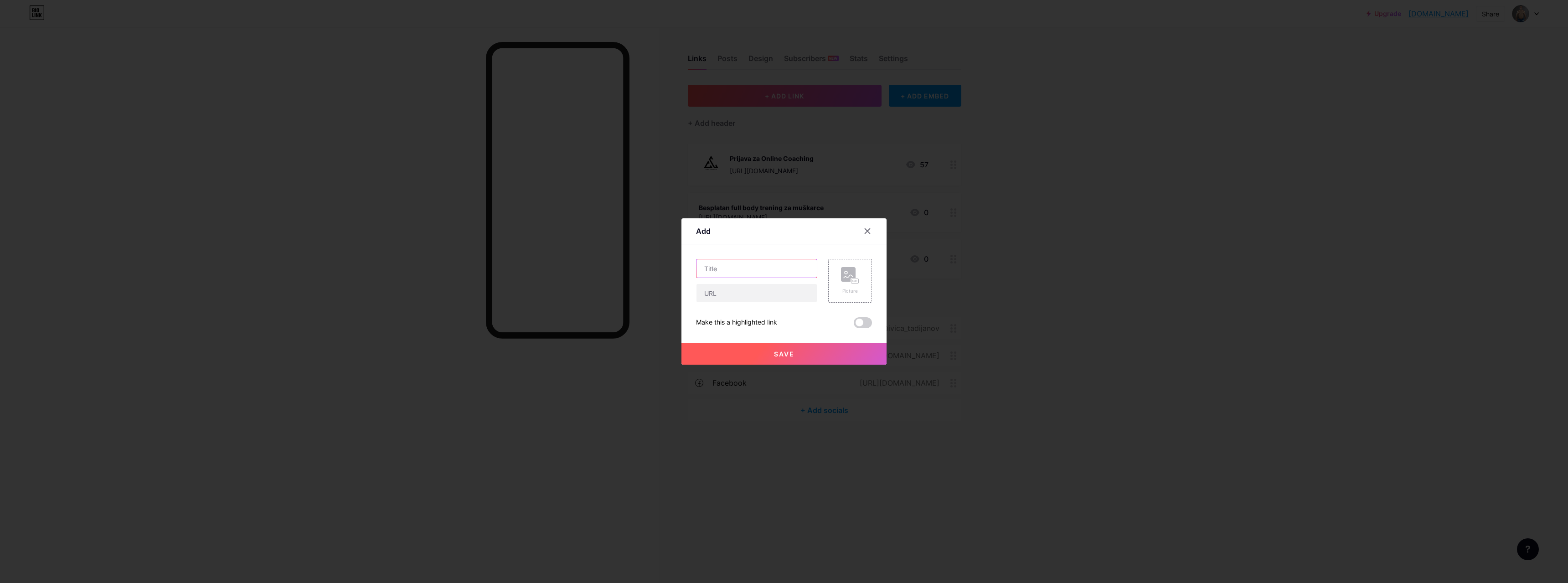
click at [772, 273] on input "text" at bounding box center [757, 268] width 121 height 18
type input "Besplatan kućni full body trening za muškarce"
click at [752, 292] on input "text" at bounding box center [757, 293] width 121 height 18
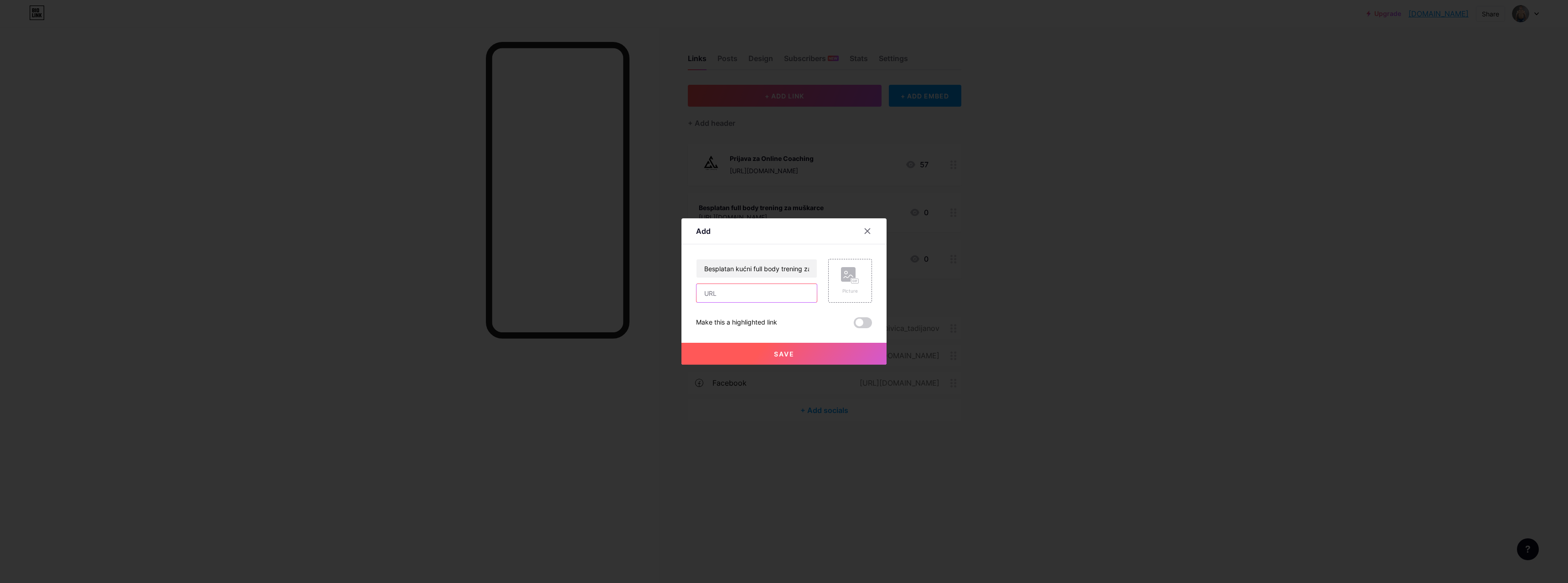
paste input "https://drive.google.com/file/d/11Mhnl2PT3ROcsFxAujbzkMFX4Mh3gE1A/view?usp=shar…"
type input "https://drive.google.com/file/d/11Mhnl2PT3ROcsFxAujbzkMFX4Mh3gE1A/view?usp=shar…"
click at [819, 348] on button "Save" at bounding box center [784, 354] width 205 height 22
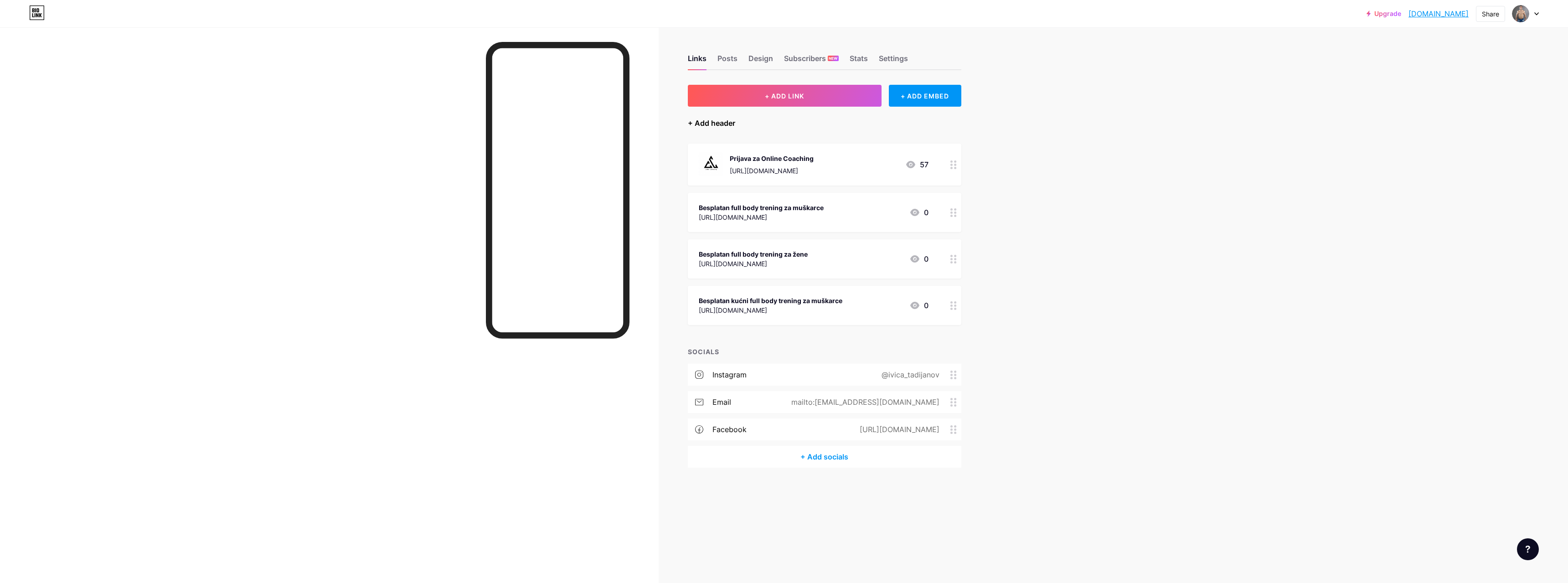
click at [729, 119] on div "+ Add header" at bounding box center [712, 123] width 47 height 11
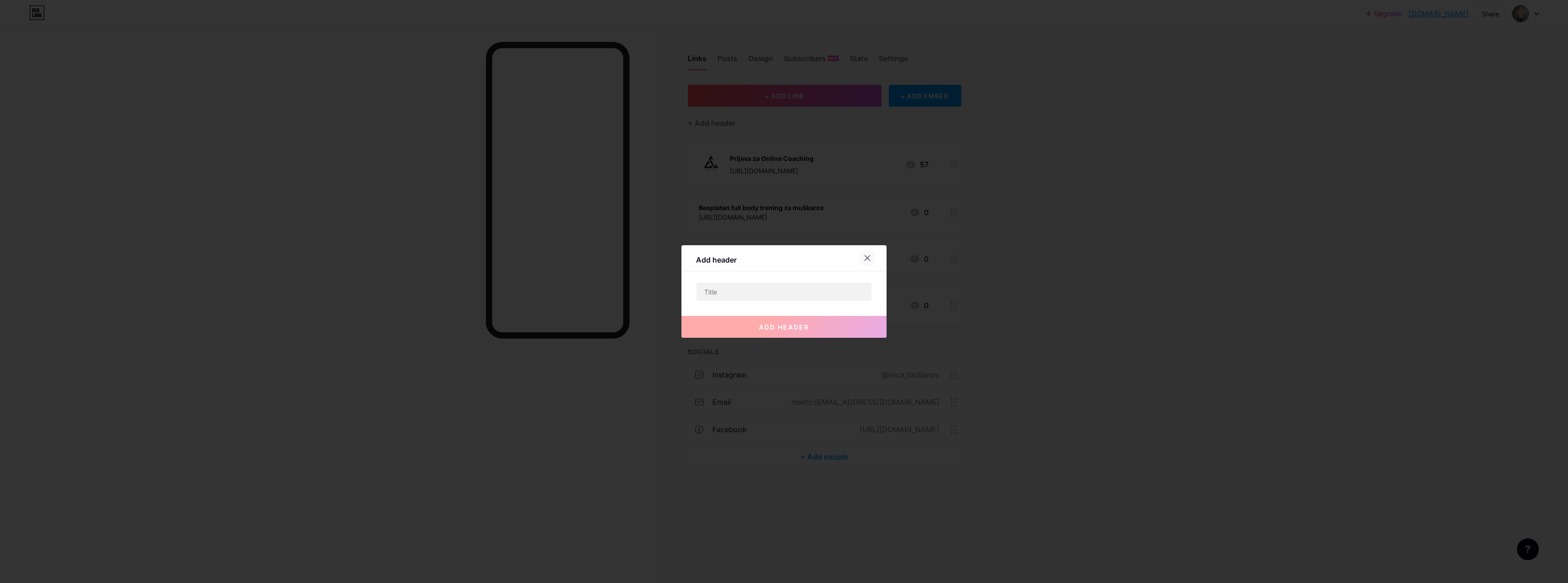
click at [864, 257] on icon at bounding box center [867, 258] width 7 height 7
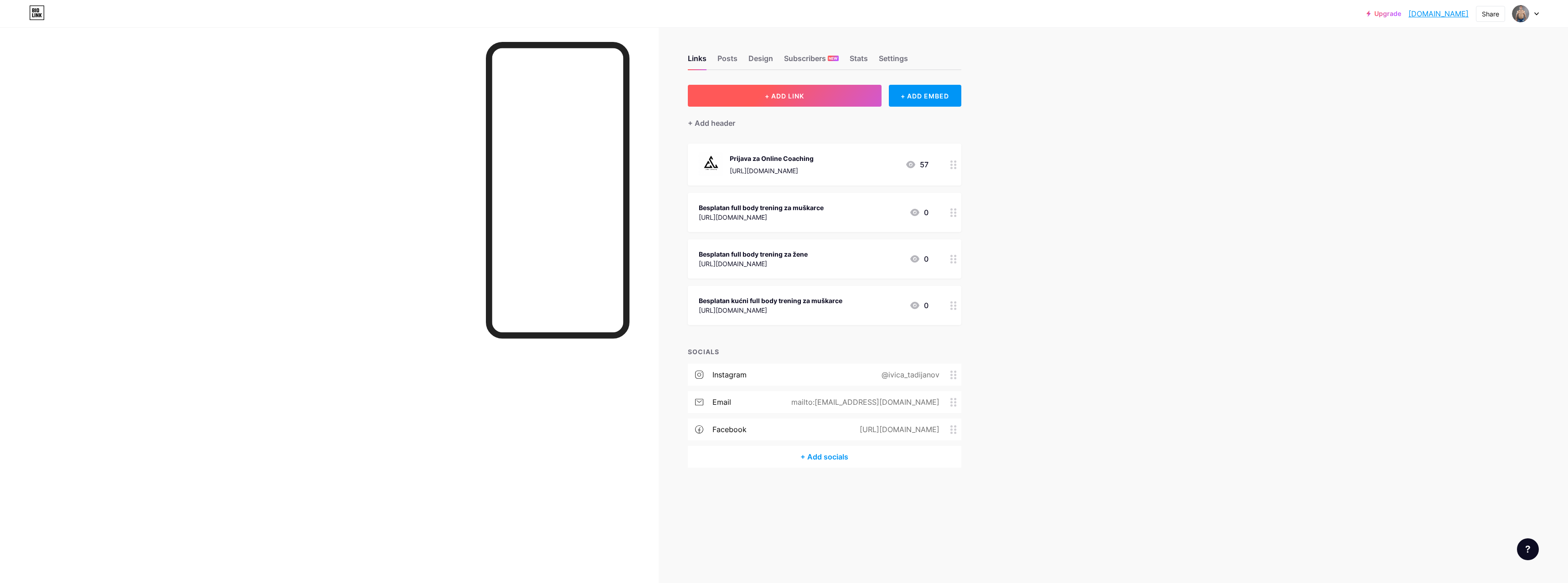
click at [765, 91] on button "+ ADD LINK" at bounding box center [785, 96] width 194 height 22
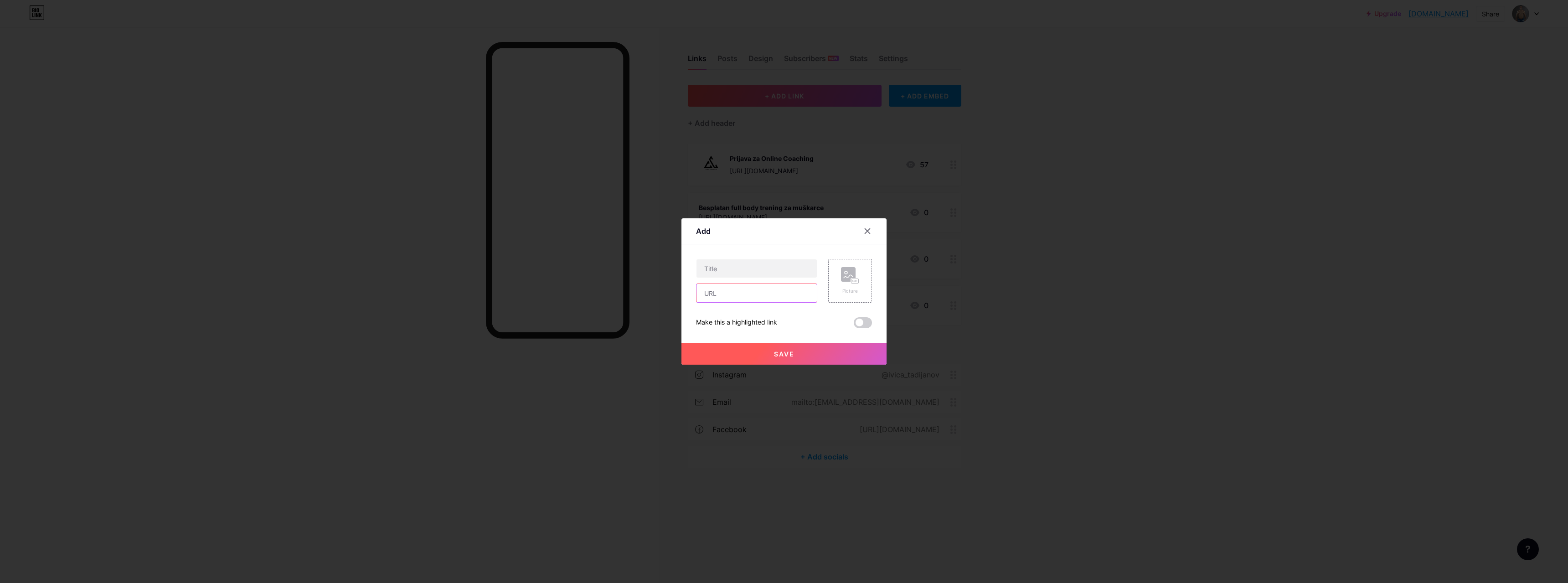
click at [755, 294] on input "text" at bounding box center [757, 293] width 121 height 18
paste input "https://drive.google.com/file/d/1UGrzNcy61btVgXF4FxW0fejNB0-dstl8/view?usp=shar…"
type input "https://drive.google.com/file/d/1UGrzNcy61btVgXF4FxW0fejNB0-dstl8/view?usp=shar…"
click at [733, 264] on input "text" at bounding box center [757, 268] width 121 height 18
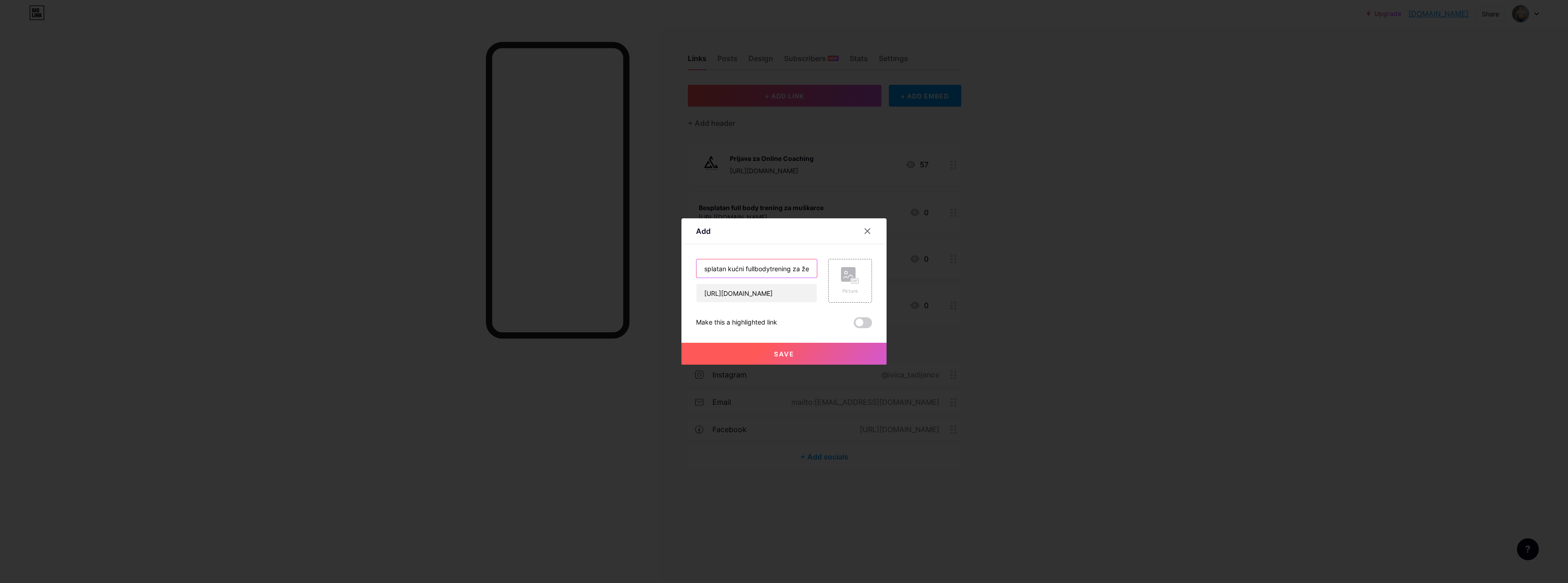
scroll to position [0, 15]
click at [746, 268] on input "Besplatan kućni fullbodytrening za žene" at bounding box center [757, 268] width 121 height 18
click at [760, 268] on input "Besplatan kućni full bodytrening za žene" at bounding box center [757, 268] width 121 height 18
type input "Besplatan kućni full body trening za žene"
click at [767, 350] on button "Save" at bounding box center [784, 354] width 205 height 22
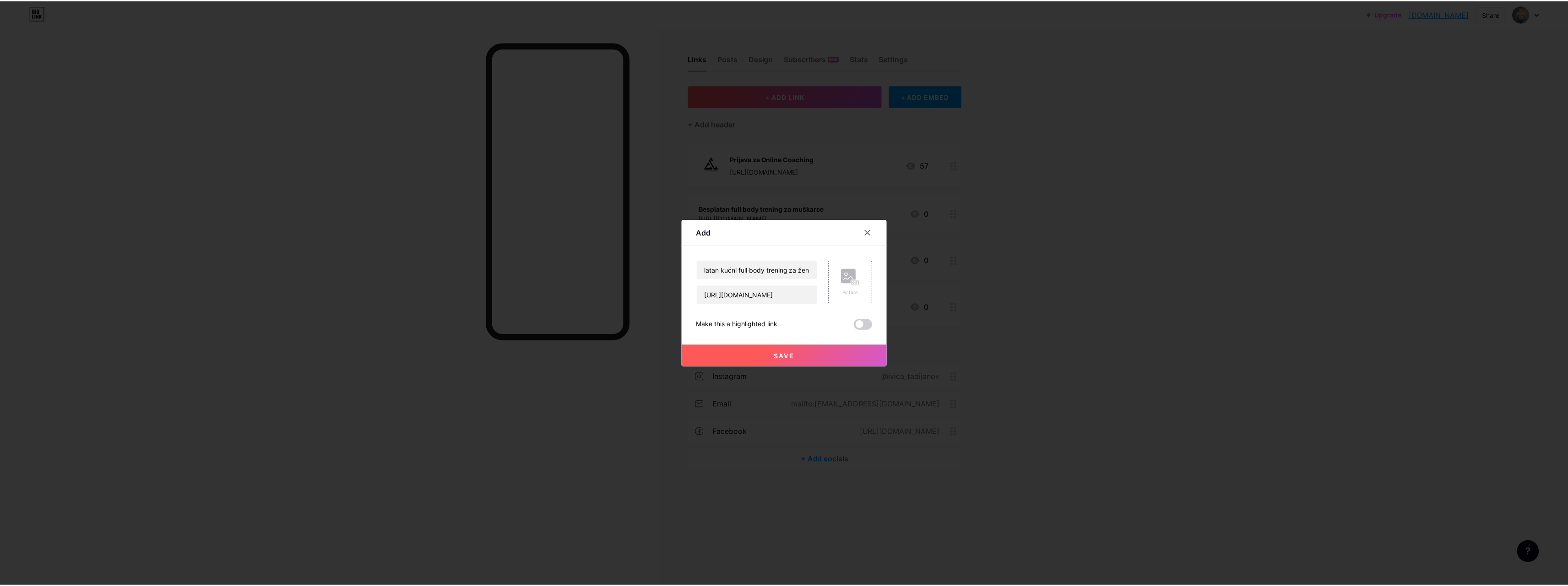
scroll to position [0, 0]
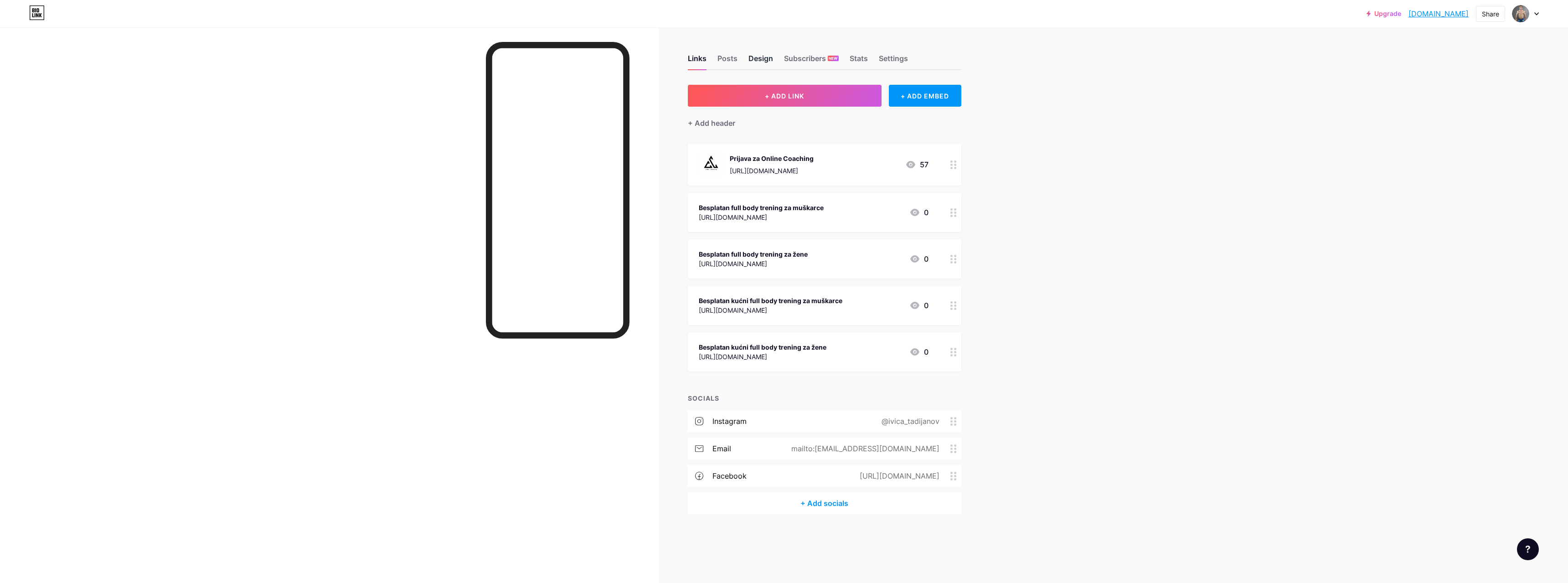
click at [757, 57] on div "Design" at bounding box center [761, 61] width 24 height 16
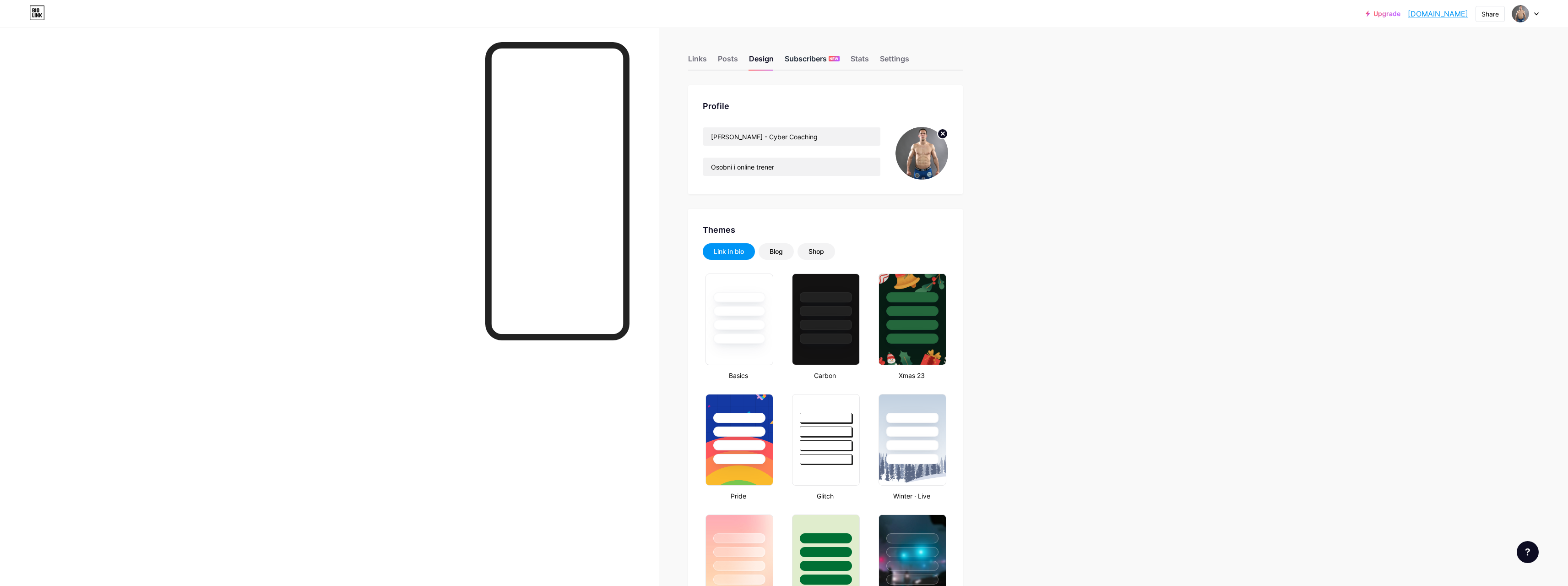
type input "#ff0000"
type input "#ffffff"
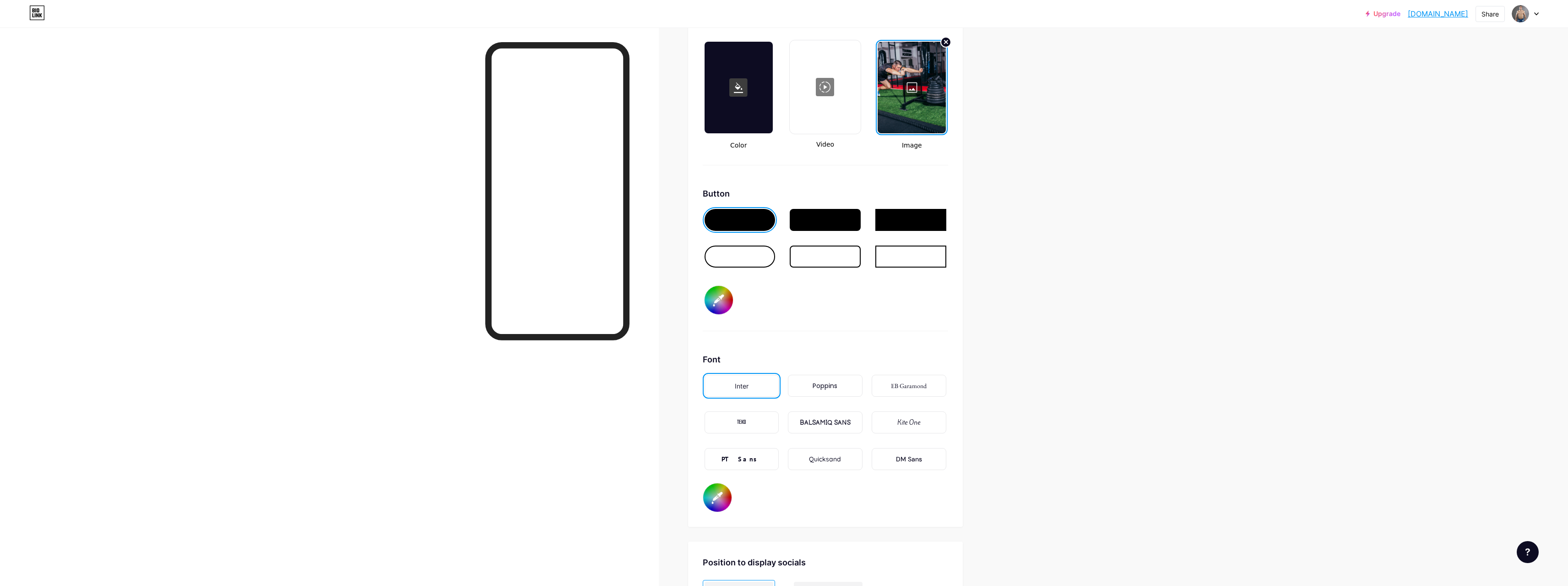
scroll to position [1329, 0]
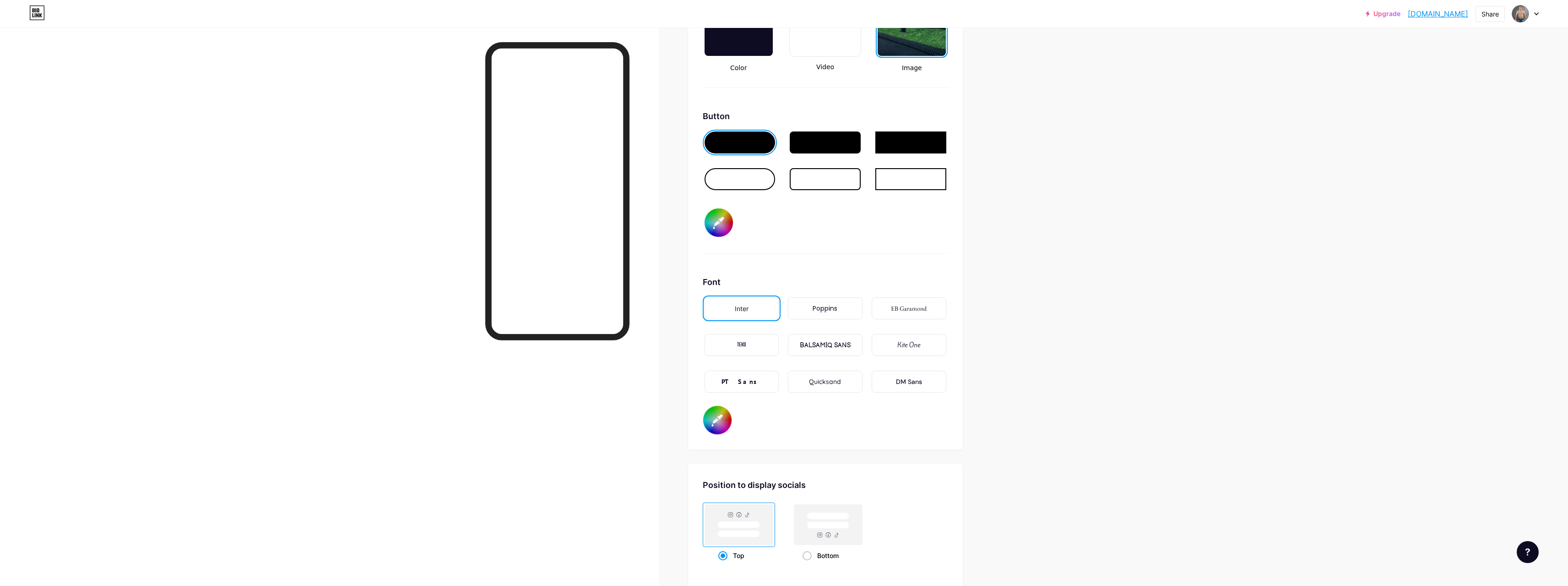
click at [712, 218] on input "#ff0000" at bounding box center [718, 223] width 28 height 28
type input "#956f6f"
type input "#ffffff"
type input "#8d6d6d"
type input "#ffffff"
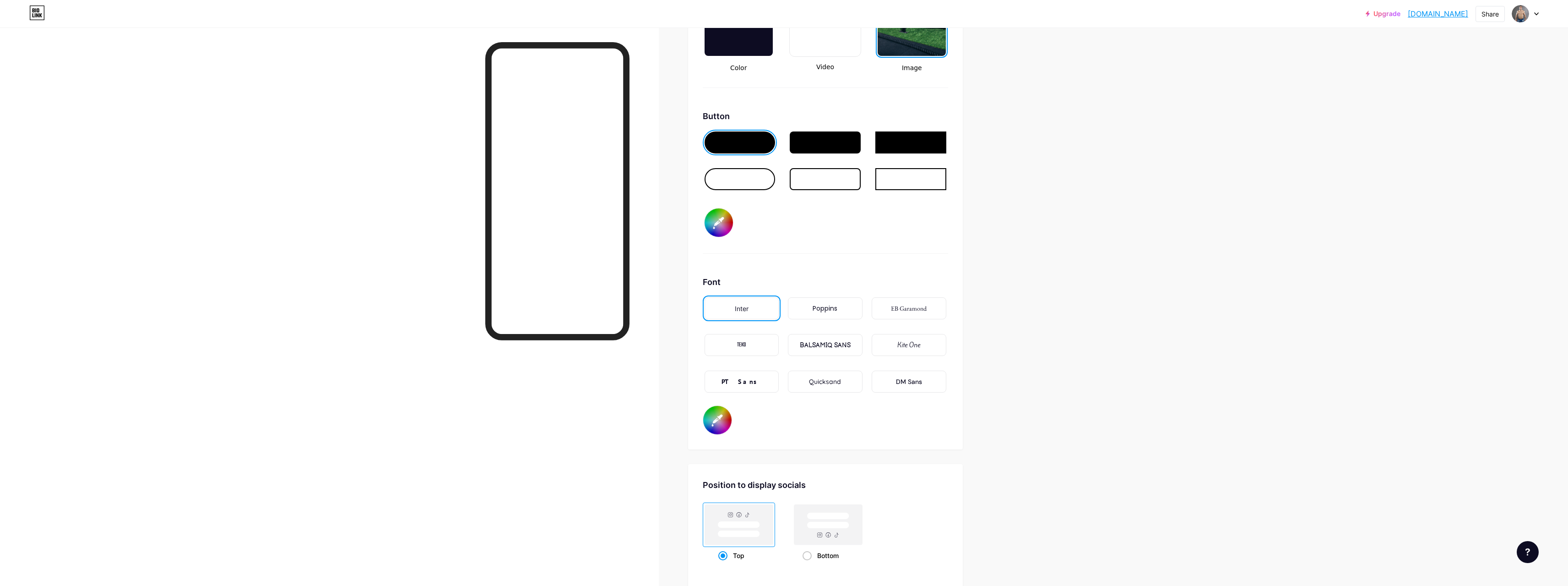
type input "#8a6a6a"
type input "#ffffff"
type input "#816565"
type input "#ffffff"
type input "#6d5a5a"
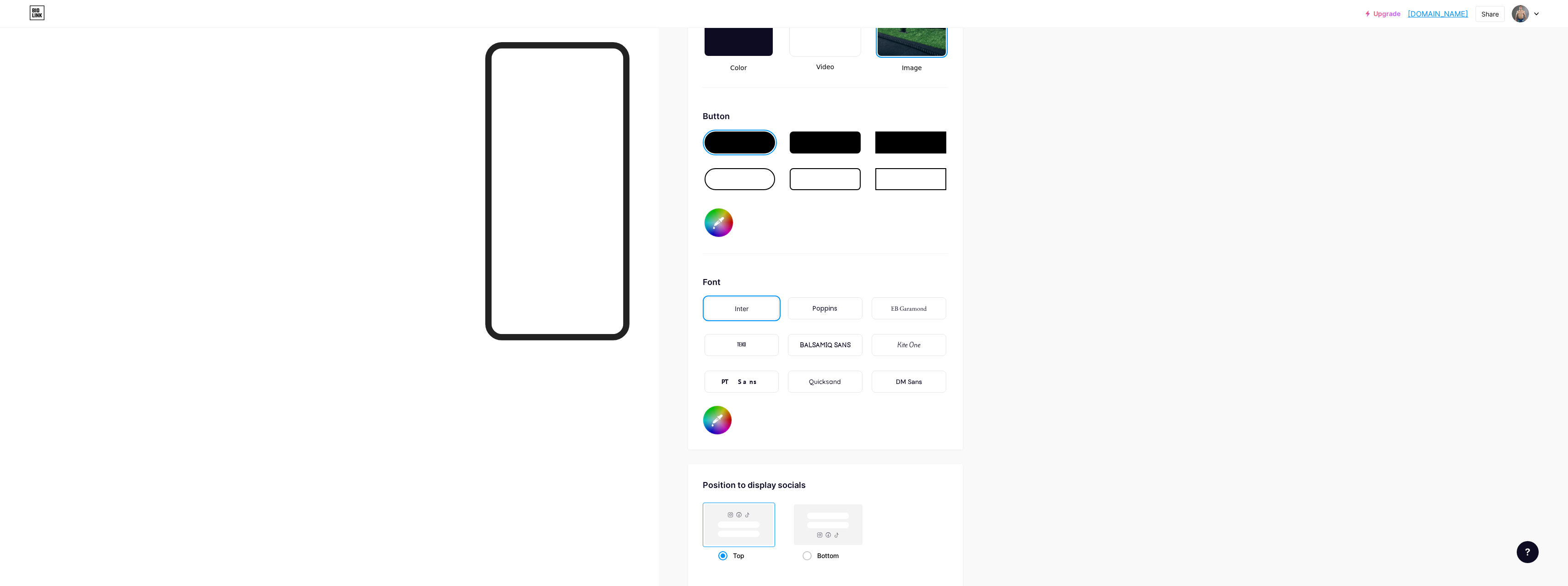
type input "#ffffff"
type input "#615151"
type input "#ffffff"
type input "#5f4f4f"
type input "#ffffff"
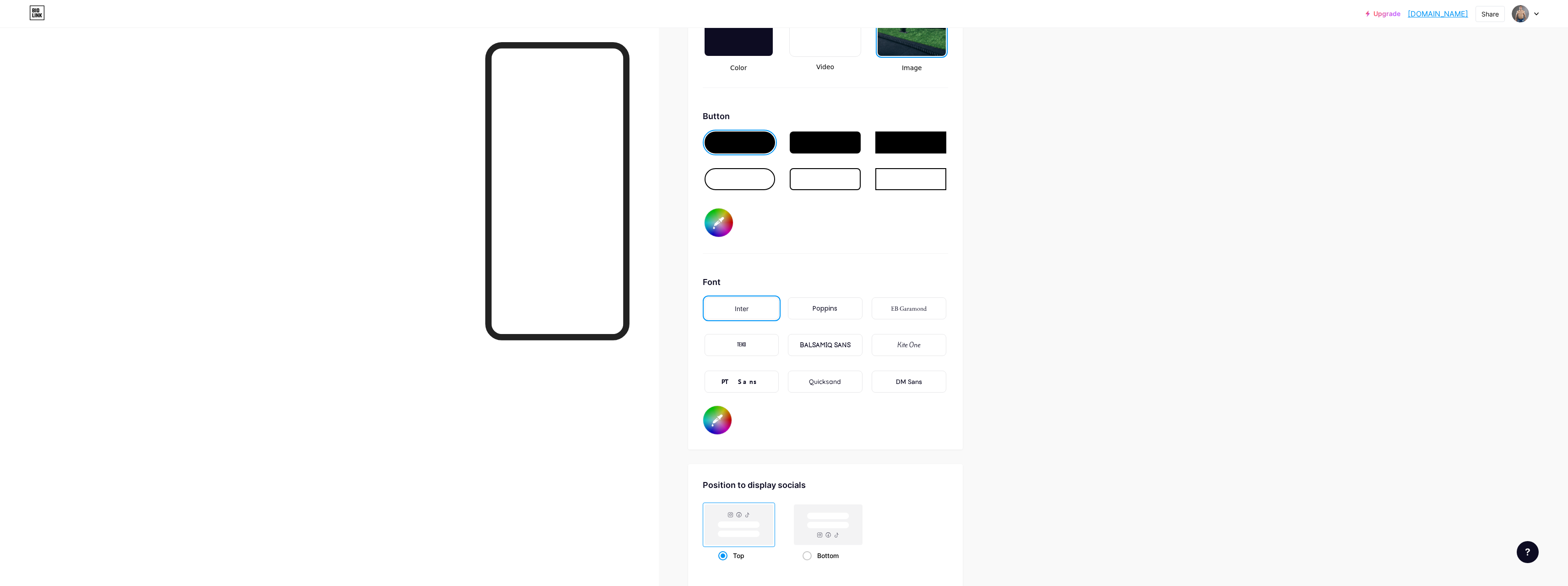
type input "#564848"
type input "#ffffff"
type input "#504444"
type input "#ffffff"
type input "#4a4040"
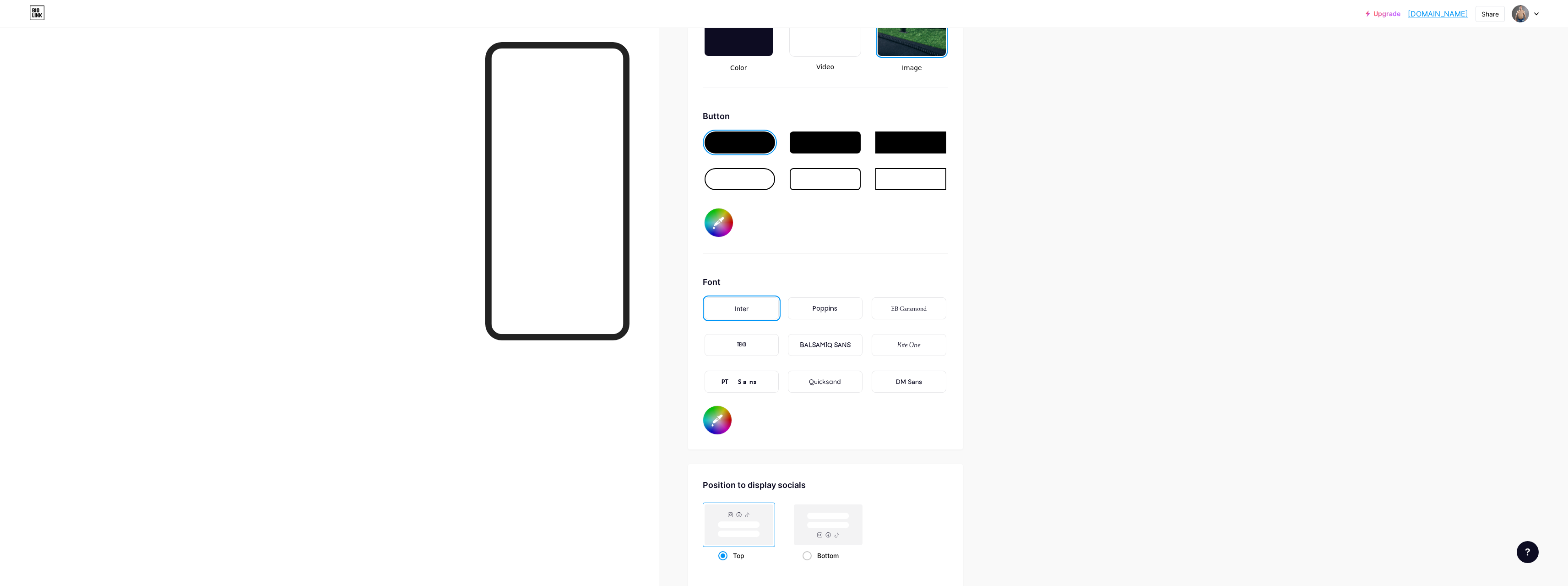
type input "#ffffff"
type input "#413a3a"
type input "#ffffff"
type input "#3e3737"
type input "#ffffff"
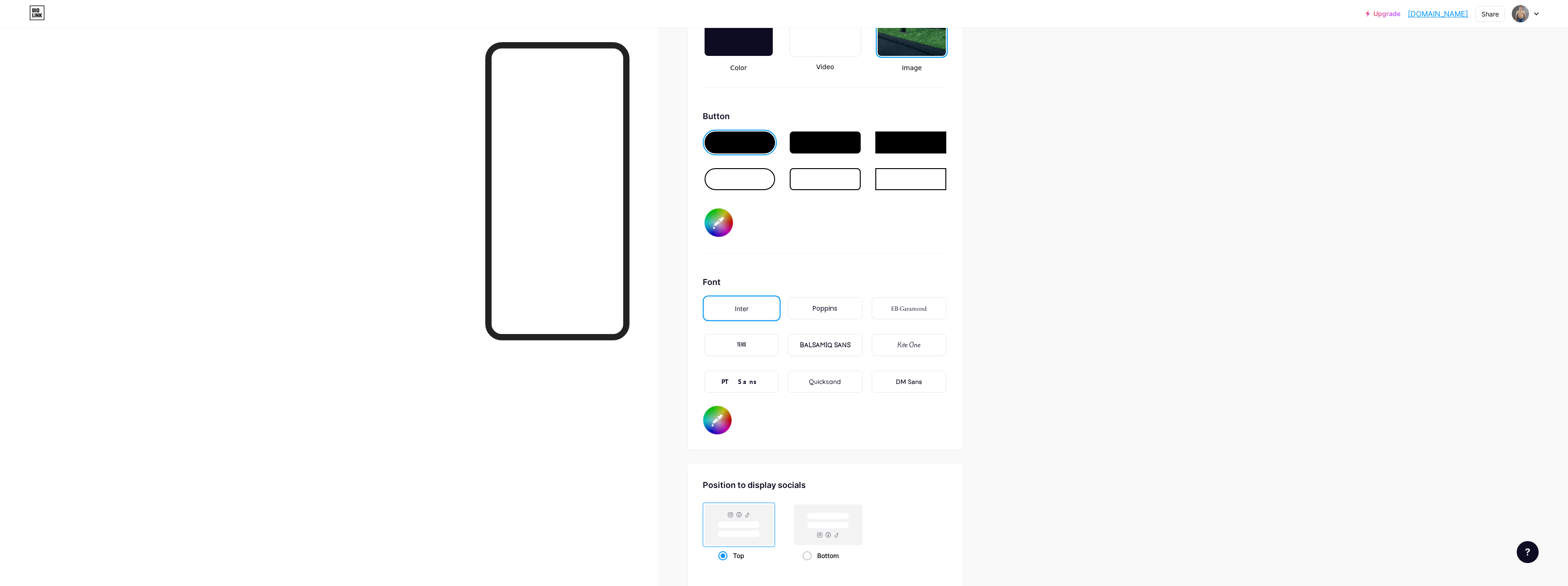
type input "#3b3535"
type input "#ffffff"
type input "#383333"
type input "#ffffff"
type input "#302c2c"
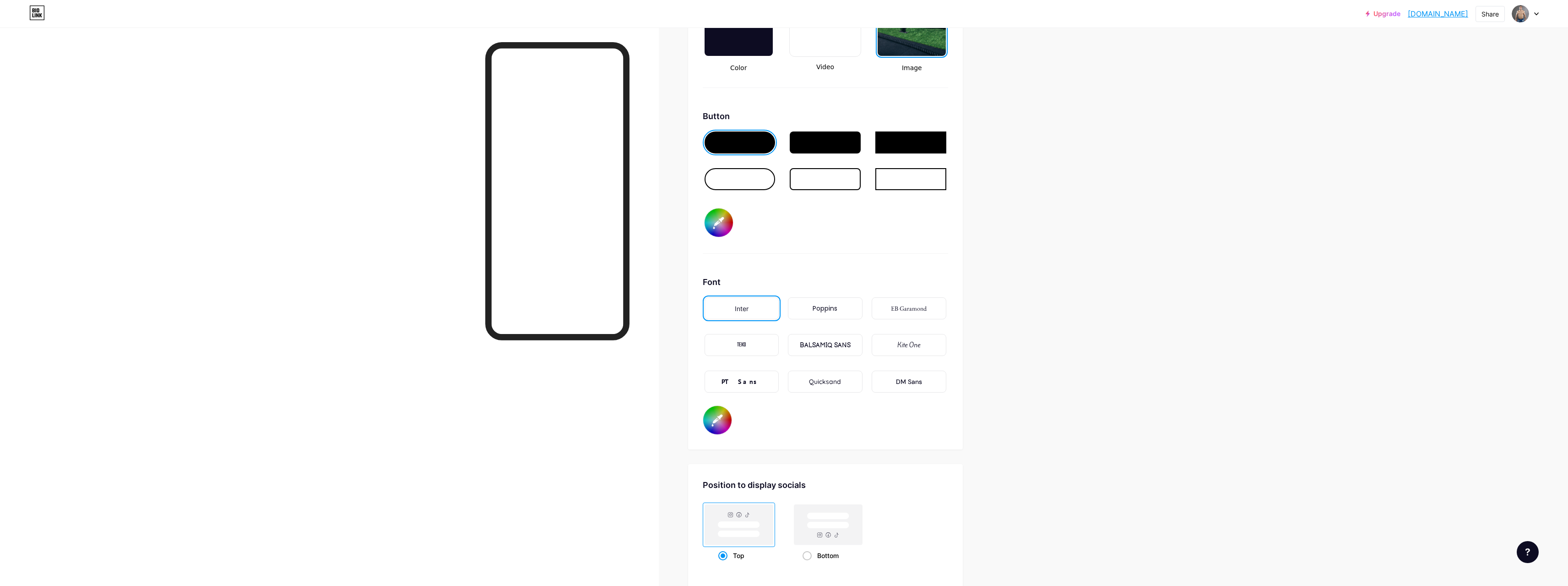
type input "#ffffff"
type input "#2e2929"
type input "#ffffff"
type input "#2a2727"
type input "#ffffff"
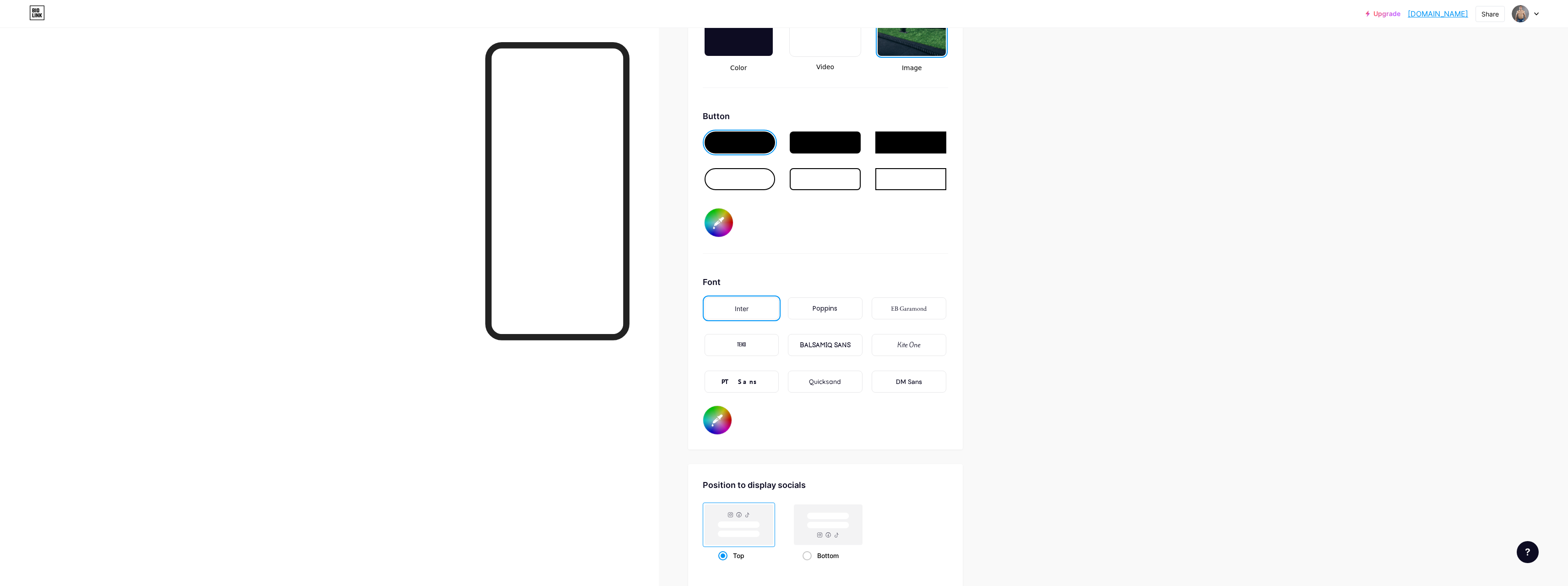
type input "#282525"
type input "#ffffff"
type input "#252222"
type input "#ffffff"
type input "#222020"
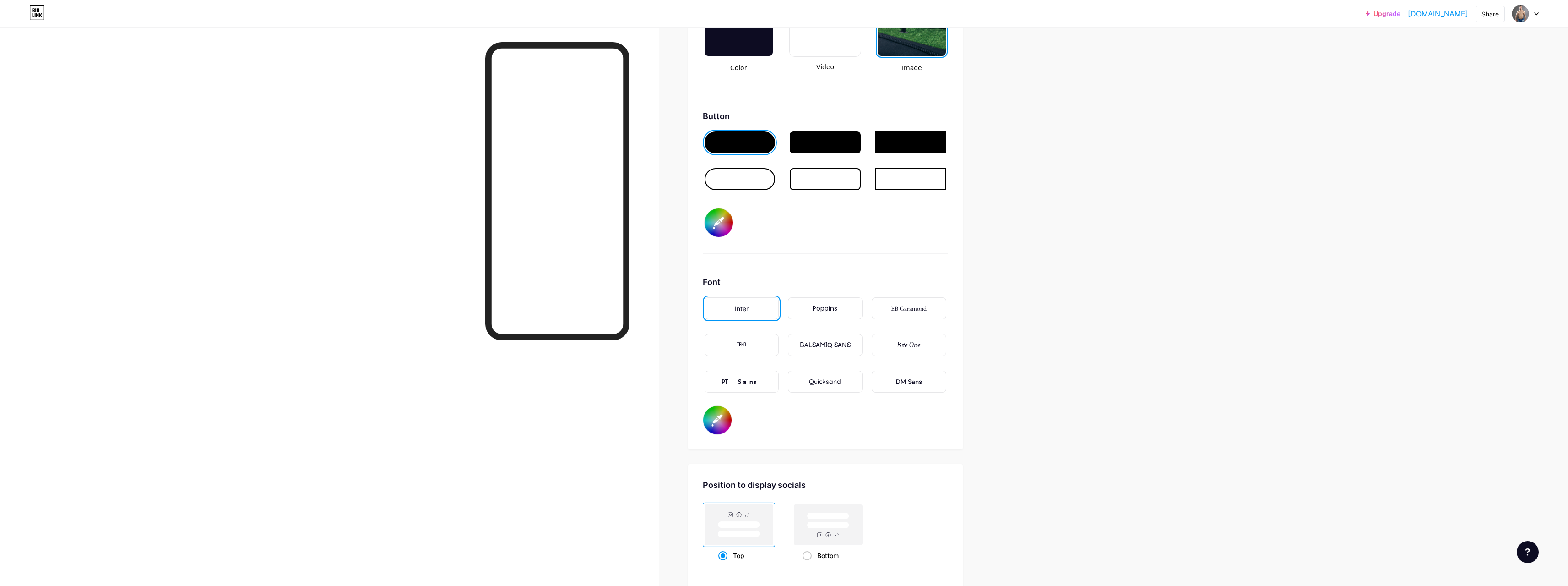
type input "#ffffff"
type input "#201e1e"
type input "#ffffff"
type input "#1d1b1b"
type input "#ffffff"
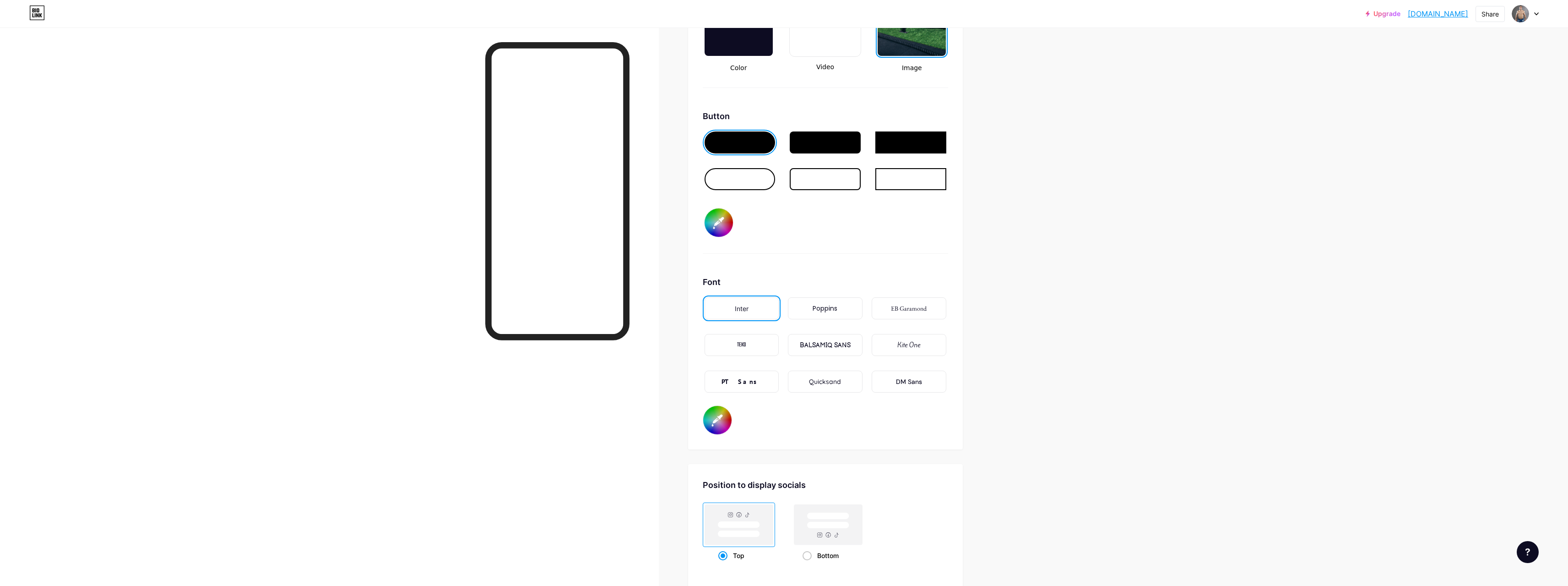
type input "#1b1818"
type input "#ffffff"
type input "#181616"
type input "#ffffff"
type input "#151414"
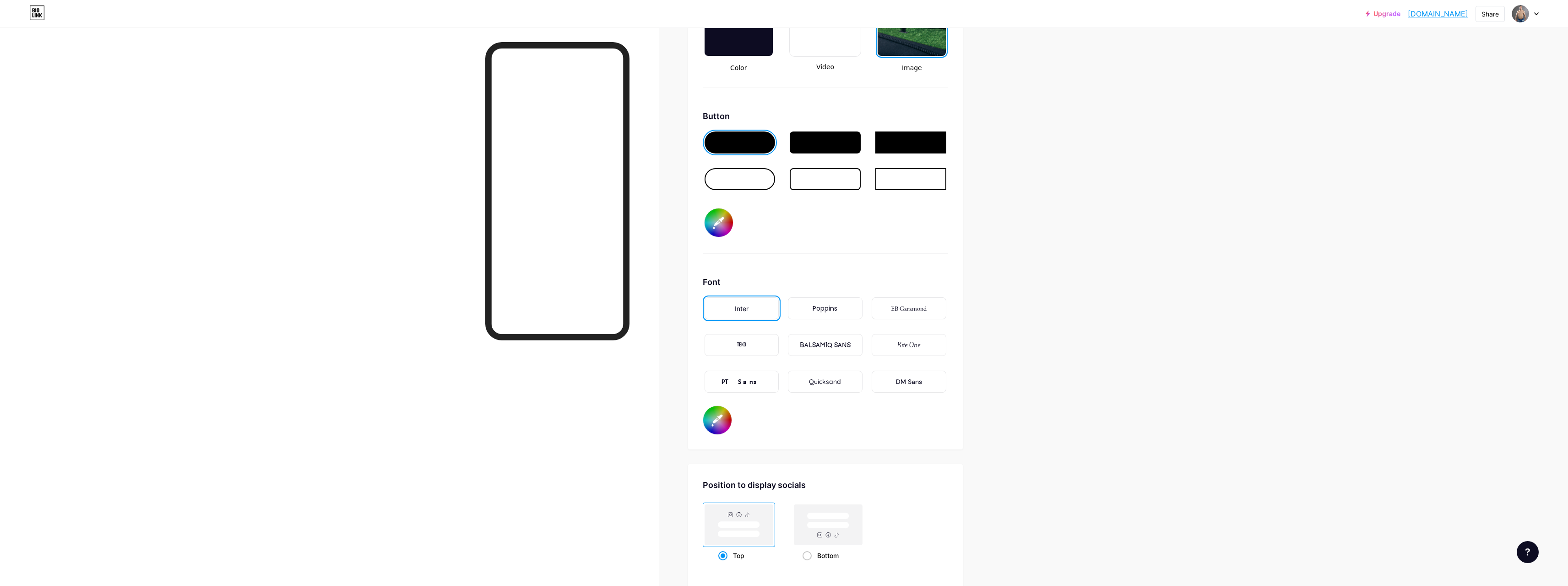
type input "#ffffff"
type input "#121111"
type input "#ffffff"
type input "#100f0f"
type input "#ffffff"
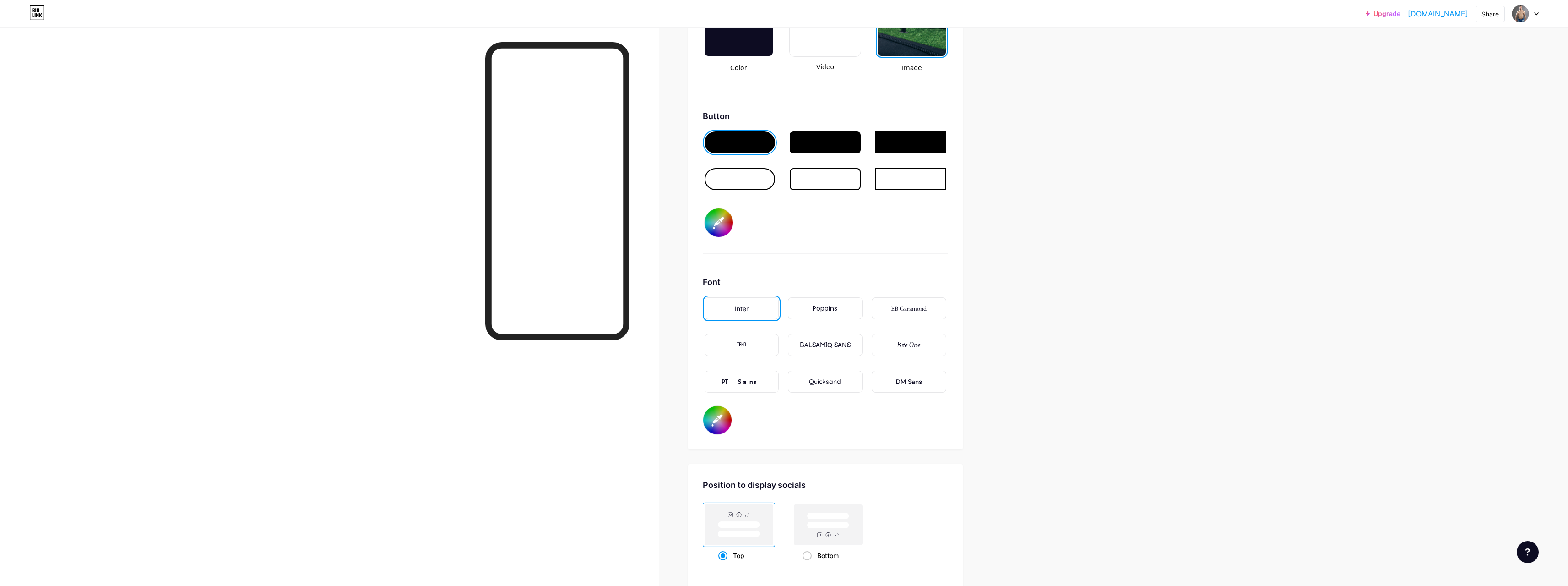
type input "#0d0c0c"
type input "#ffffff"
type input "#0b0a0a"
type input "#ffffff"
type input "#050505"
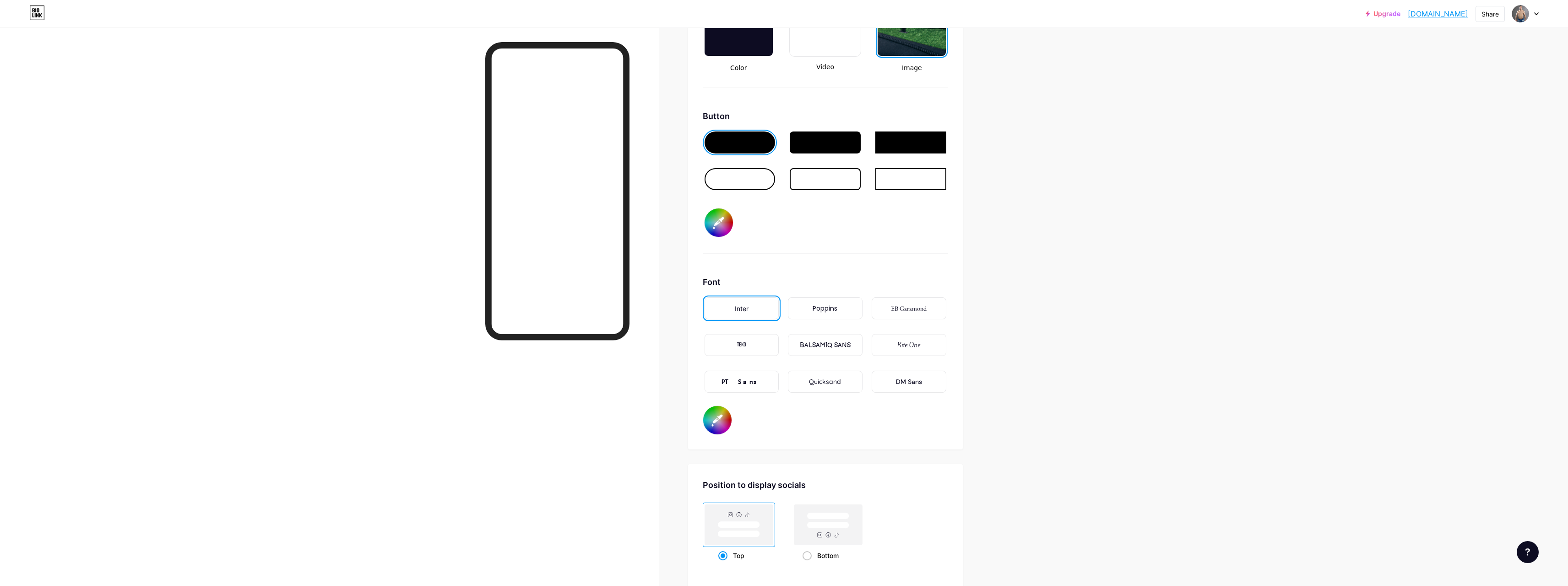
type input "#ffffff"
type input "#000000"
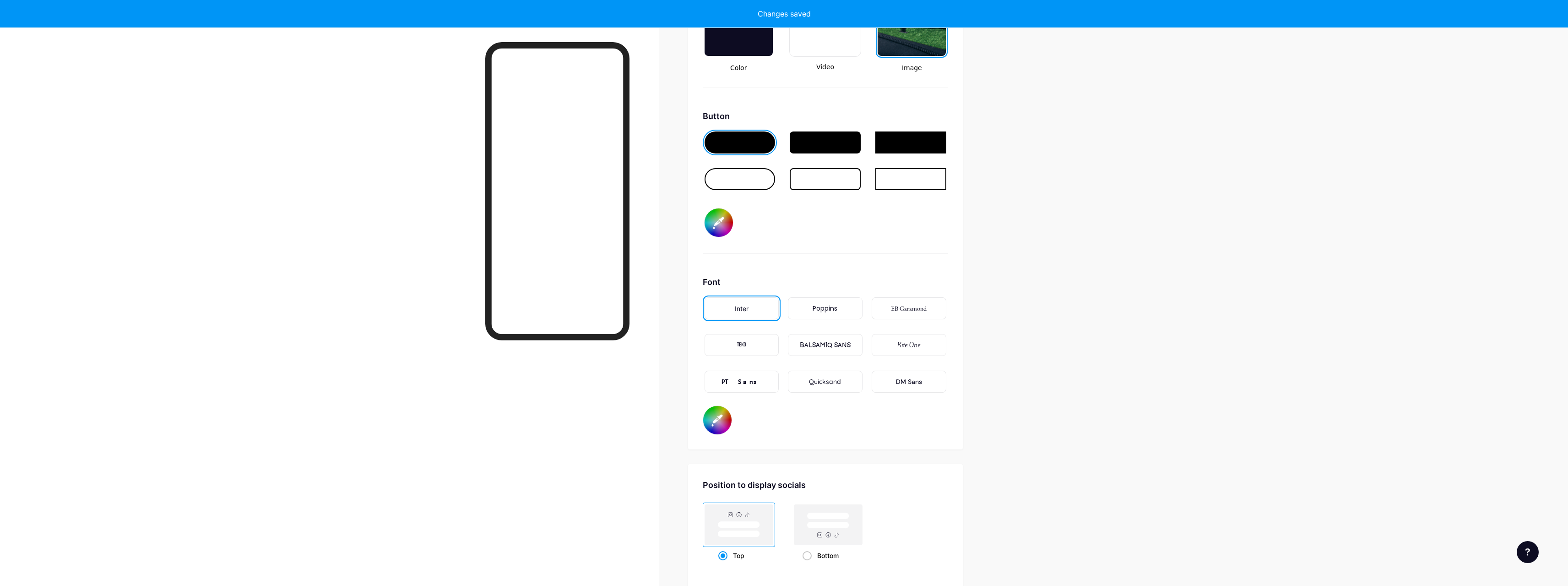
type input "#ffffff"
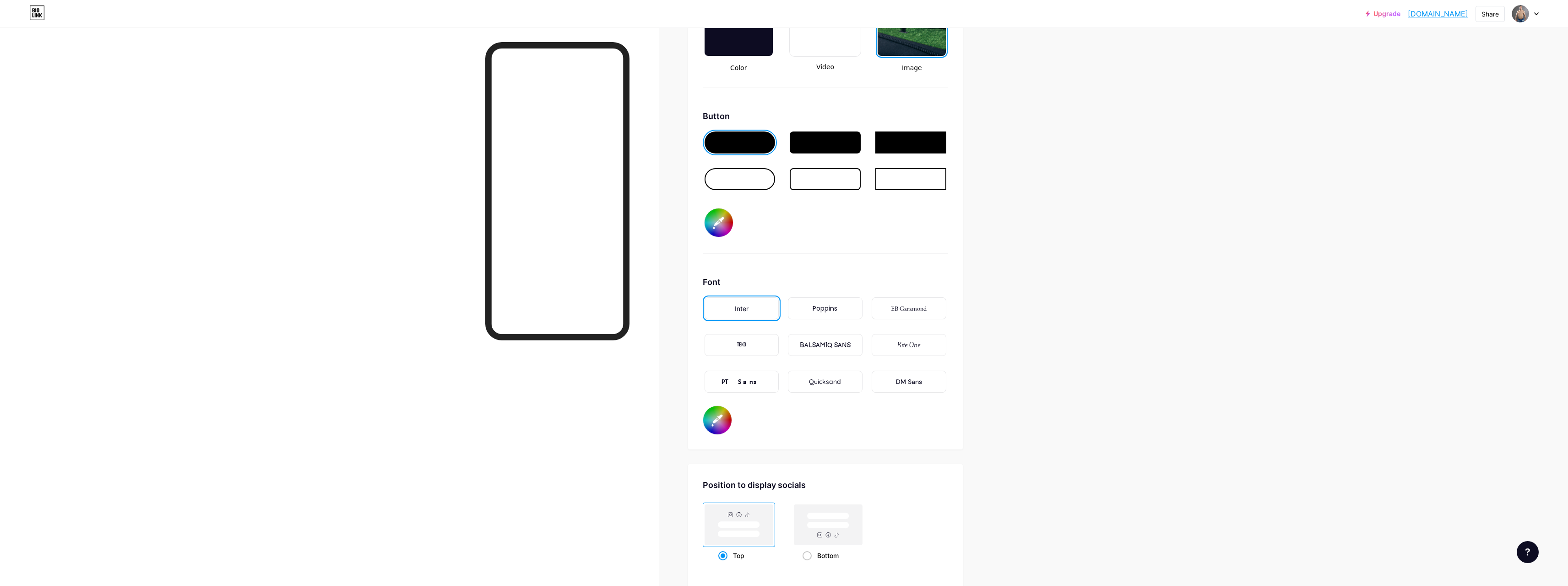
type input "#000000"
click at [835, 309] on div "Poppins" at bounding box center [825, 308] width 24 height 10
click at [911, 380] on div "DM Sans" at bounding box center [908, 382] width 26 height 10
click at [894, 346] on div "Kite One" at bounding box center [909, 345] width 75 height 22
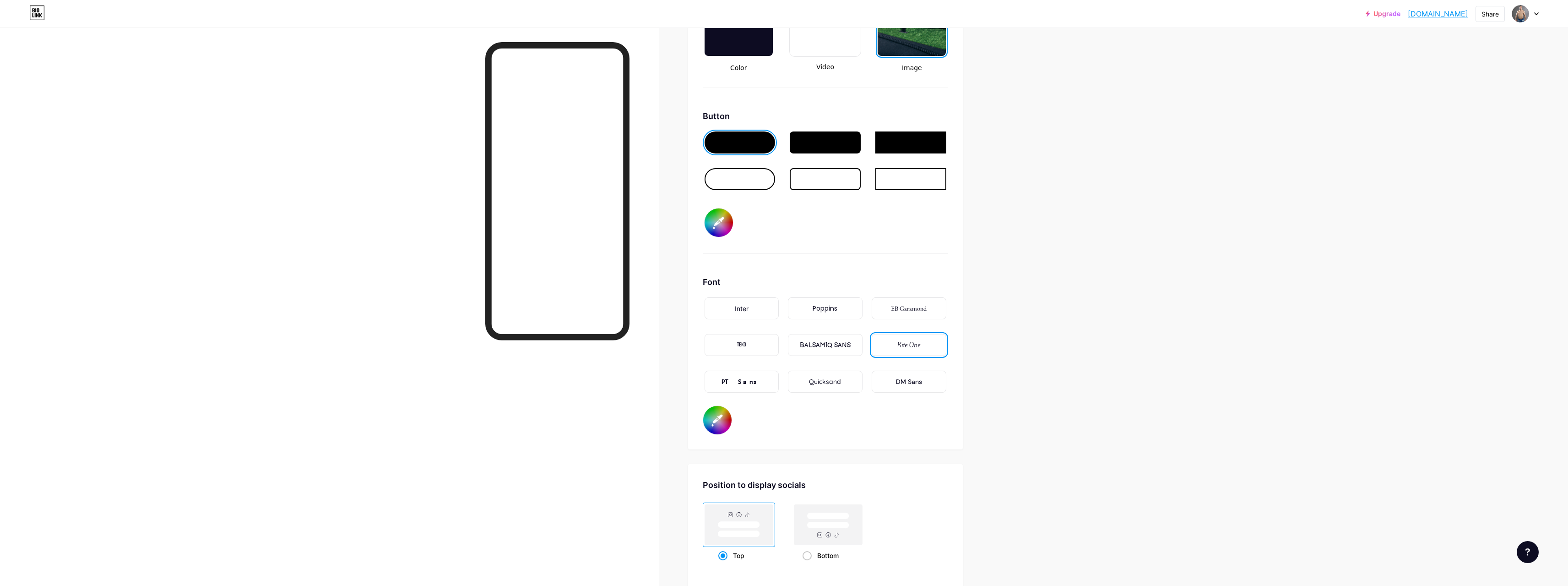
click at [848, 372] on div "Quicksand" at bounding box center [825, 382] width 75 height 22
click at [753, 377] on div "PT Sans" at bounding box center [742, 382] width 40 height 10
click at [894, 313] on div "EB Garamond" at bounding box center [909, 308] width 75 height 22
click at [826, 311] on div "Poppins" at bounding box center [825, 308] width 24 height 10
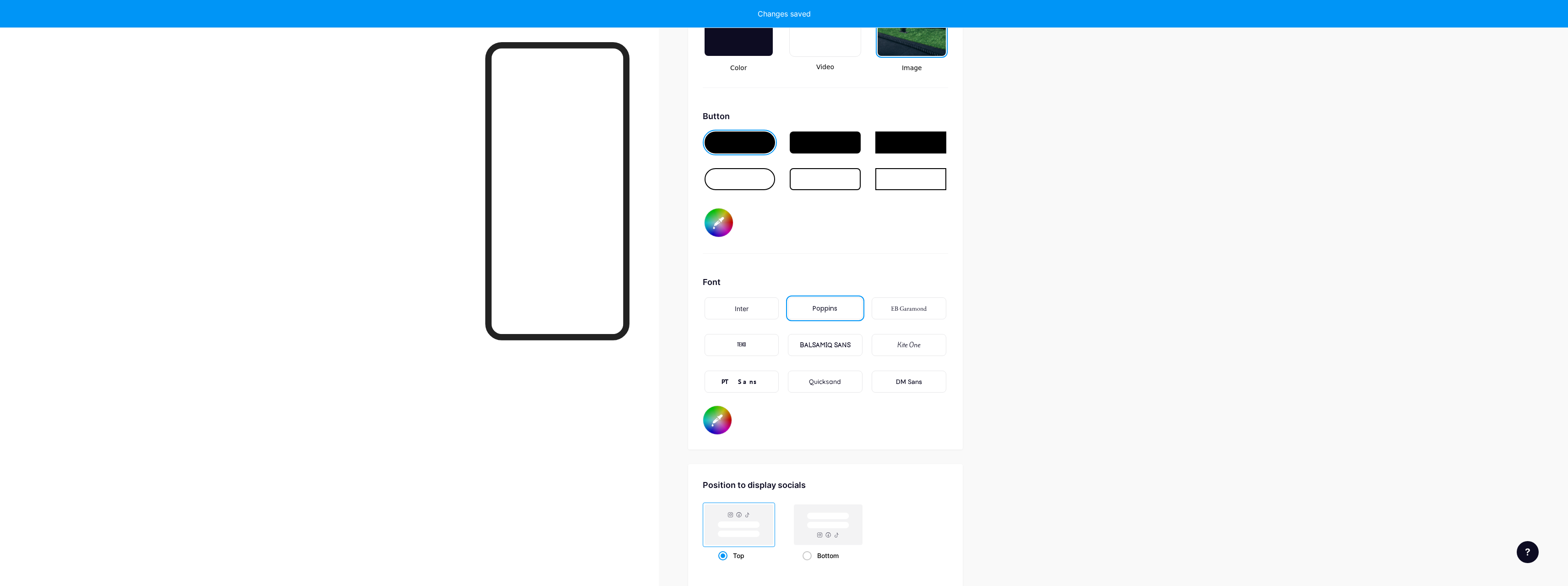
type input "#ffffff"
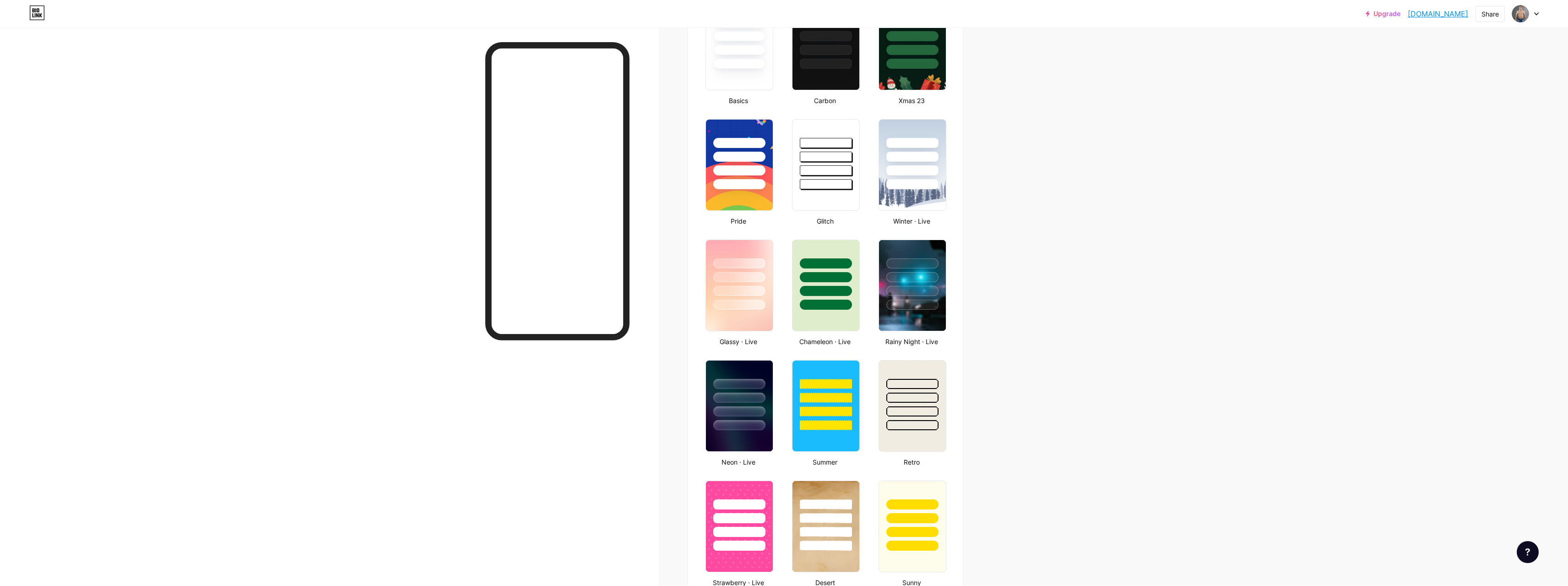
scroll to position [0, 0]
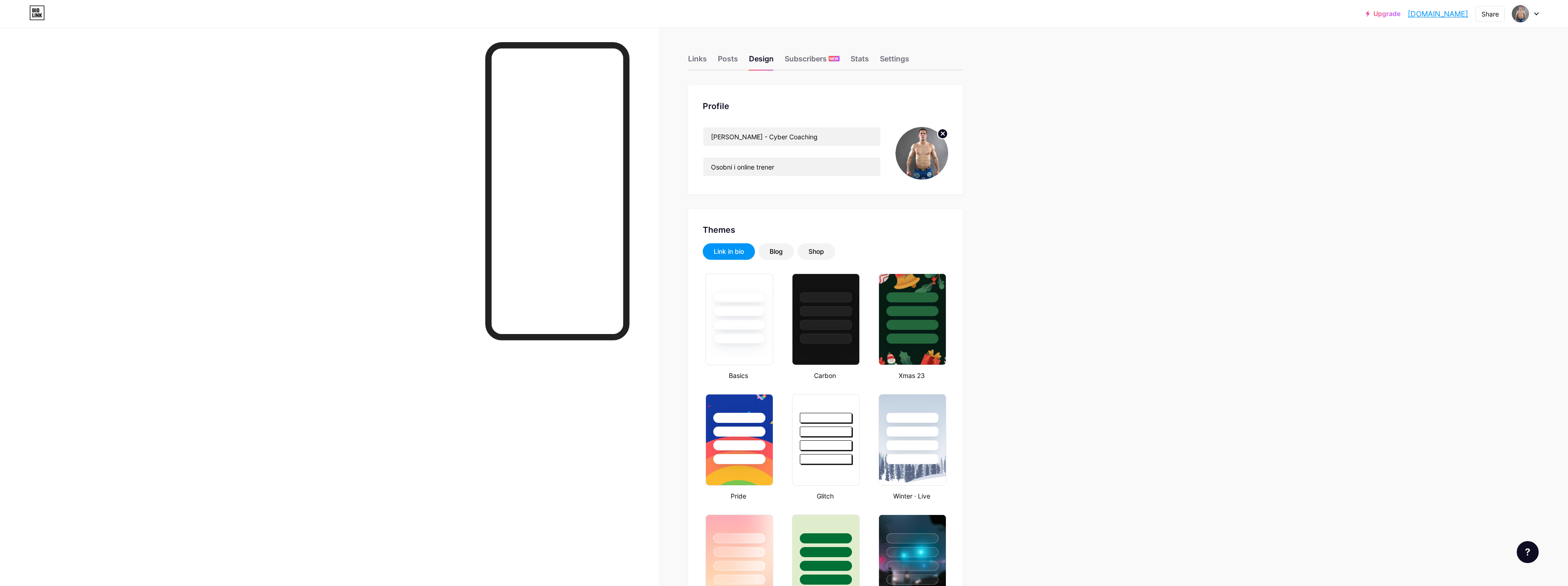
drag, startPoint x: 98, startPoint y: 0, endPoint x: 109, endPoint y: 15, distance: 18.6
click at [87, 43] on div at bounding box center [329, 321] width 659 height 586
click at [732, 59] on div "Posts" at bounding box center [727, 61] width 20 height 17
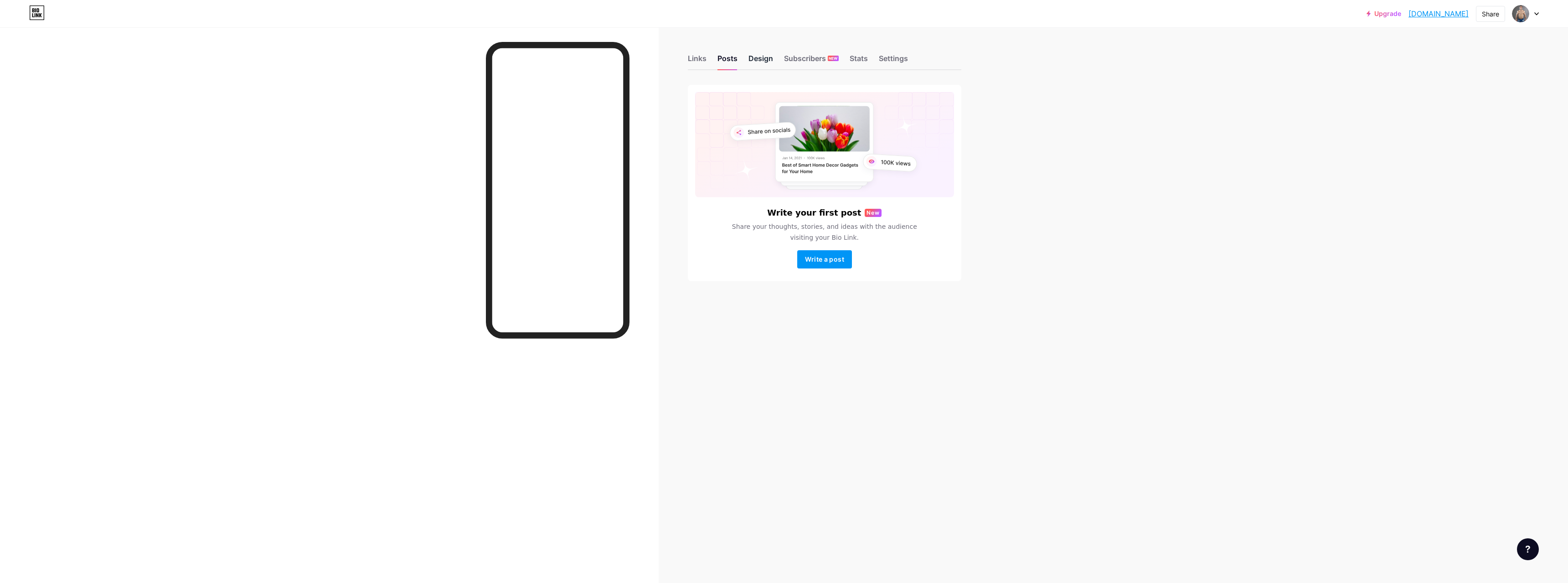
click at [762, 53] on div "Design" at bounding box center [761, 61] width 24 height 16
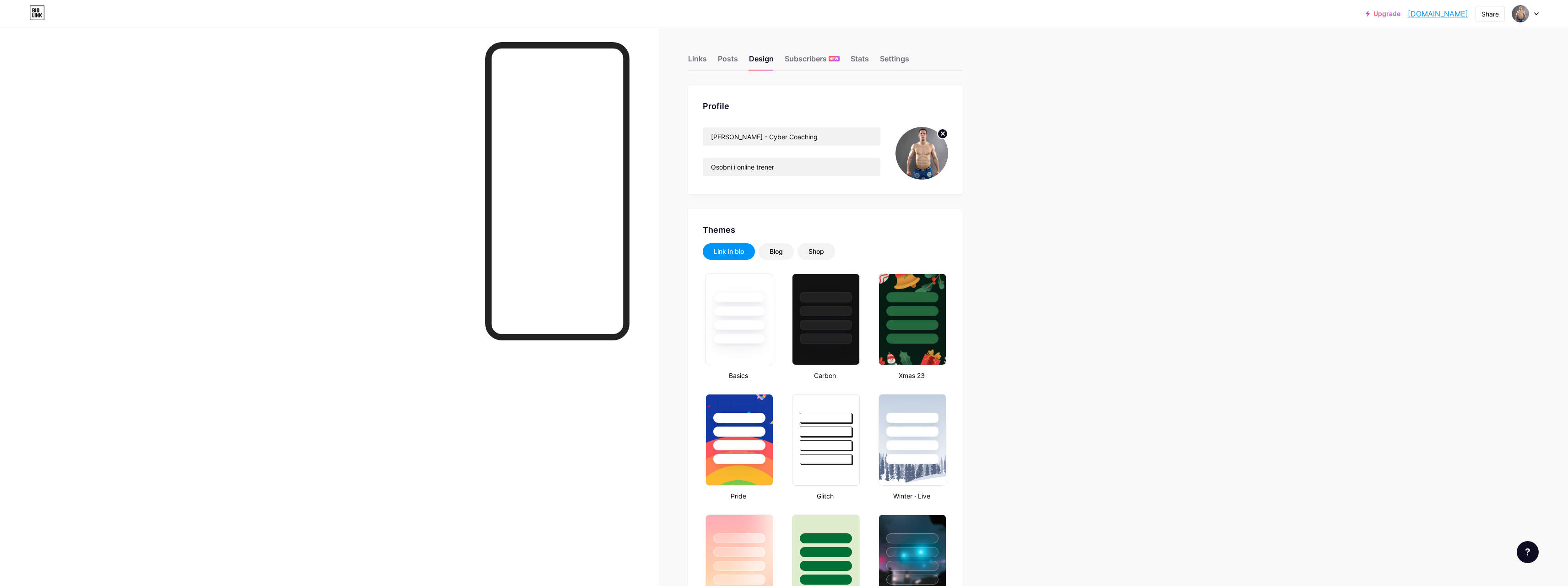
click at [697, 59] on div "Links" at bounding box center [698, 61] width 19 height 17
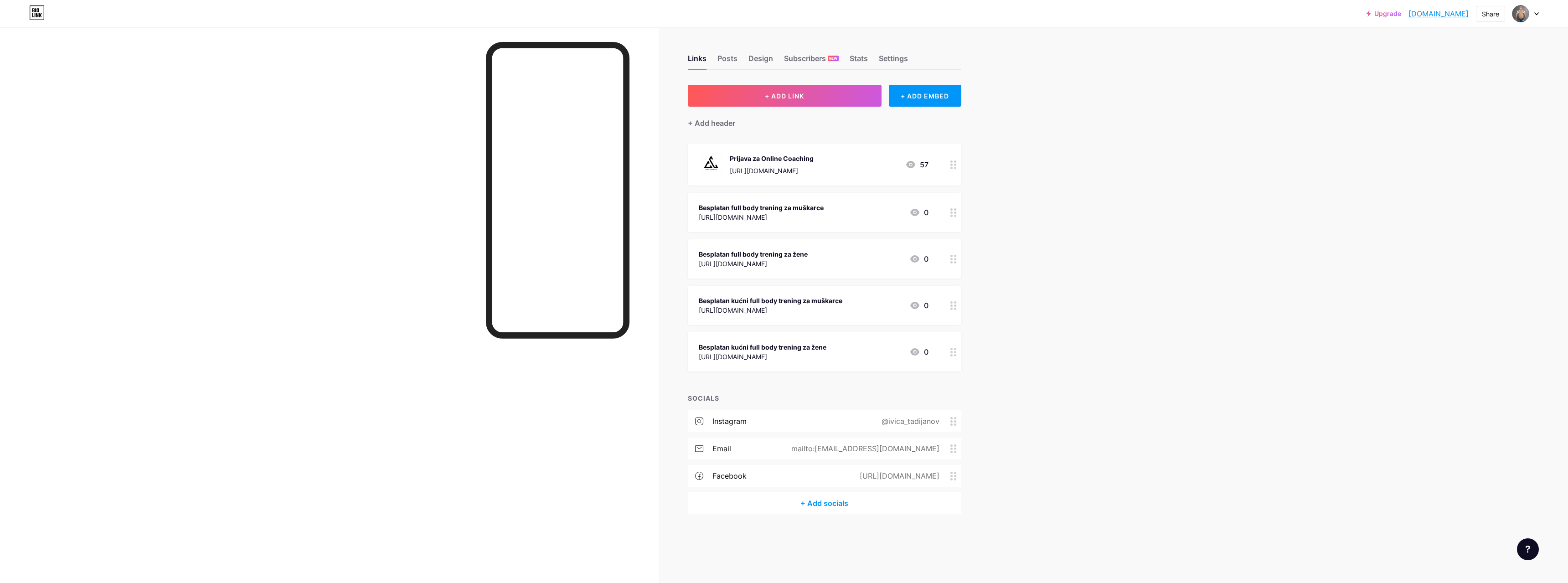
click at [959, 214] on div at bounding box center [953, 212] width 15 height 39
click at [853, 262] on rect at bounding box center [855, 264] width 7 height 4
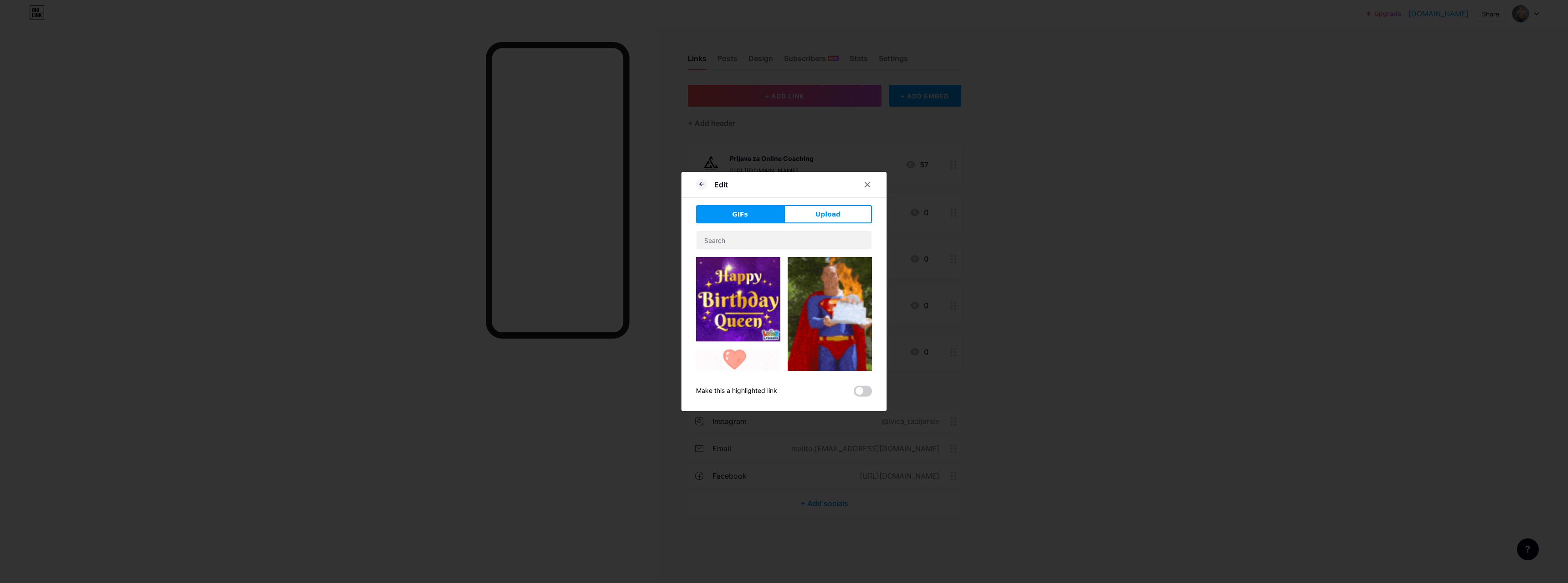
click at [836, 214] on button "Upload" at bounding box center [828, 214] width 88 height 18
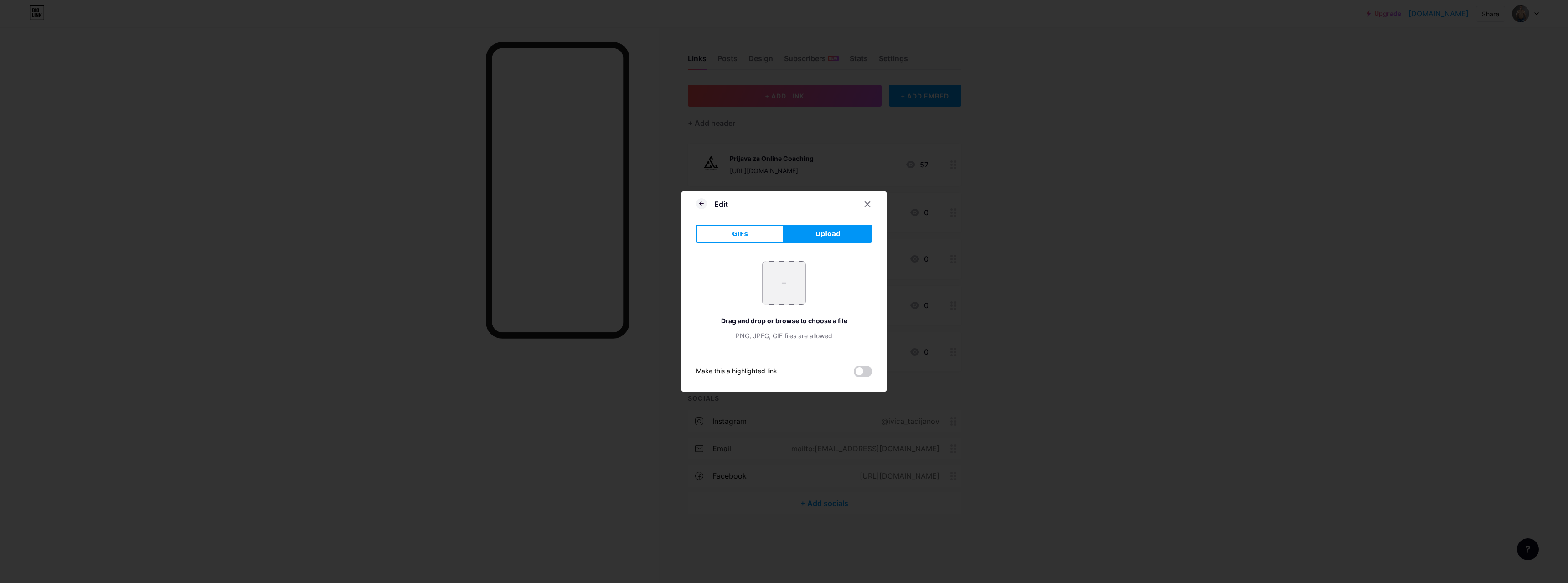
click at [776, 284] on input "file" at bounding box center [784, 283] width 43 height 43
type input "C:\fakepath\MRM_1365_2.jpg"
click at [865, 200] on icon at bounding box center [867, 204] width 7 height 7
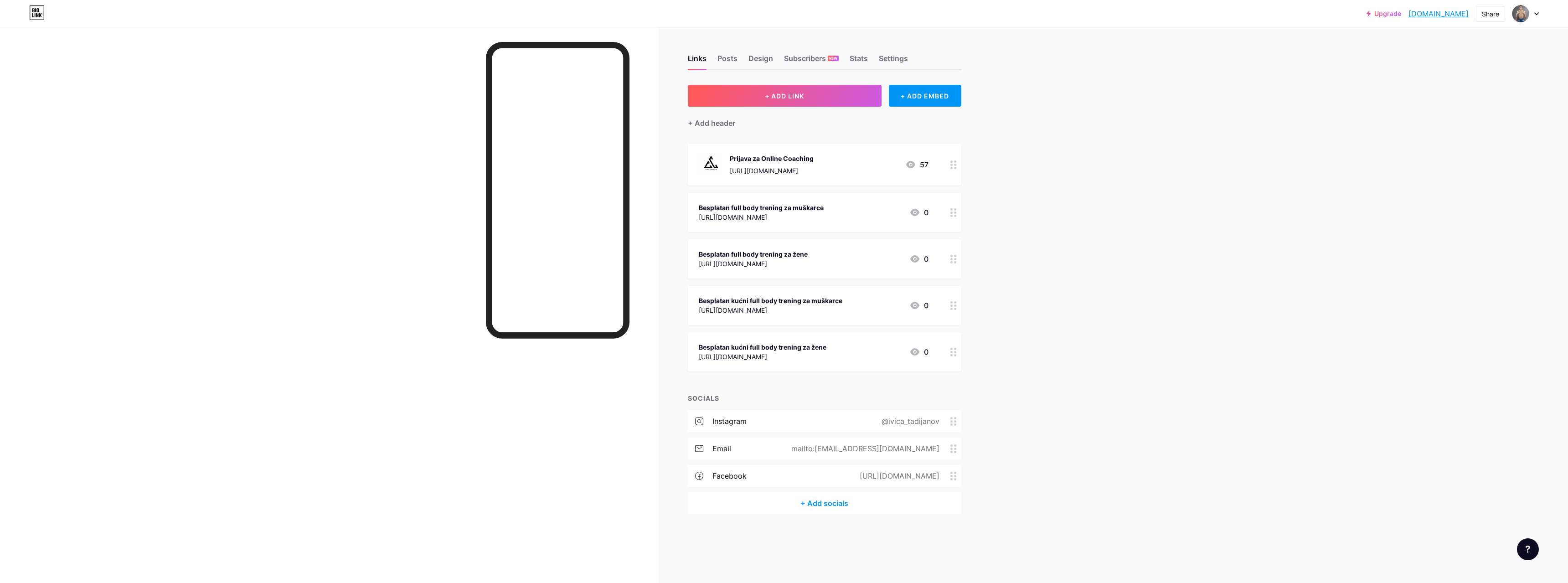
click at [947, 213] on div at bounding box center [953, 212] width 15 height 39
click at [859, 220] on div at bounding box center [867, 222] width 16 height 16
click at [956, 214] on icon at bounding box center [953, 212] width 6 height 9
click at [865, 260] on div "Picture" at bounding box center [850, 264] width 44 height 44
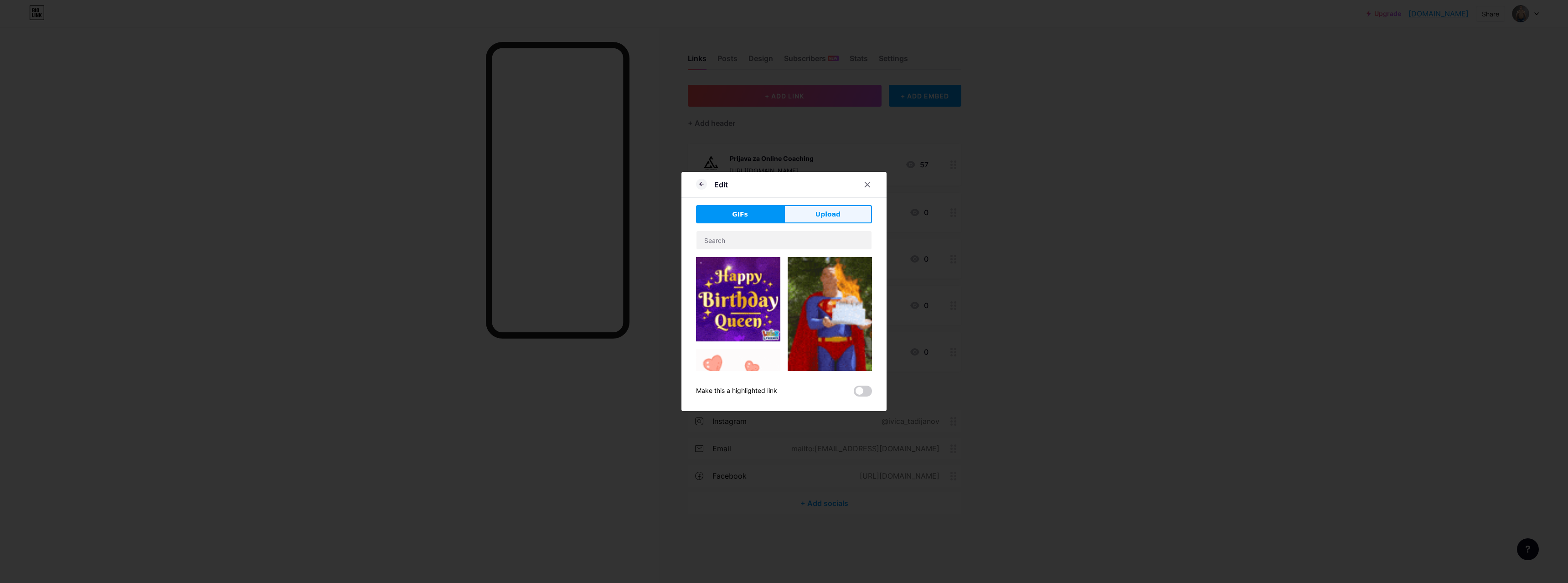
click at [835, 213] on span "Upload" at bounding box center [828, 214] width 25 height 10
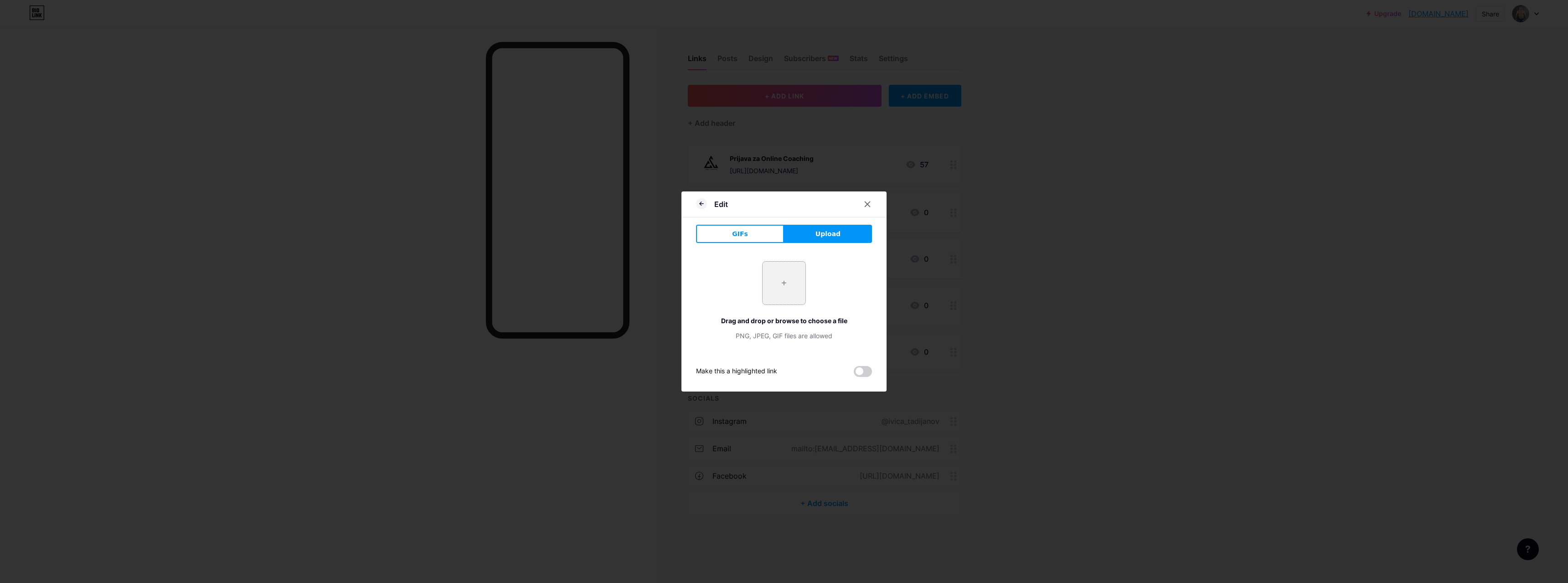
click at [785, 286] on input "file" at bounding box center [784, 283] width 43 height 43
click at [866, 198] on div at bounding box center [867, 204] width 16 height 16
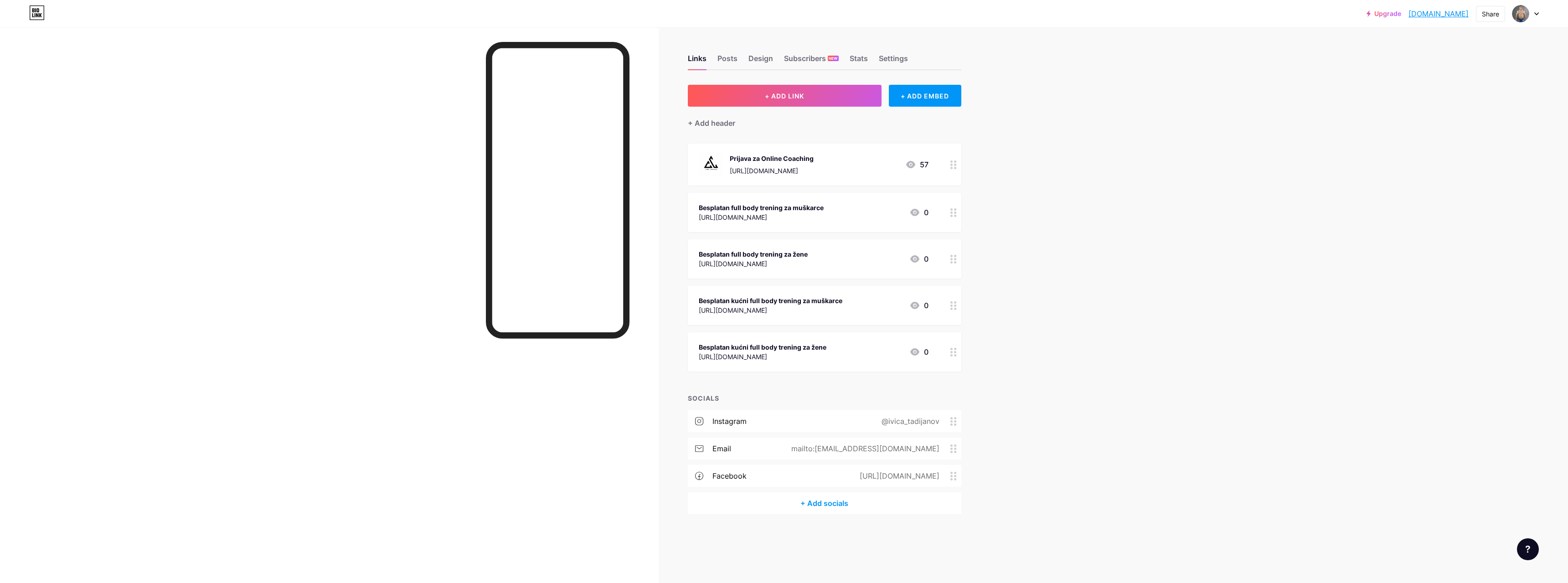
click at [1189, 217] on div "Upgrade ivicatadijanov.... ivicatadijanov.bio.link Share Switch accounts Ivica …" at bounding box center [784, 292] width 1568 height 583
